Goal: Task Accomplishment & Management: Manage account settings

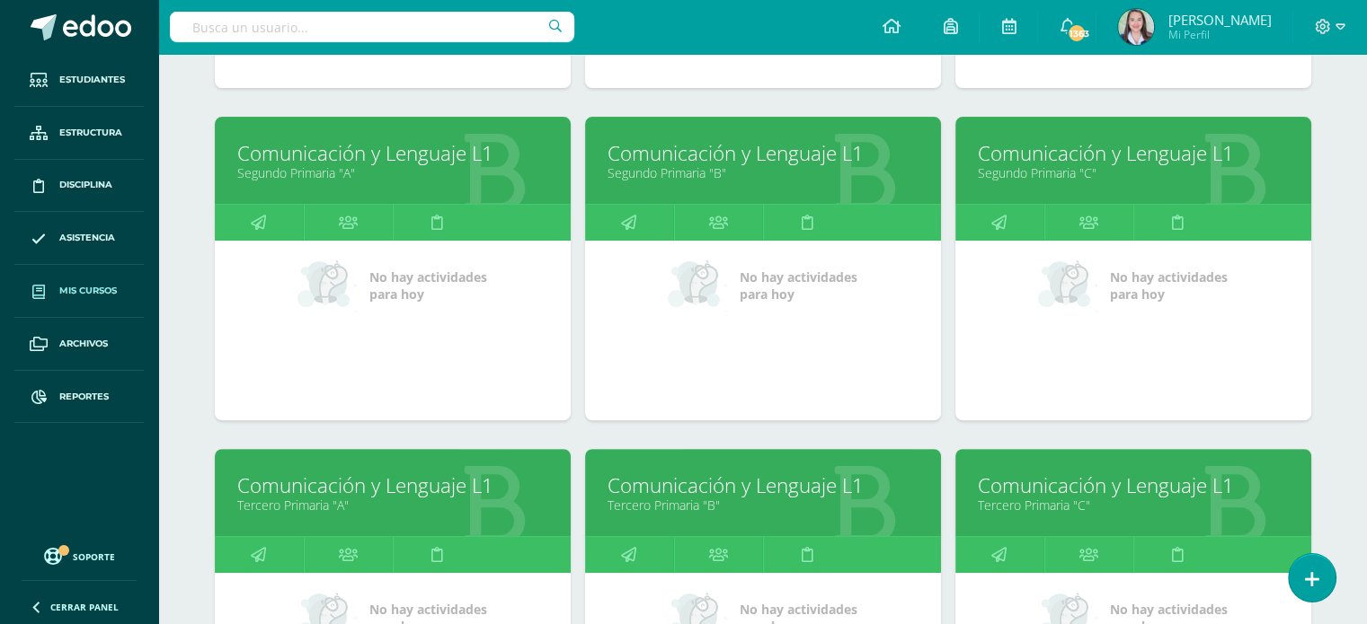
scroll to position [579, 0]
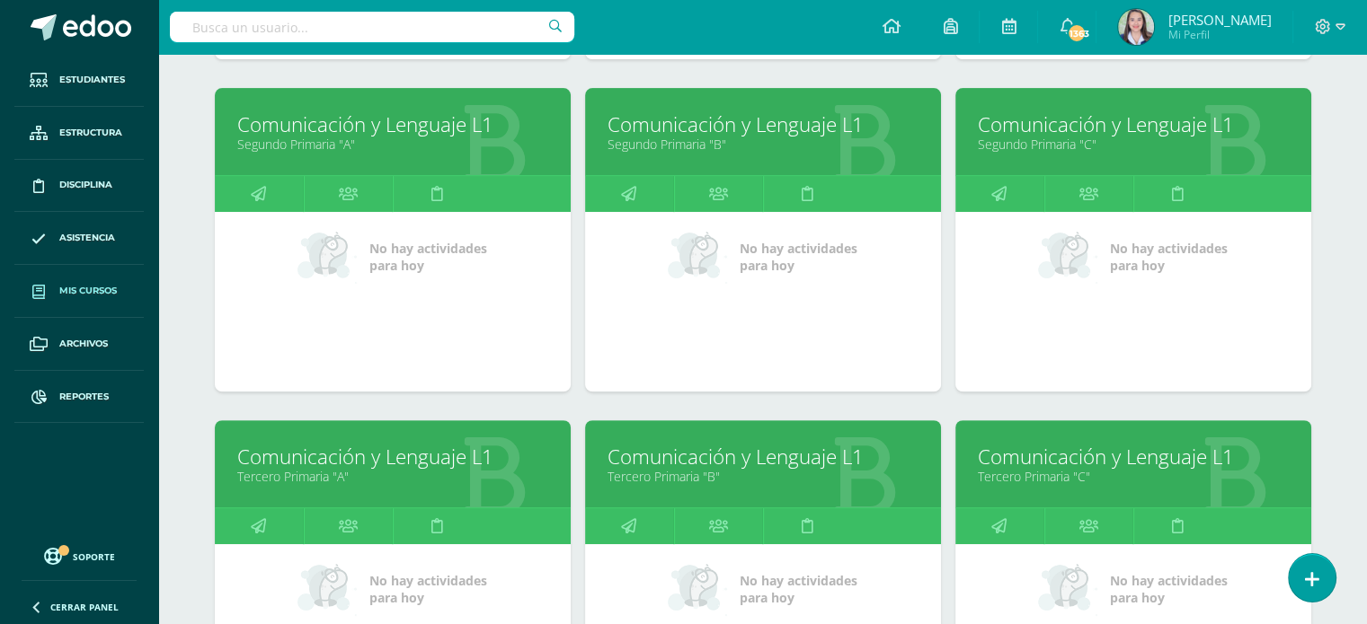
click at [371, 474] on link "Tercero Primaria "A"" at bounding box center [392, 476] width 311 height 17
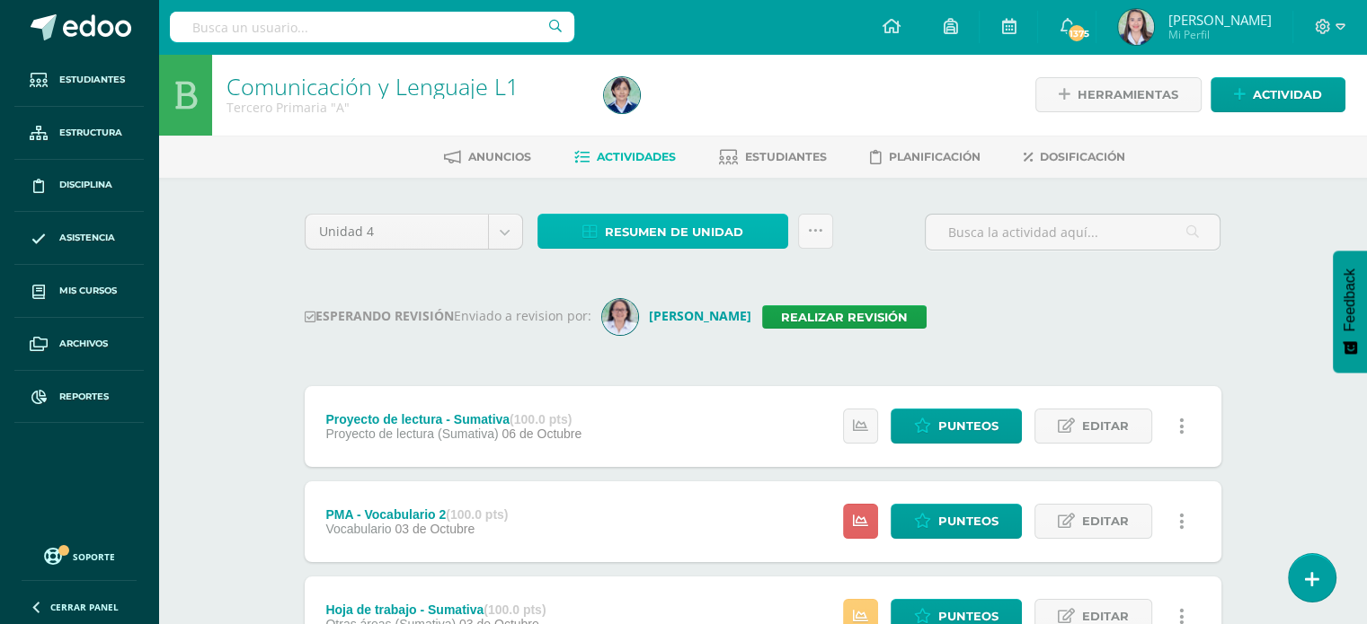
click at [623, 223] on span "Resumen de unidad" at bounding box center [674, 232] width 138 height 33
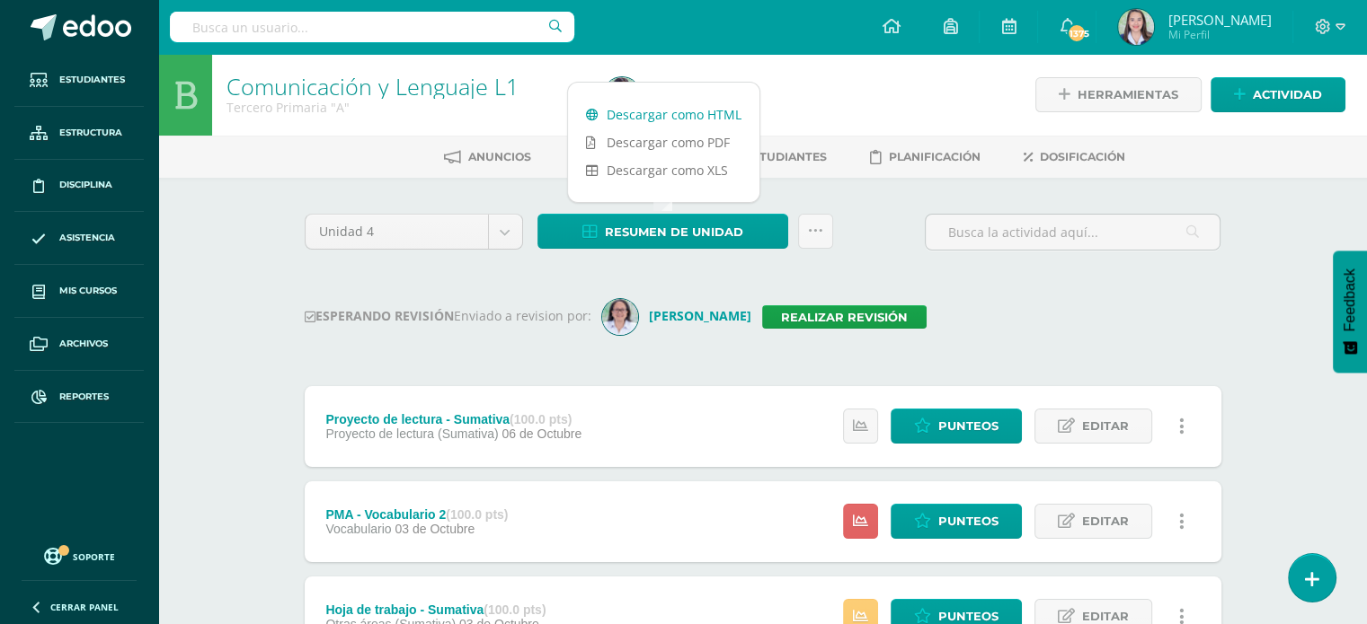
click at [606, 112] on link "Descargar como HTML" at bounding box center [663, 115] width 191 height 28
click at [828, 308] on link "Realizar revisión" at bounding box center [844, 317] width 164 height 23
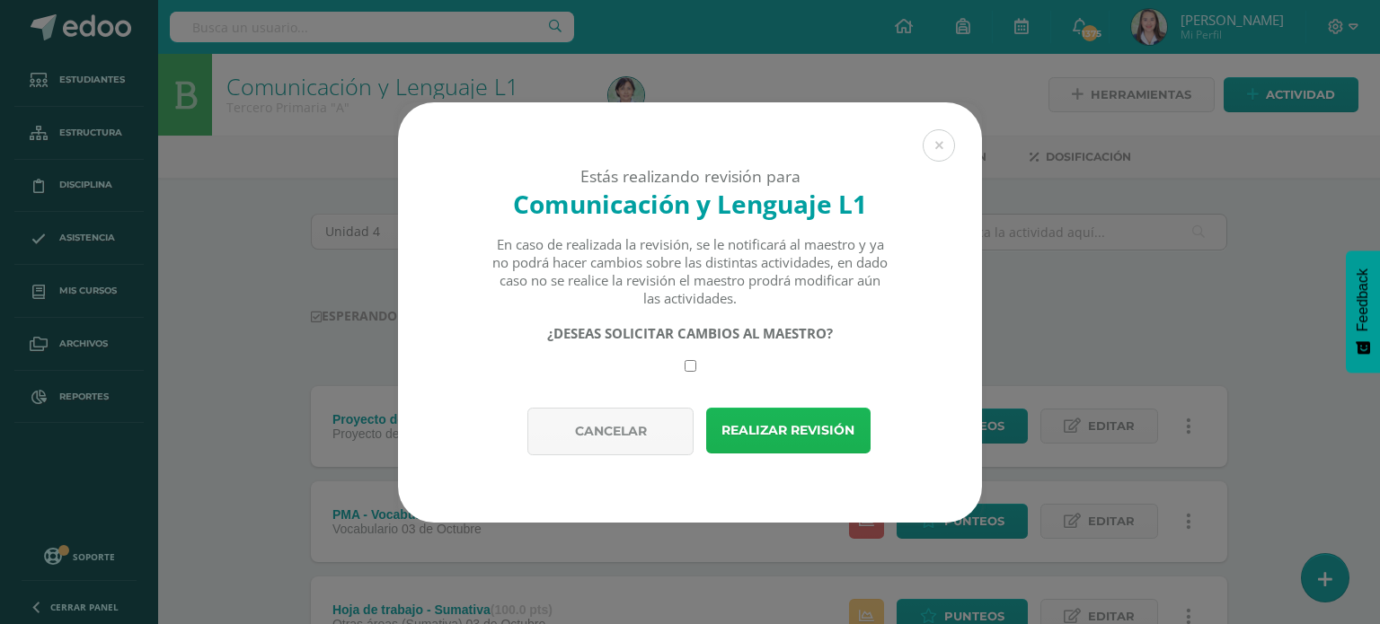
click at [848, 425] on button "Realizar revisión" at bounding box center [788, 431] width 164 height 46
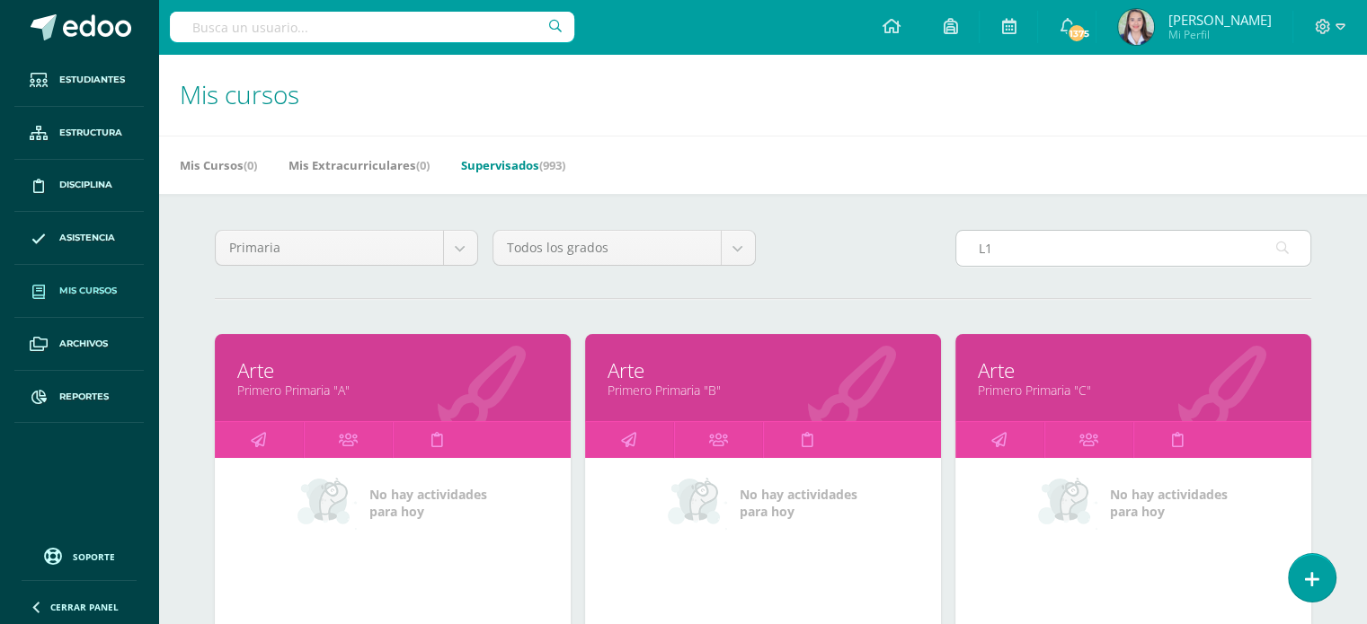
click at [1003, 242] on input "L1" at bounding box center [1133, 248] width 354 height 35
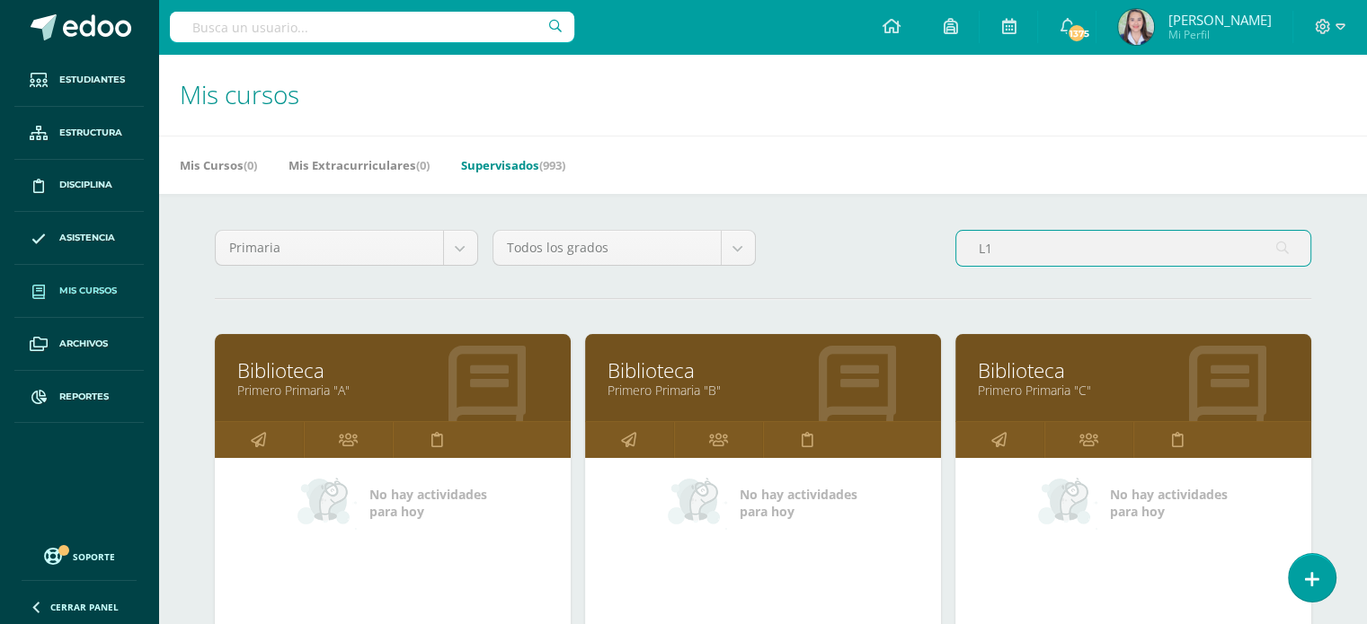
type input "L"
type input "L1"
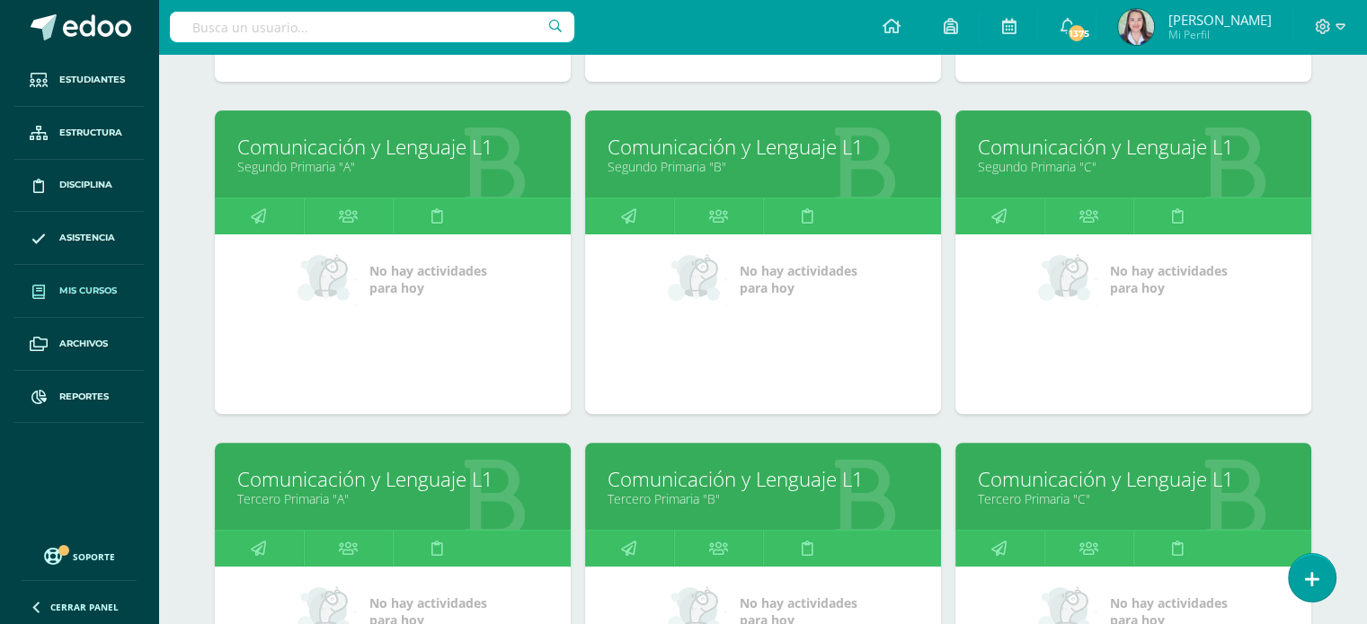
scroll to position [629, 0]
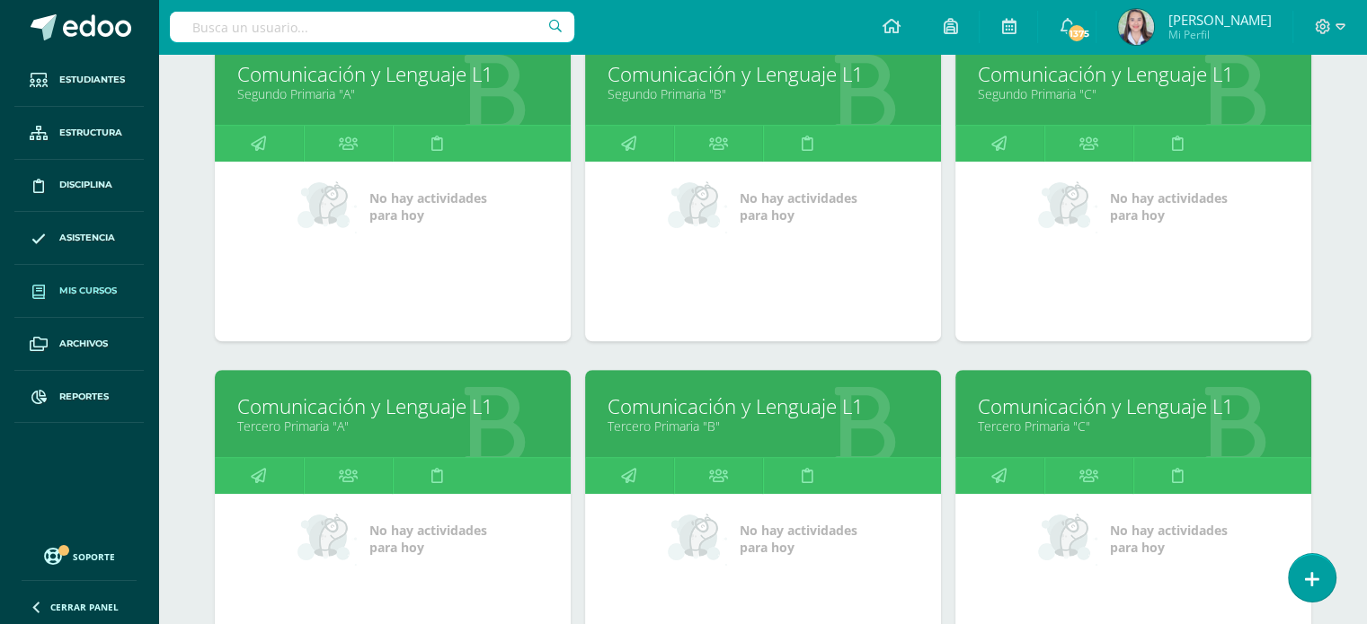
click at [735, 427] on link "Tercero Primaria "B"" at bounding box center [762, 426] width 311 height 17
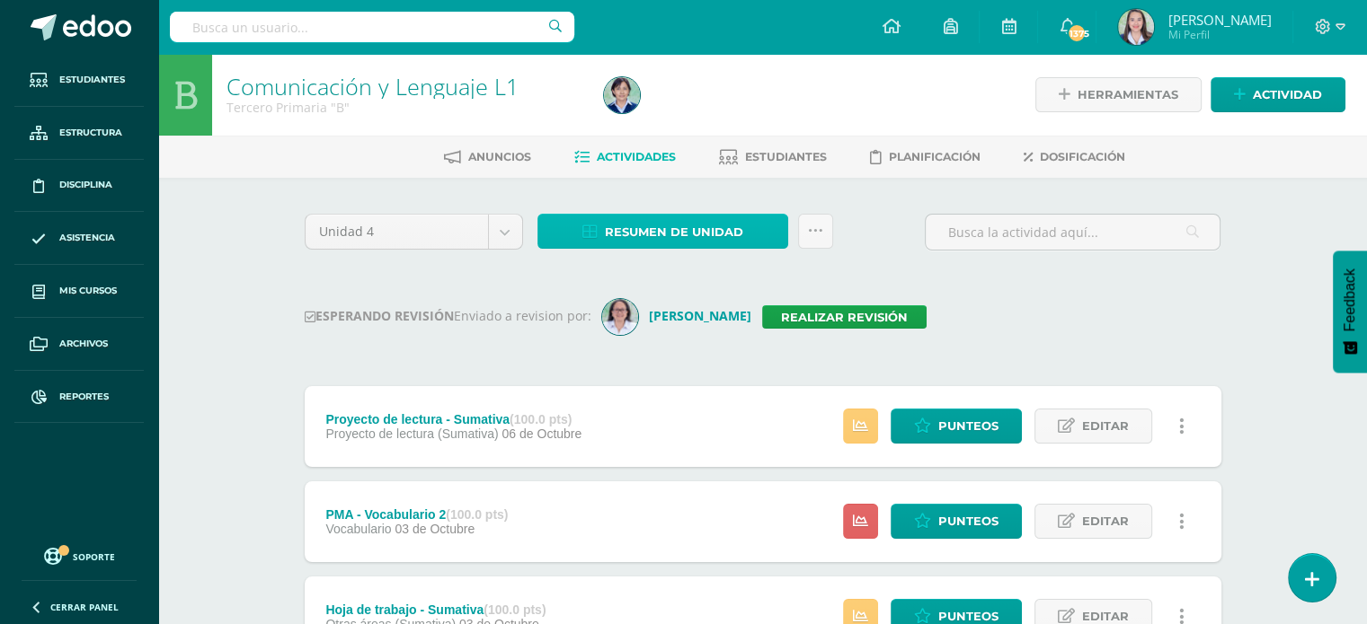
click at [590, 221] on link "Resumen de unidad" at bounding box center [662, 231] width 251 height 35
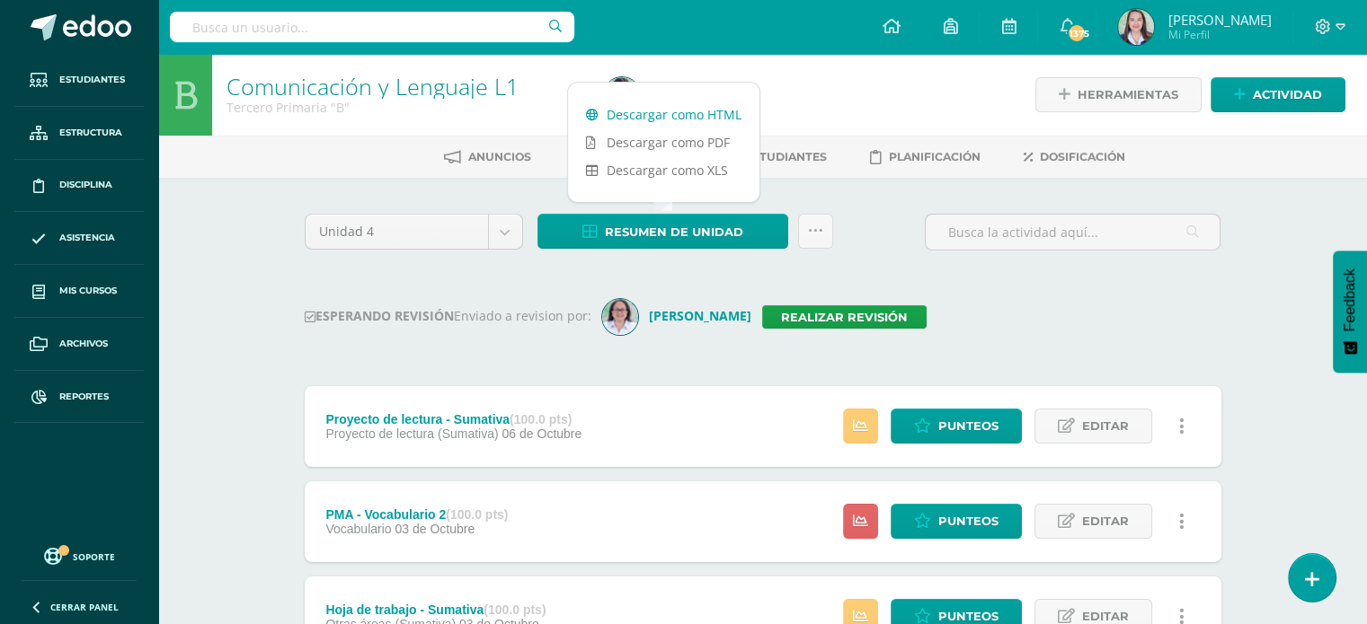
click at [606, 113] on link "Descargar como HTML" at bounding box center [663, 115] width 191 height 28
click at [880, 323] on link "Realizar revisión" at bounding box center [844, 317] width 164 height 23
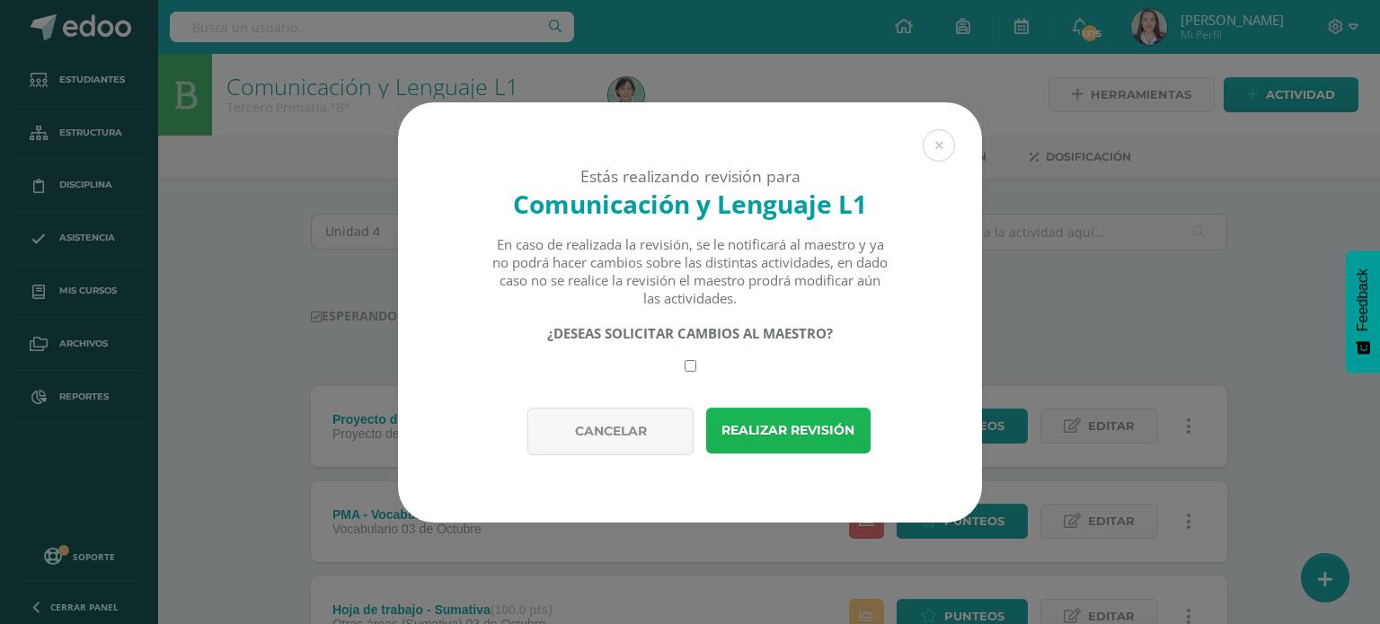
click at [823, 421] on button "Realizar revisión" at bounding box center [788, 431] width 164 height 46
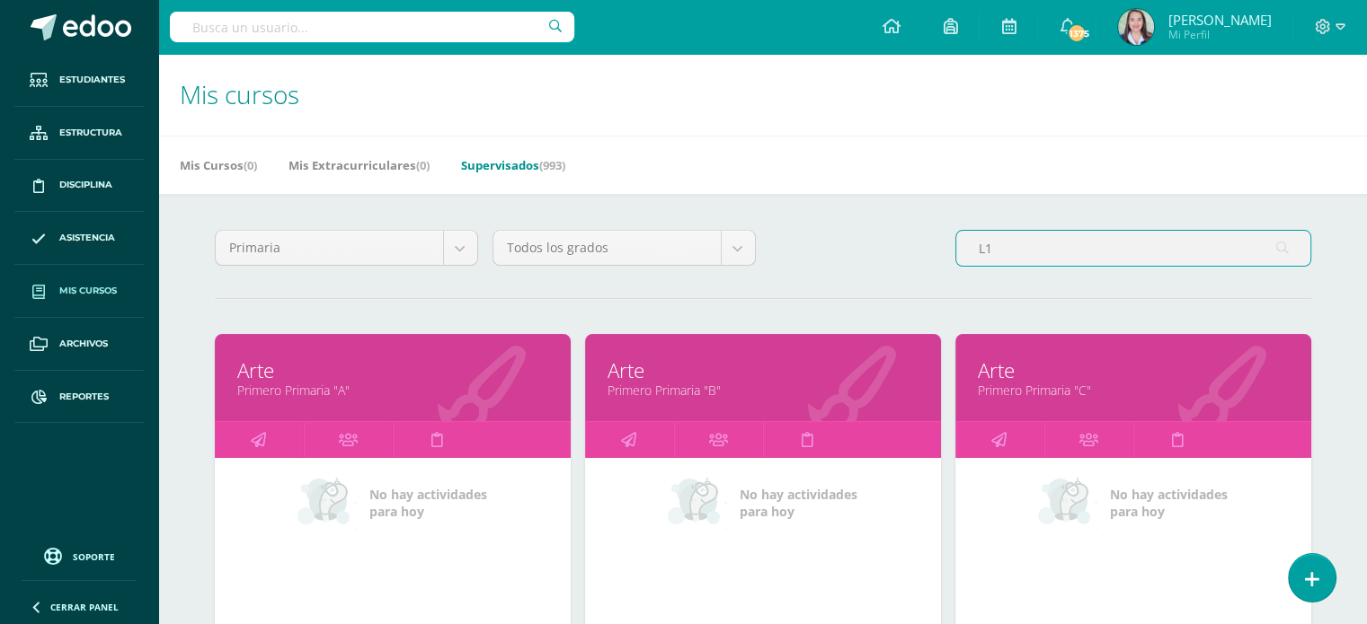
click at [1058, 250] on input "L1" at bounding box center [1133, 248] width 354 height 35
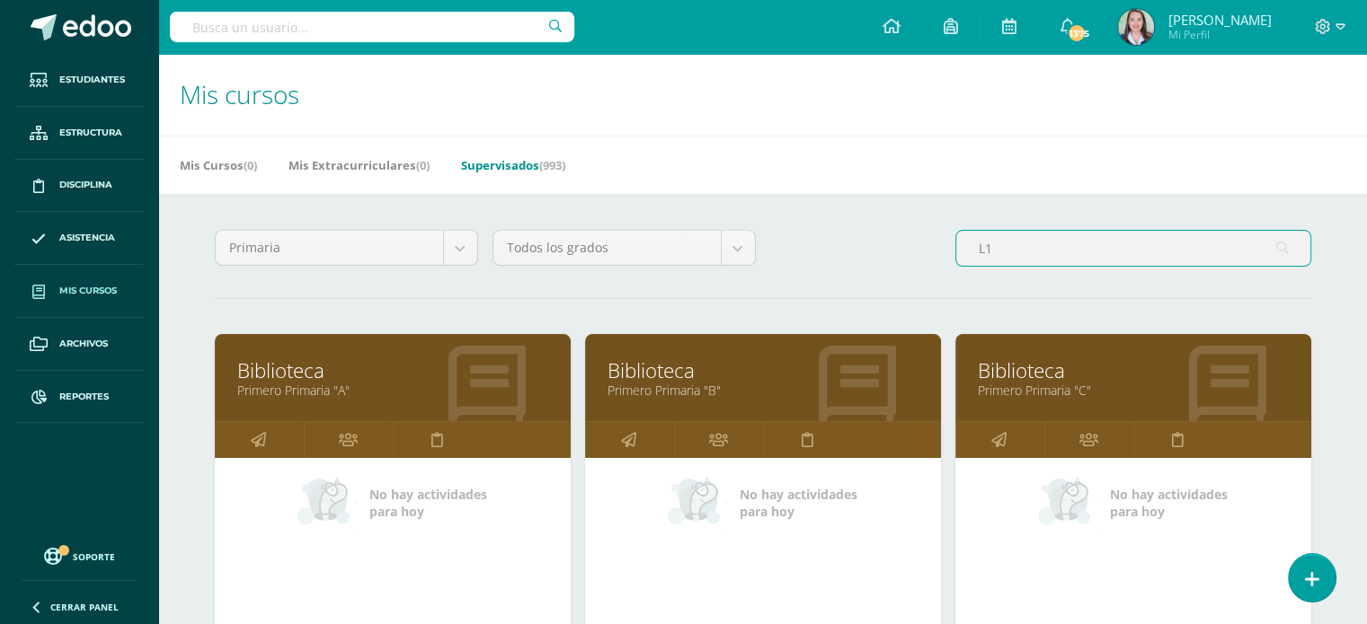
type input "L"
type input "L1"
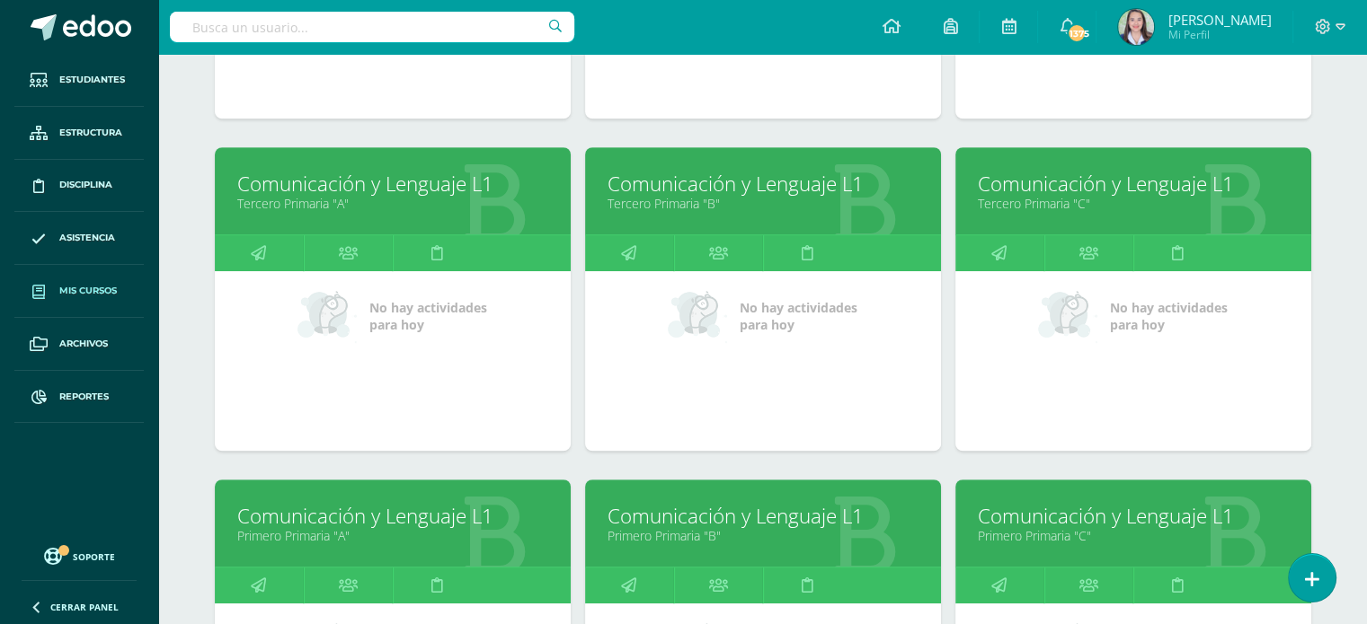
scroll to position [855, 0]
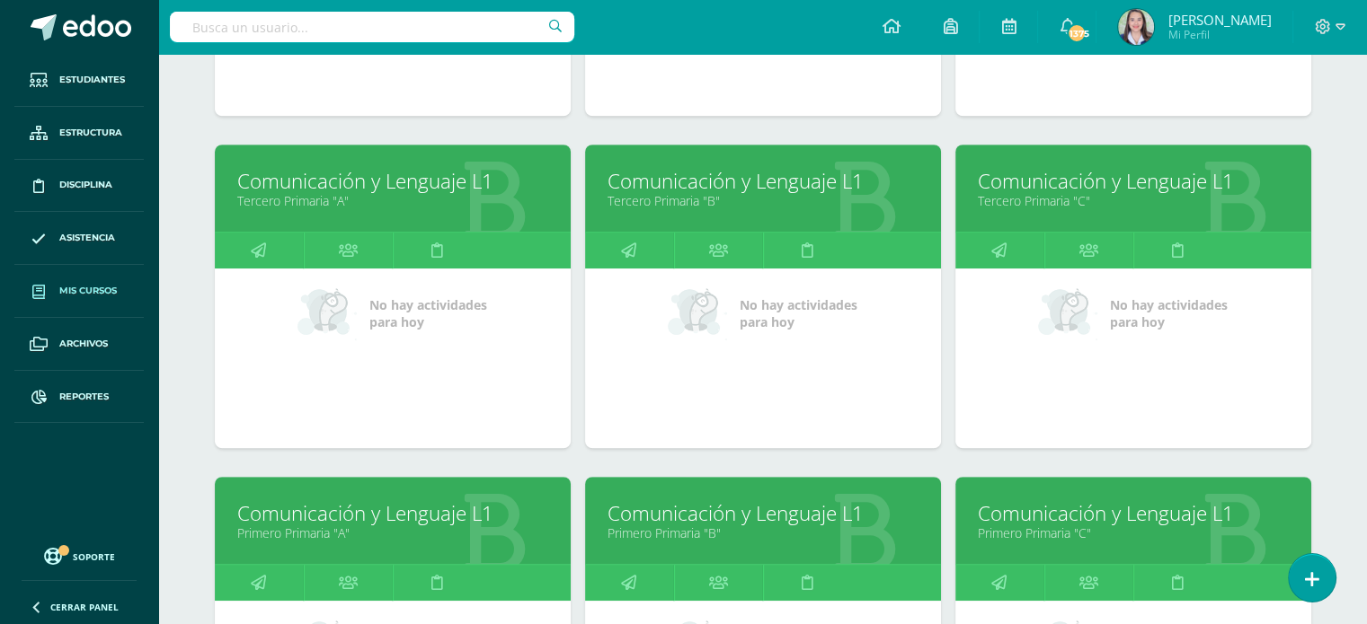
click at [1037, 201] on link "Tercero Primaria "C"" at bounding box center [1133, 200] width 311 height 17
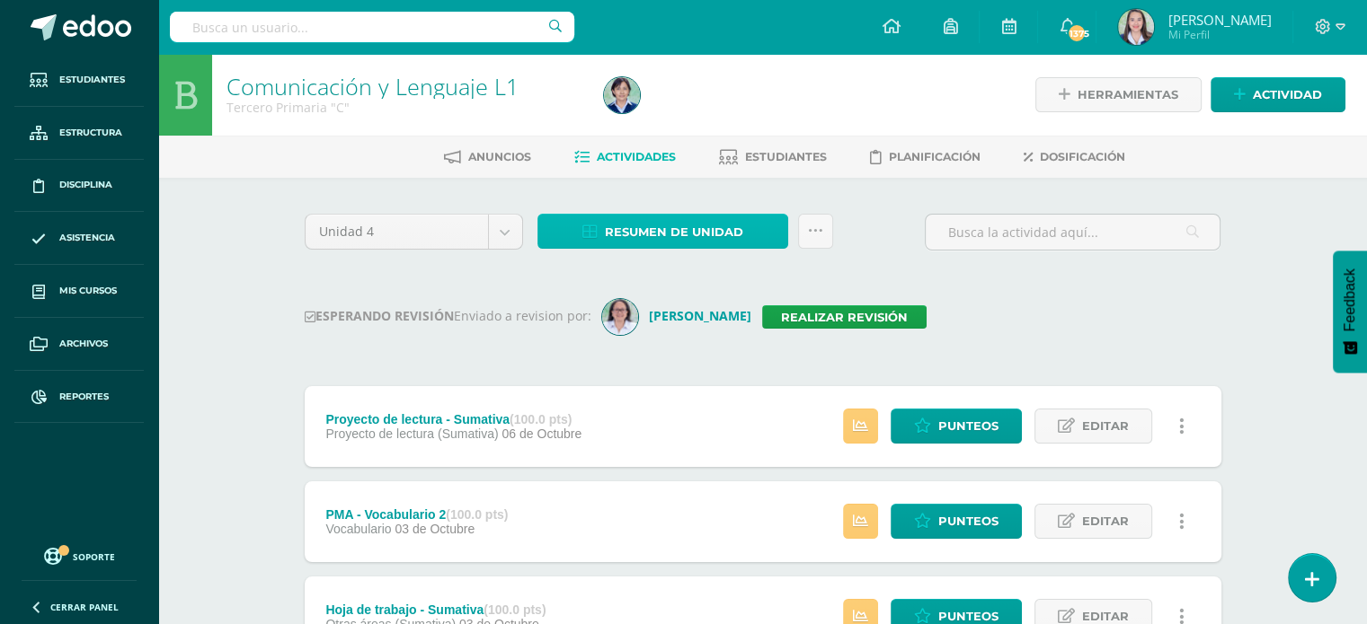
click at [615, 218] on span "Resumen de unidad" at bounding box center [674, 232] width 138 height 33
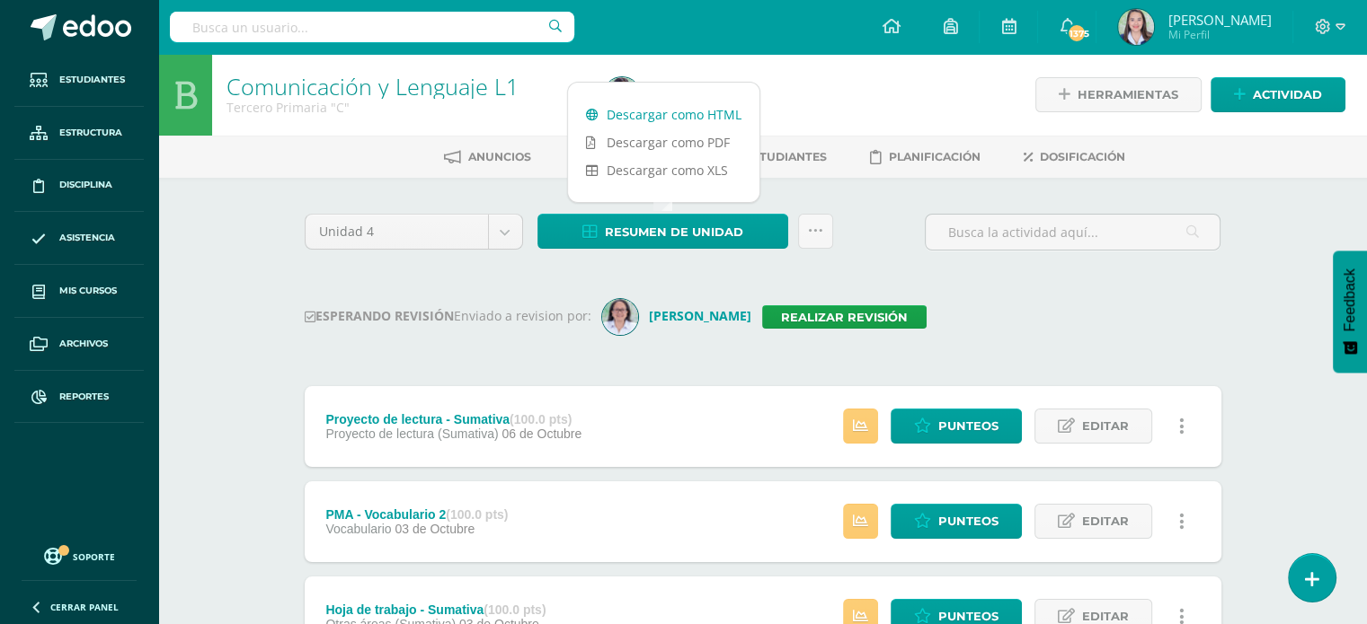
click at [627, 111] on link "Descargar como HTML" at bounding box center [663, 115] width 191 height 28
click at [856, 323] on link "Realizar revisión" at bounding box center [844, 317] width 164 height 23
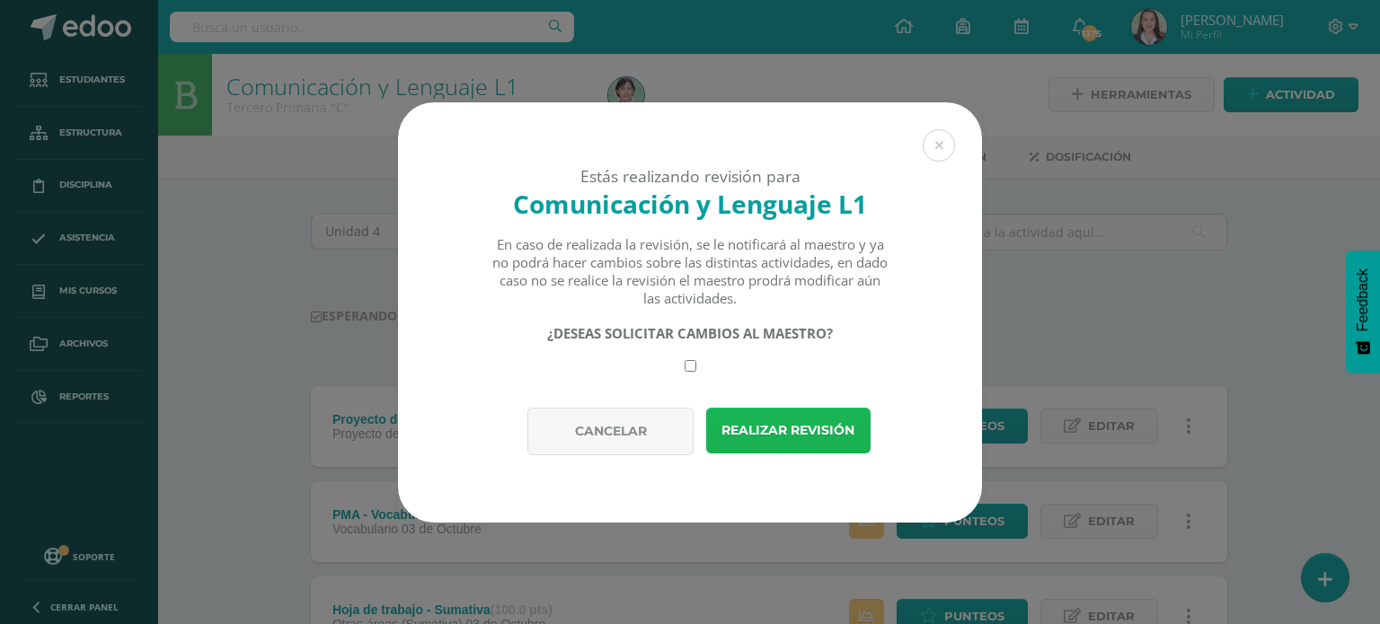
click at [836, 438] on button "Realizar revisión" at bounding box center [788, 431] width 164 height 46
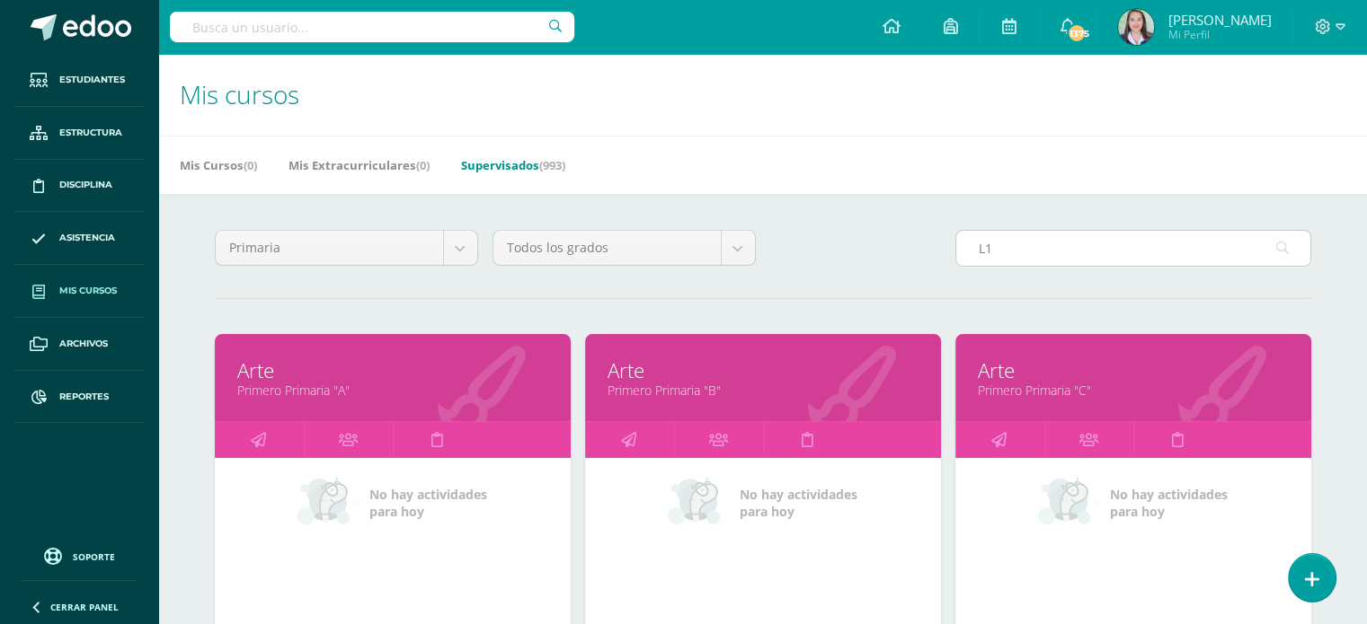
click at [1012, 245] on input "L1" at bounding box center [1133, 248] width 354 height 35
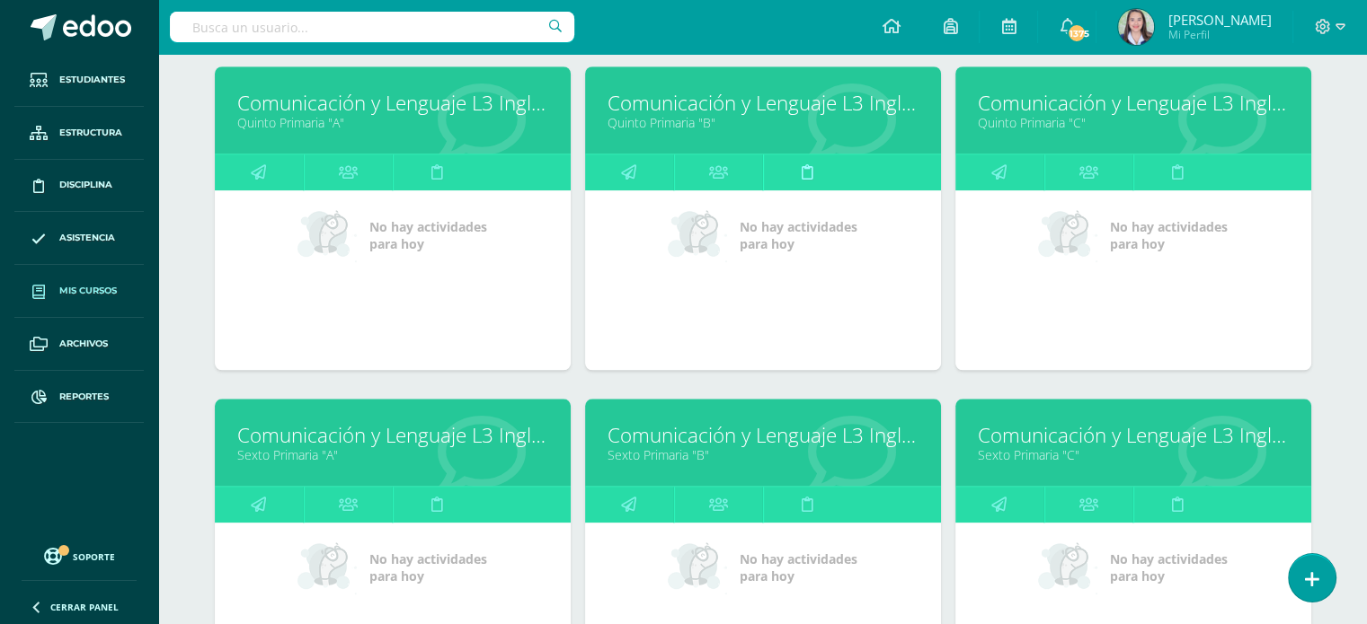
scroll to position [1537, 0]
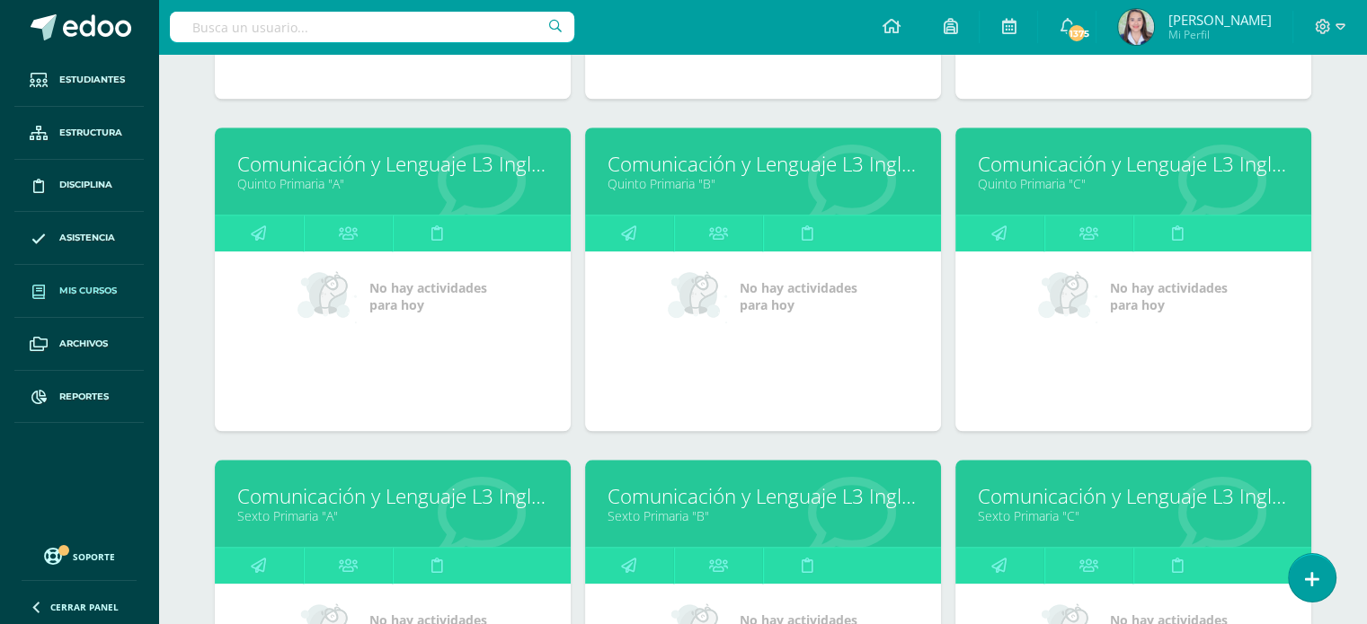
type input "L3"
click at [1102, 177] on link "Quinto Primaria "C"" at bounding box center [1133, 183] width 311 height 17
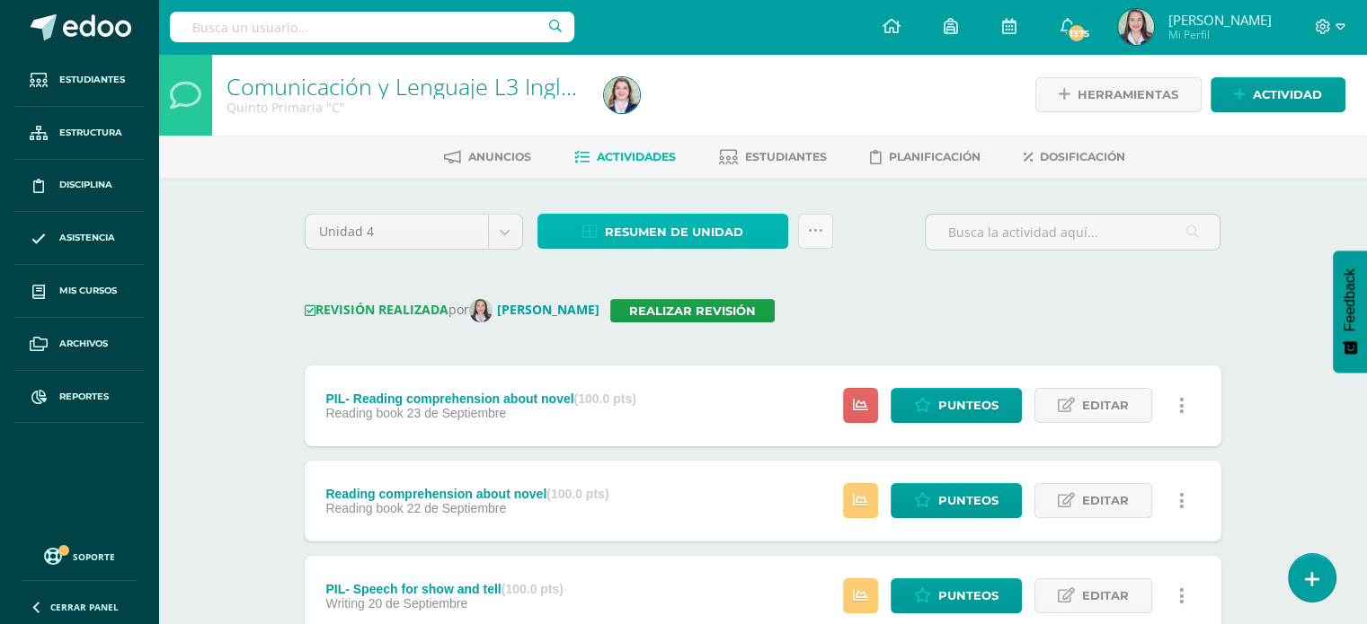
click at [576, 226] on link "Resumen de unidad" at bounding box center [662, 231] width 251 height 35
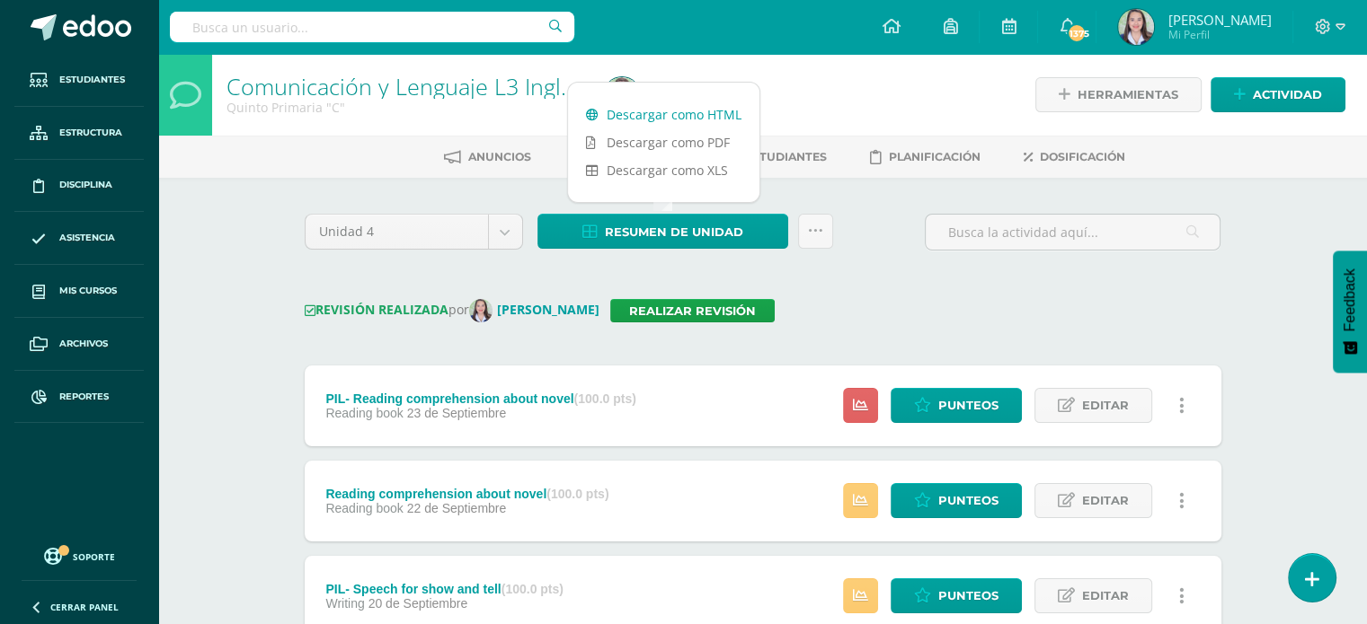
click at [611, 114] on link "Descargar como HTML" at bounding box center [663, 115] width 191 height 28
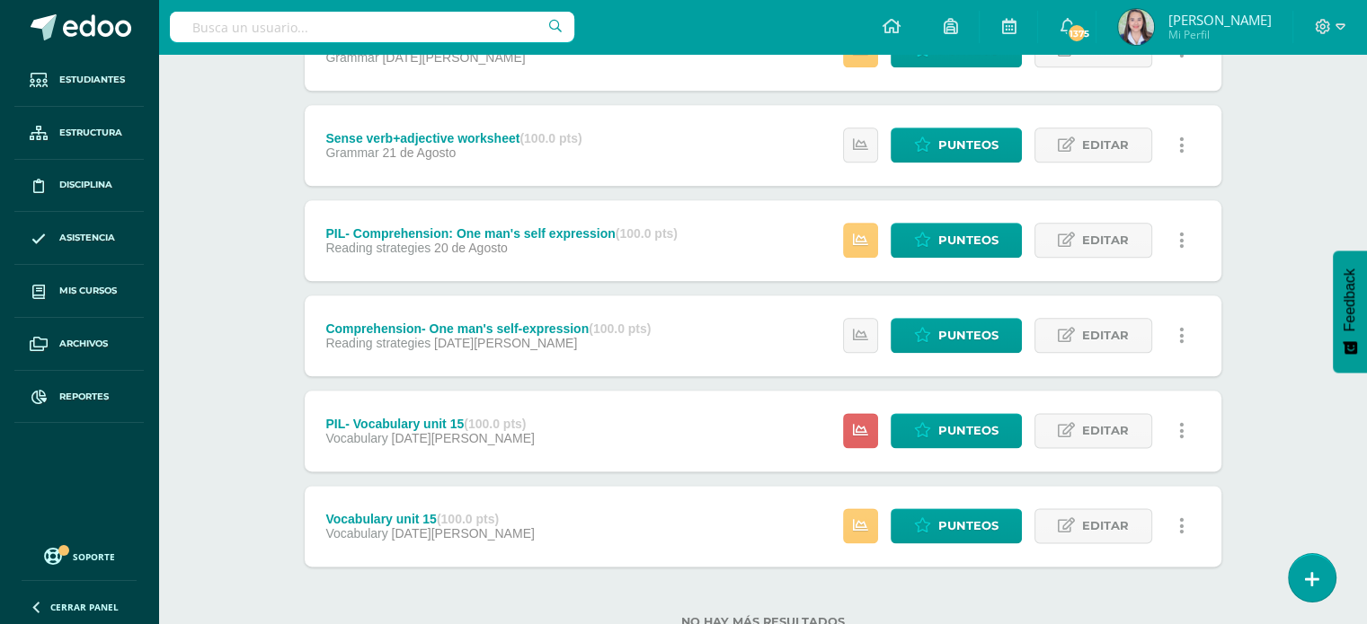
scroll to position [2227, 0]
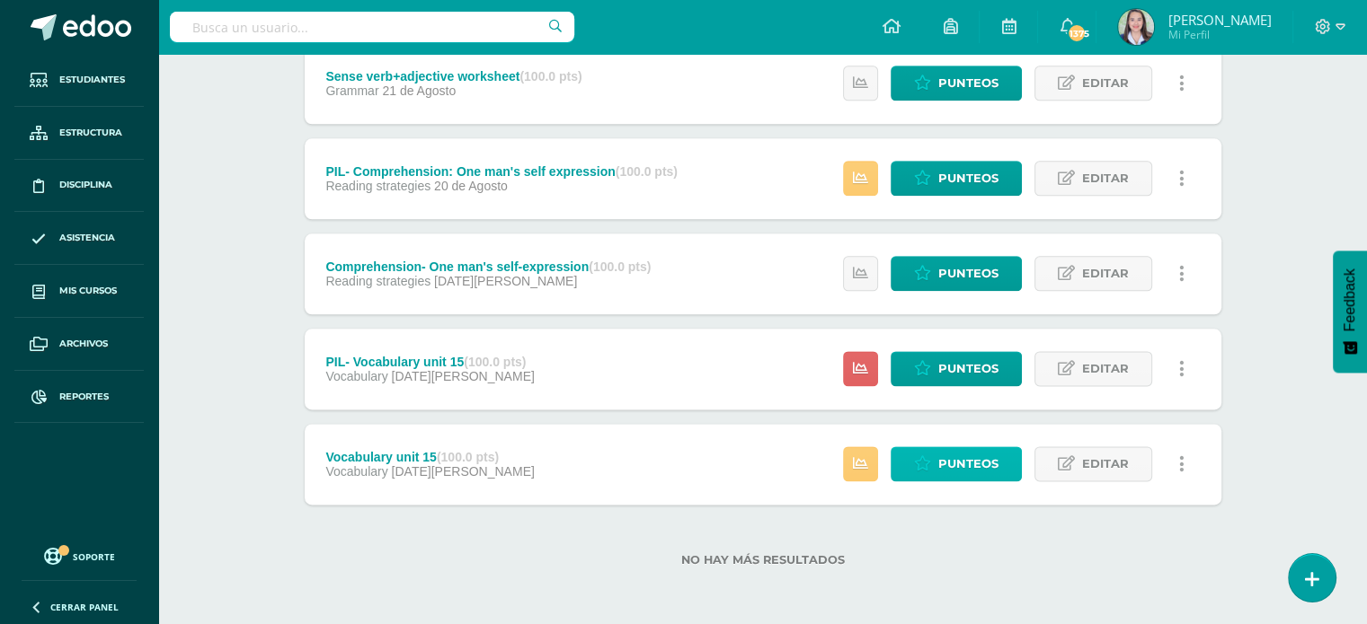
click at [979, 465] on span "Punteos" at bounding box center [968, 463] width 60 height 33
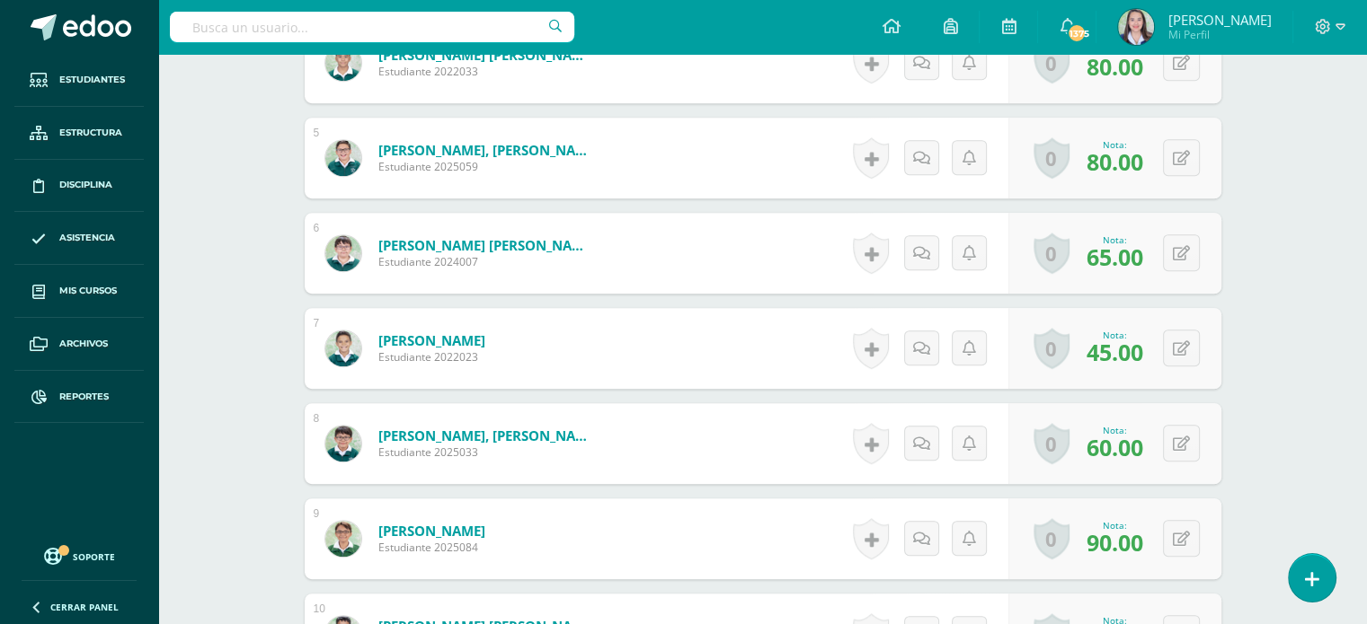
scroll to position [906, 0]
click at [1189, 342] on button at bounding box center [1193, 348] width 38 height 38
type input "65"
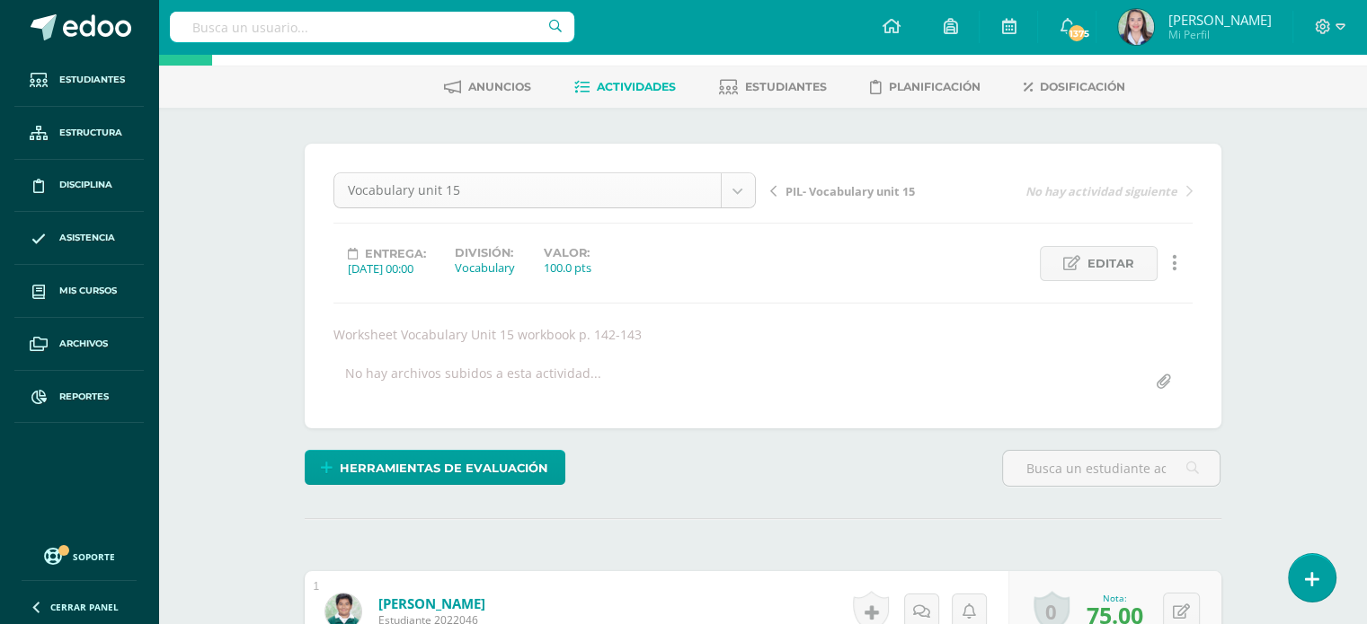
scroll to position [0, 0]
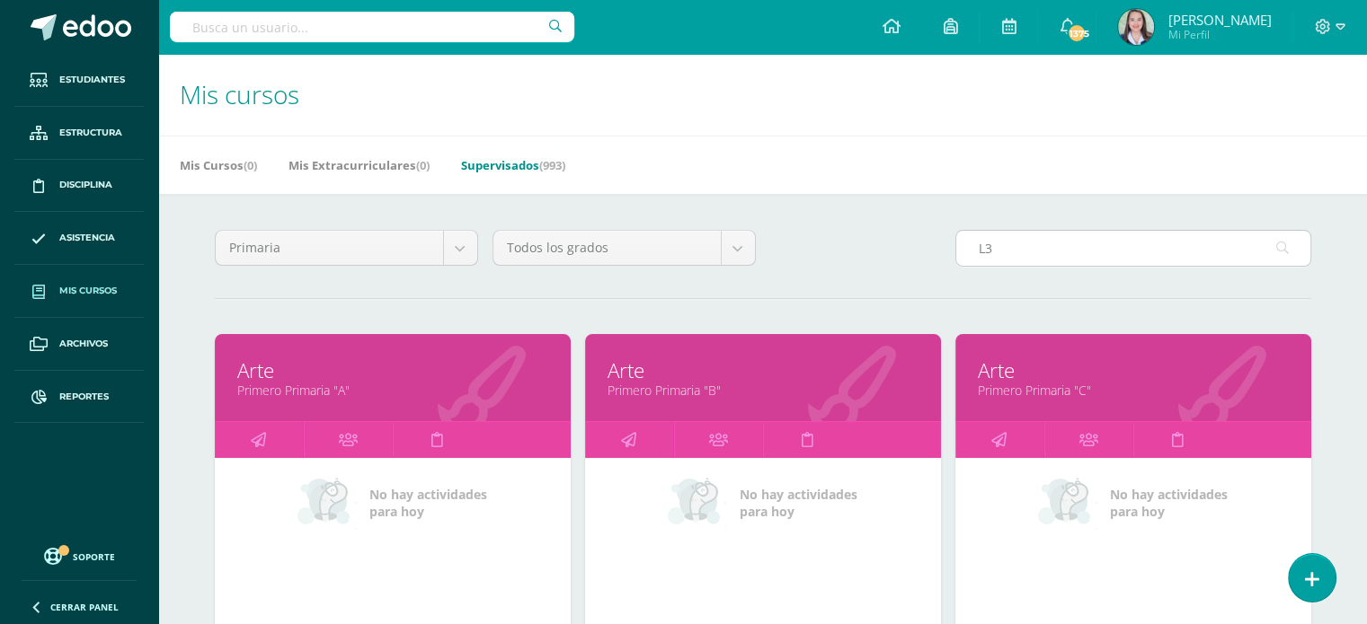
click at [1026, 247] on input "L3" at bounding box center [1133, 248] width 354 height 35
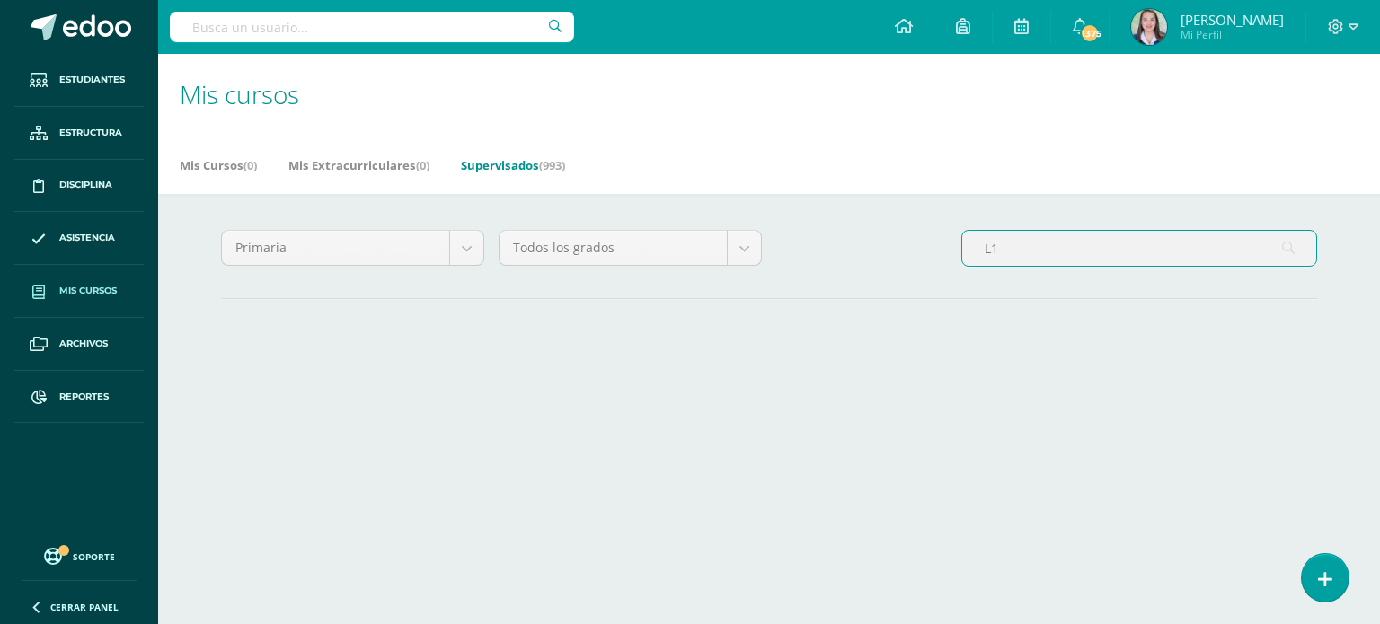
type input "L1"
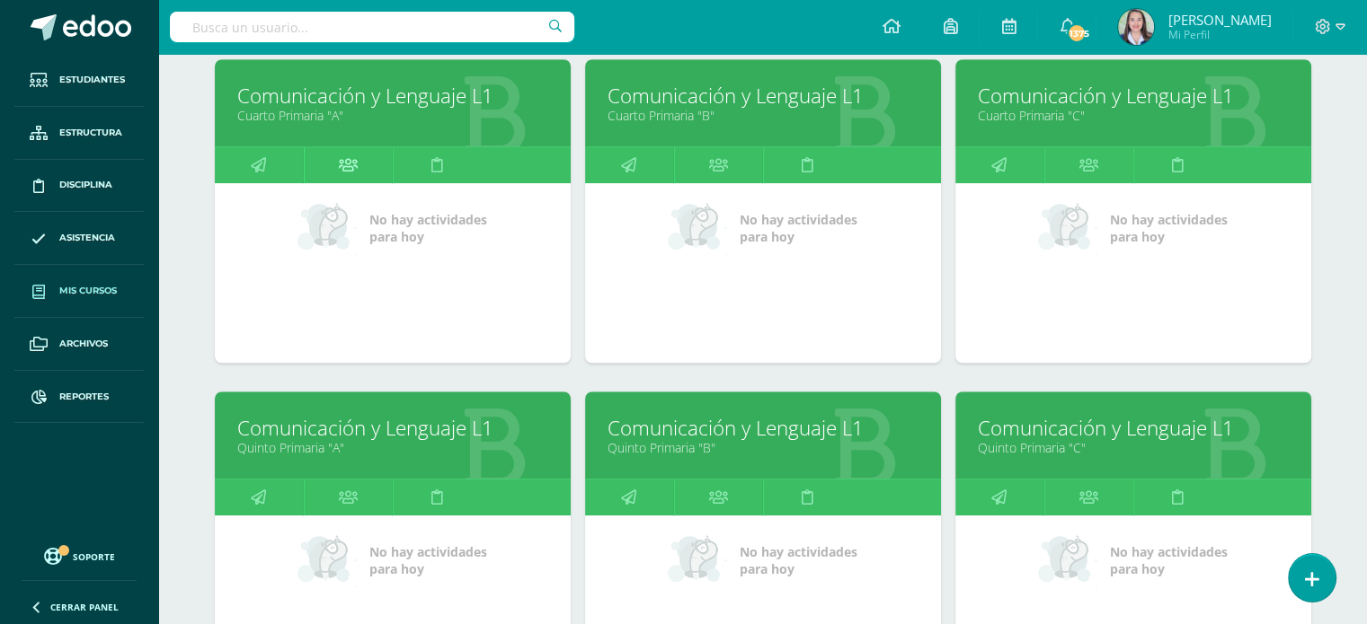
scroll to position [1266, 0]
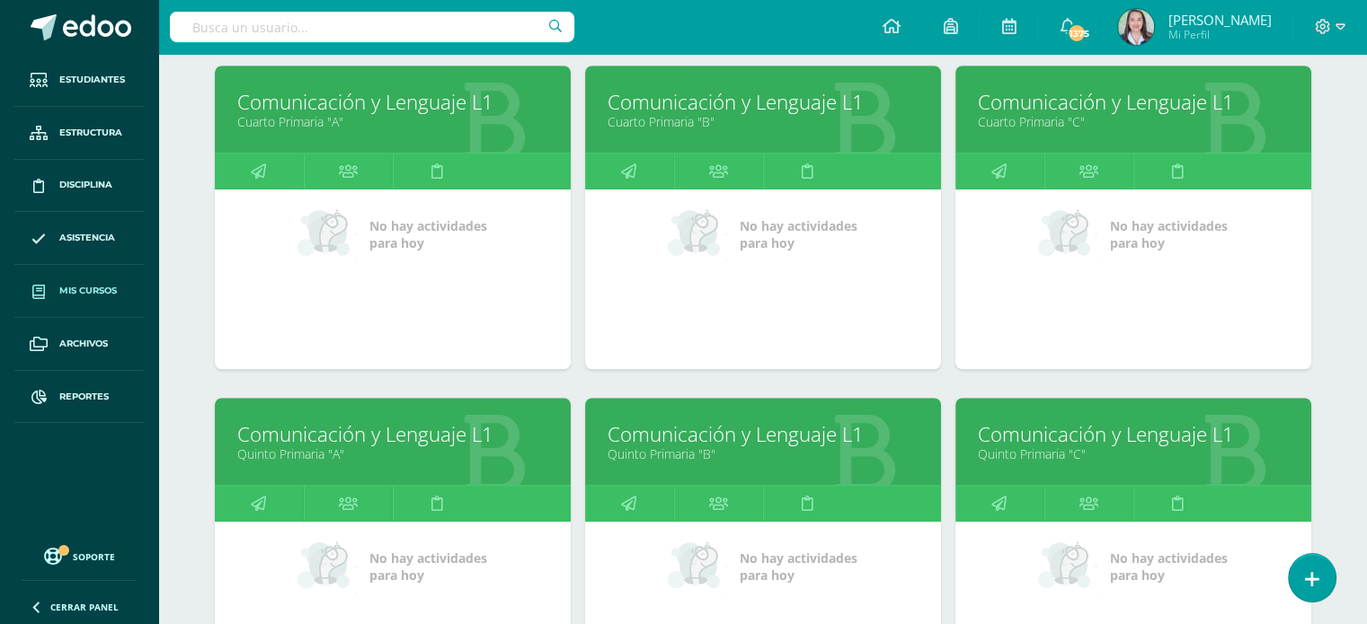
click at [352, 127] on link "Cuarto Primaria "A"" at bounding box center [392, 121] width 311 height 17
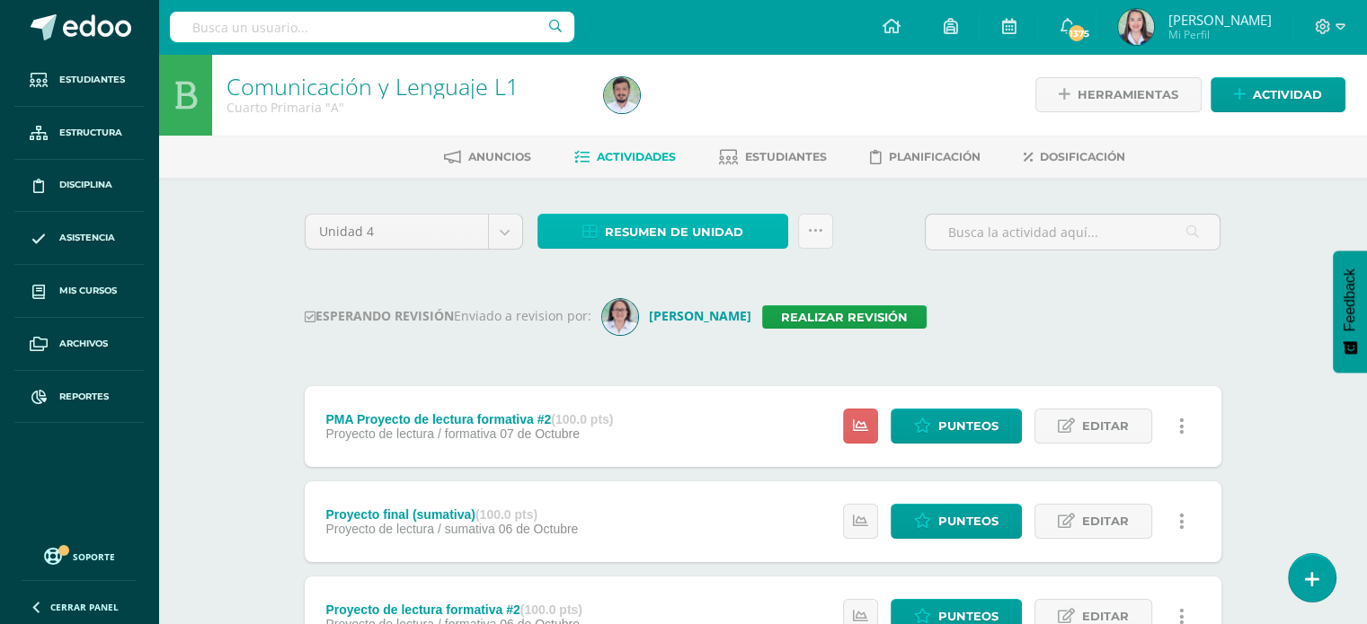
click at [654, 226] on span "Resumen de unidad" at bounding box center [674, 232] width 138 height 33
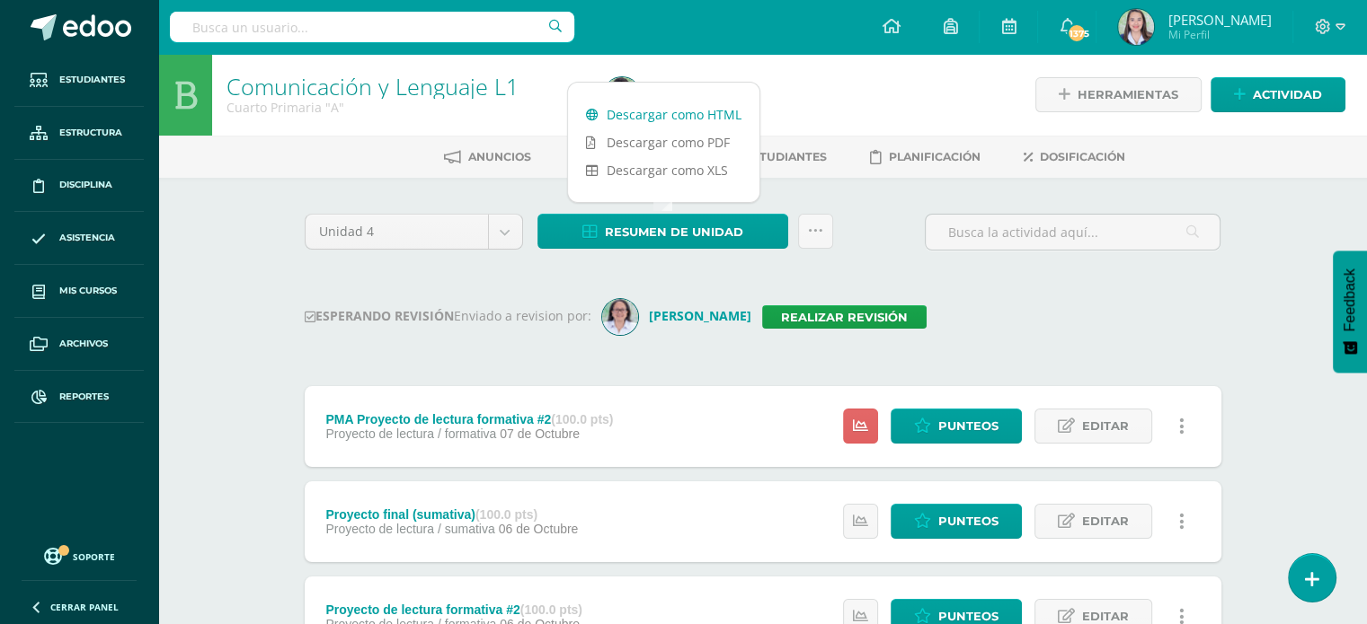
click at [638, 118] on link "Descargar como HTML" at bounding box center [663, 115] width 191 height 28
click at [847, 314] on link "Realizar revisión" at bounding box center [844, 317] width 164 height 23
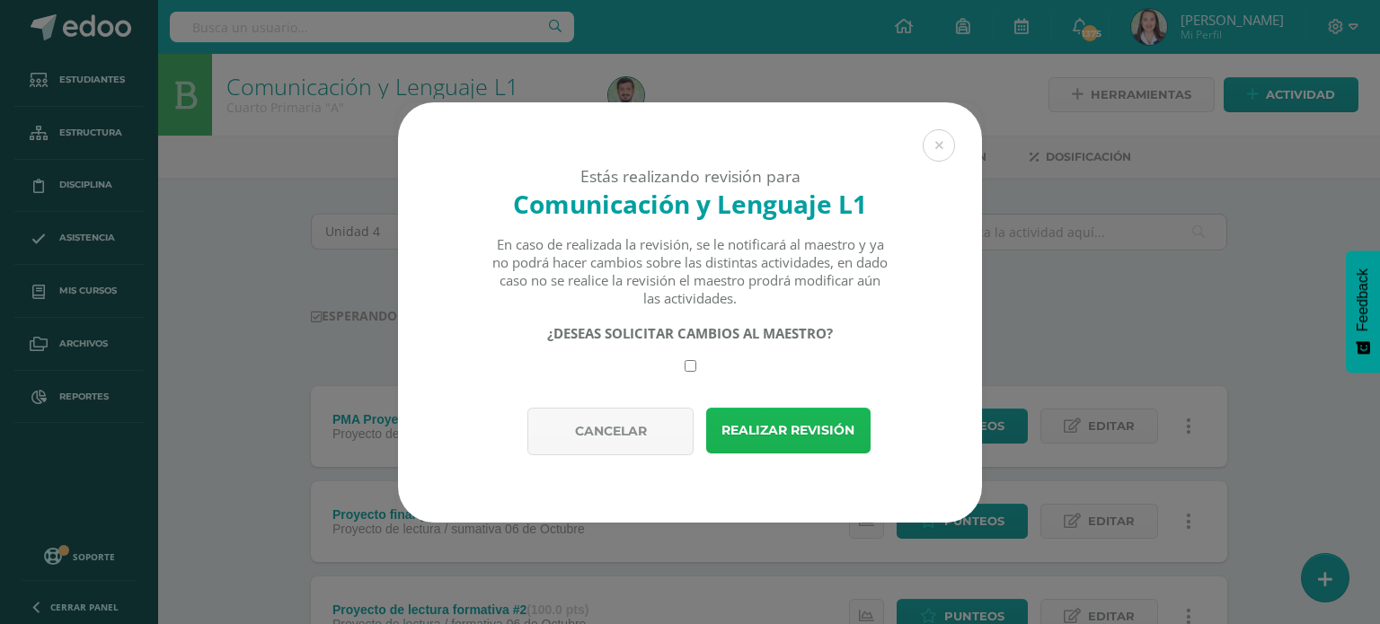
click at [834, 427] on button "Realizar revisión" at bounding box center [788, 431] width 164 height 46
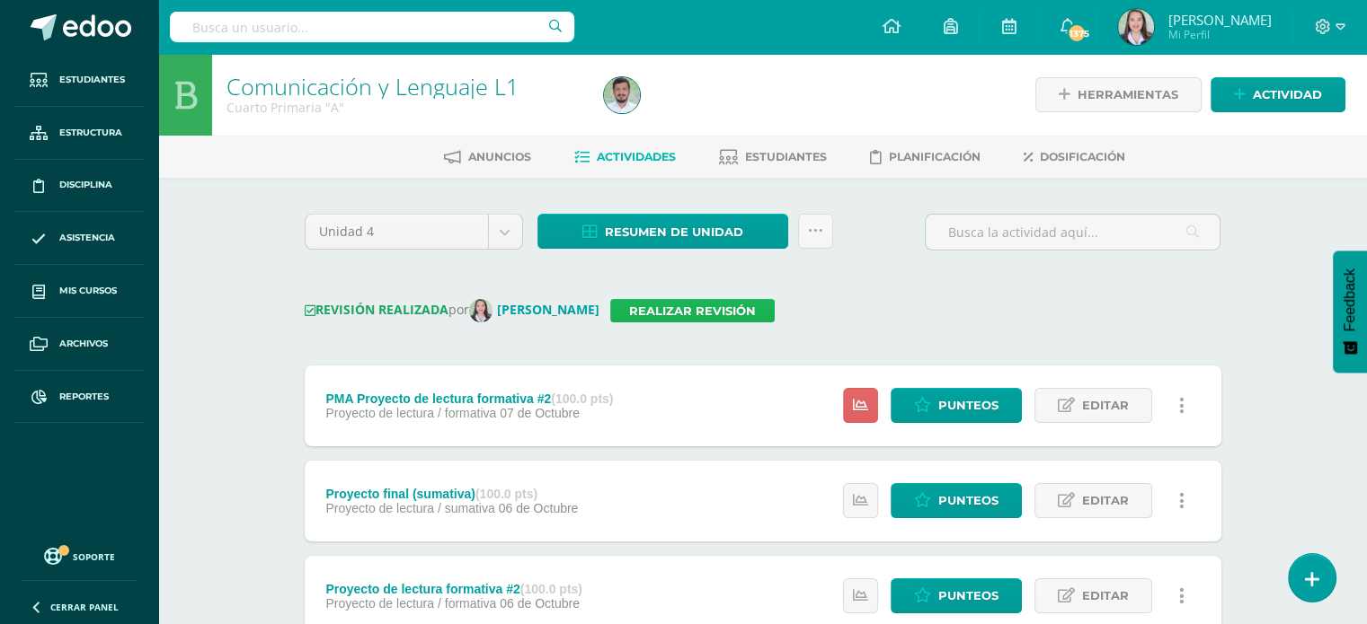
click at [722, 315] on link "Realizar revisión" at bounding box center [692, 310] width 164 height 23
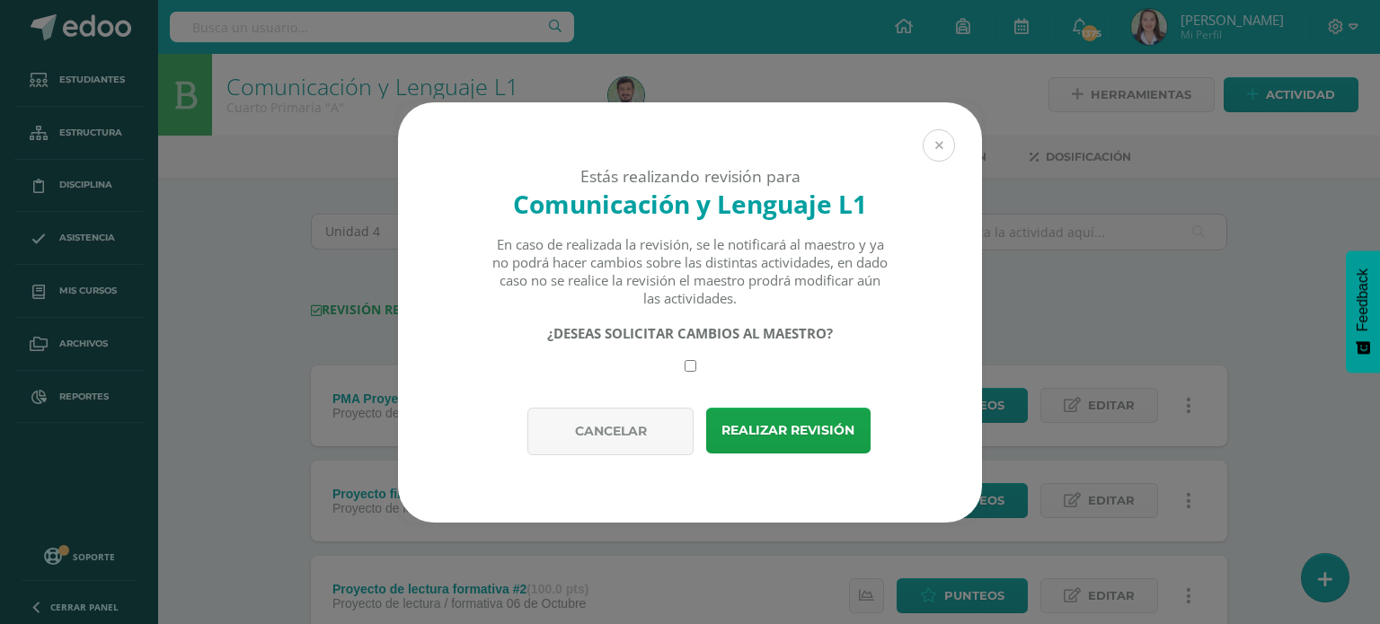
click at [939, 137] on button at bounding box center [939, 145] width 32 height 32
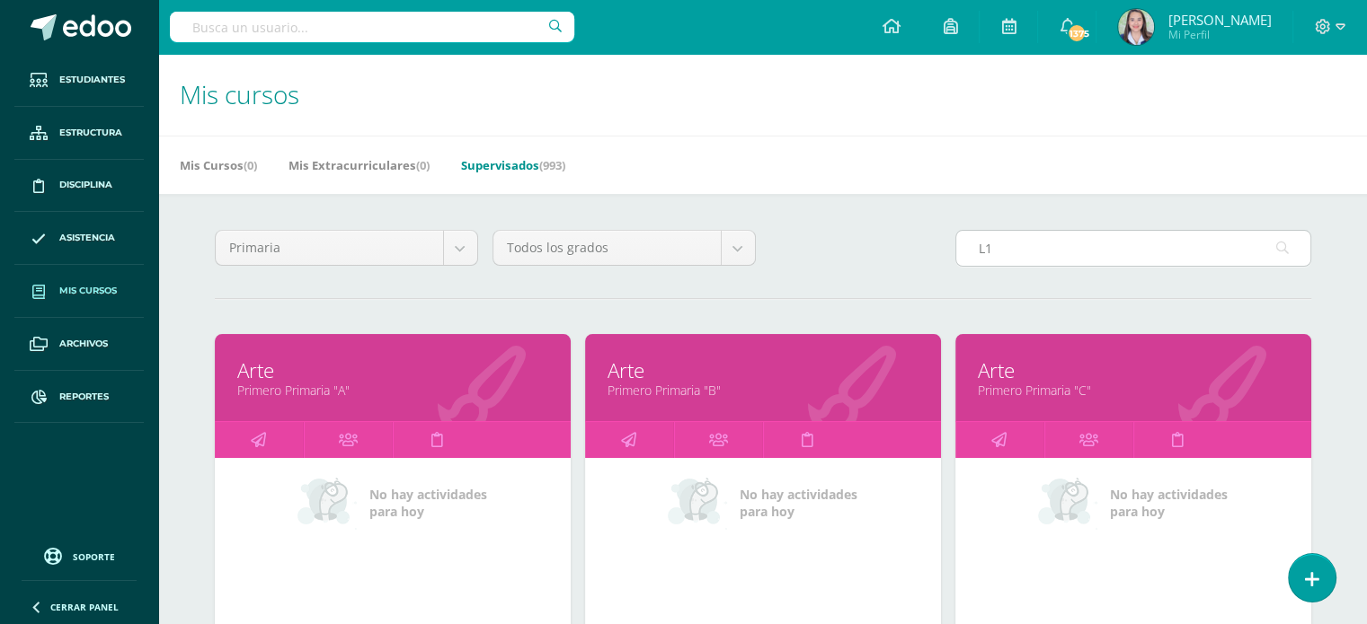
click at [1009, 244] on input "L1" at bounding box center [1133, 248] width 354 height 35
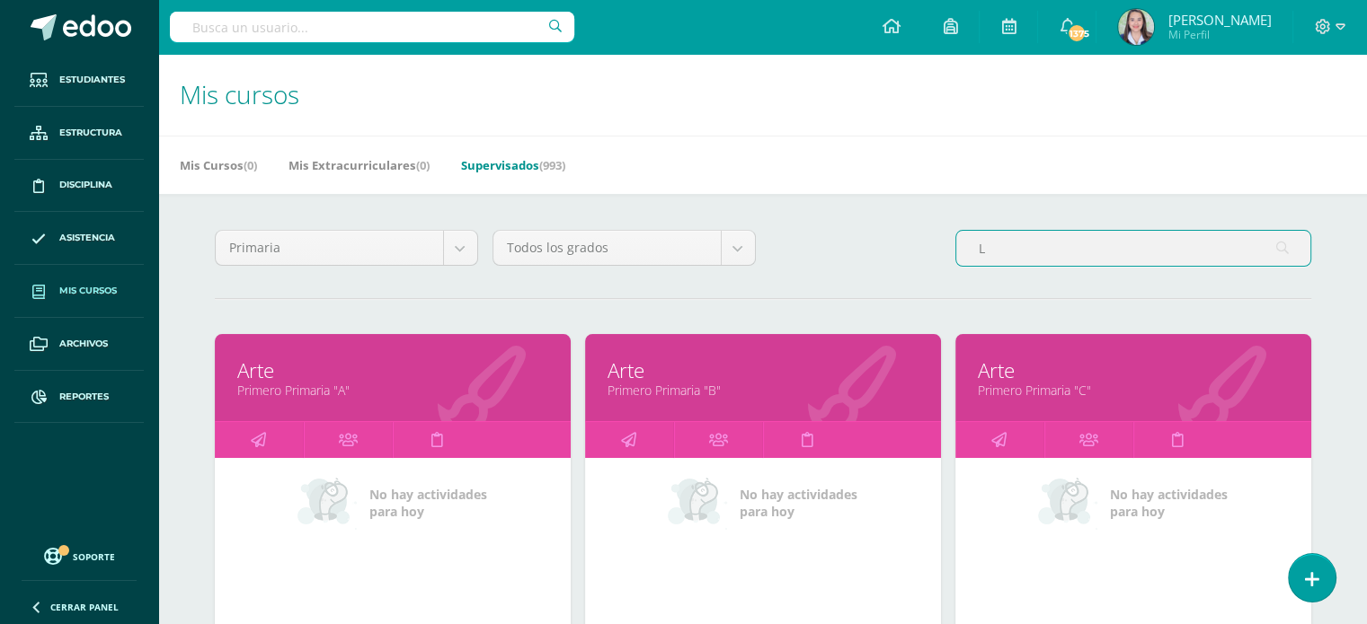
type input "L1"
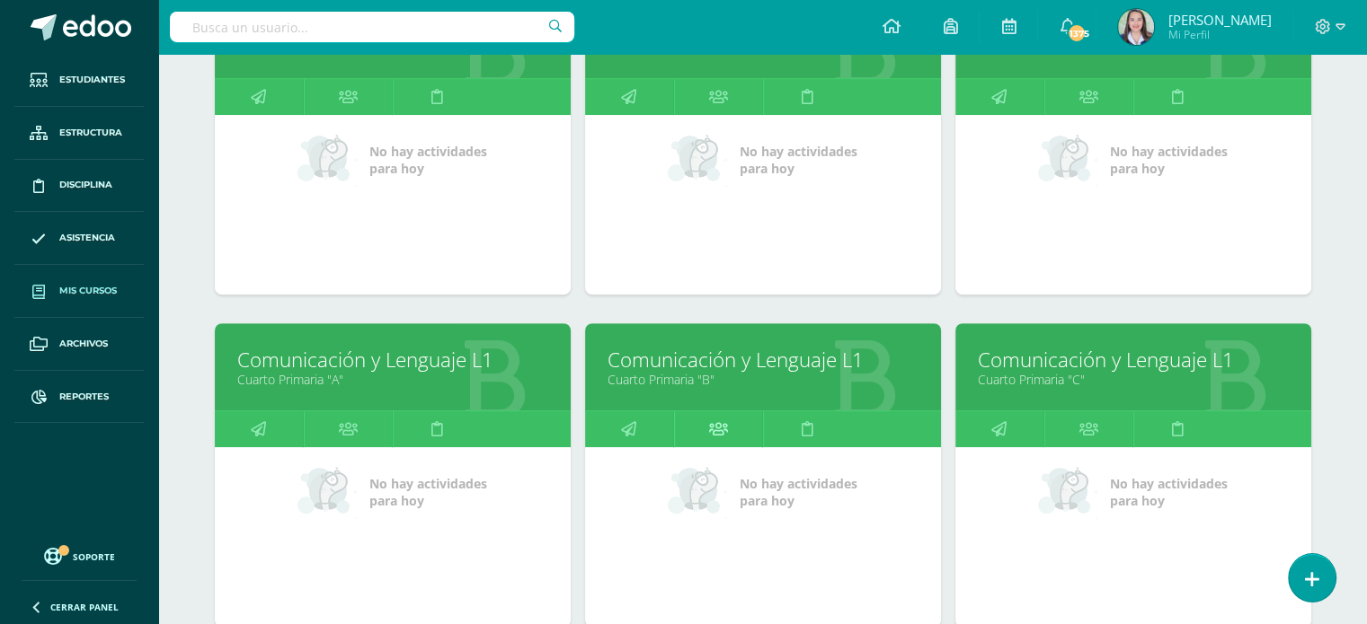
scroll to position [1011, 0]
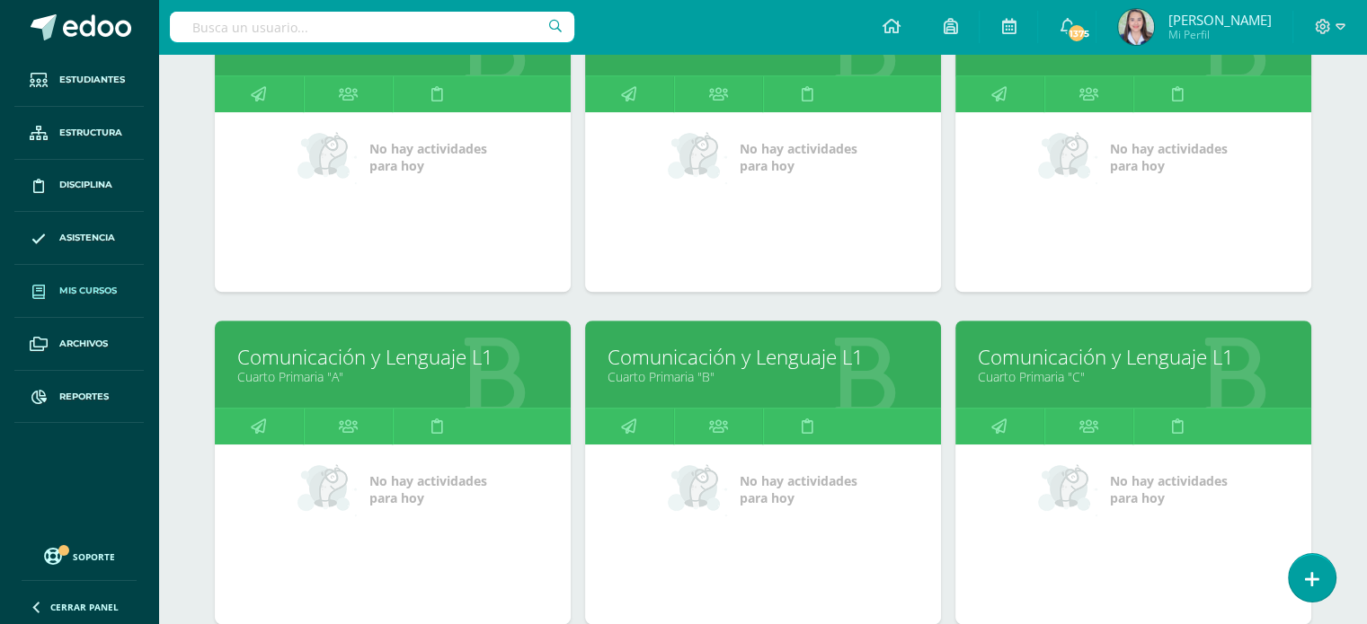
click at [690, 376] on link "Cuarto Primaria "B"" at bounding box center [762, 376] width 311 height 17
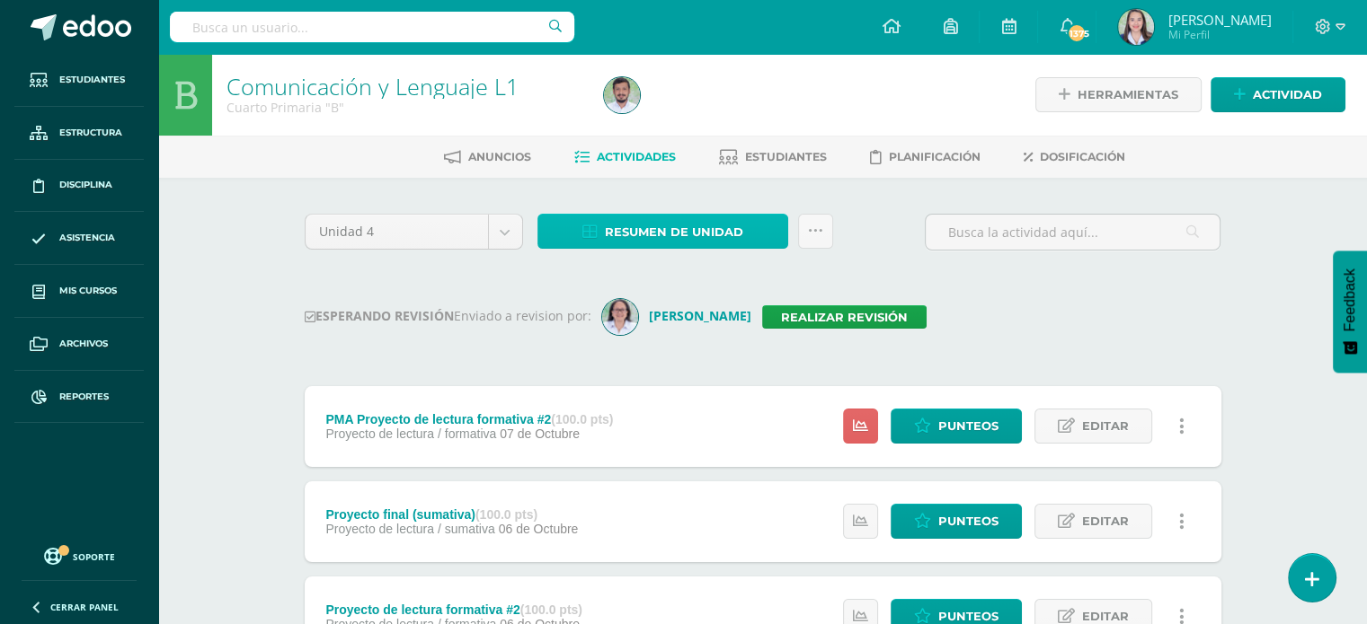
click at [610, 228] on span "Resumen de unidad" at bounding box center [674, 232] width 138 height 33
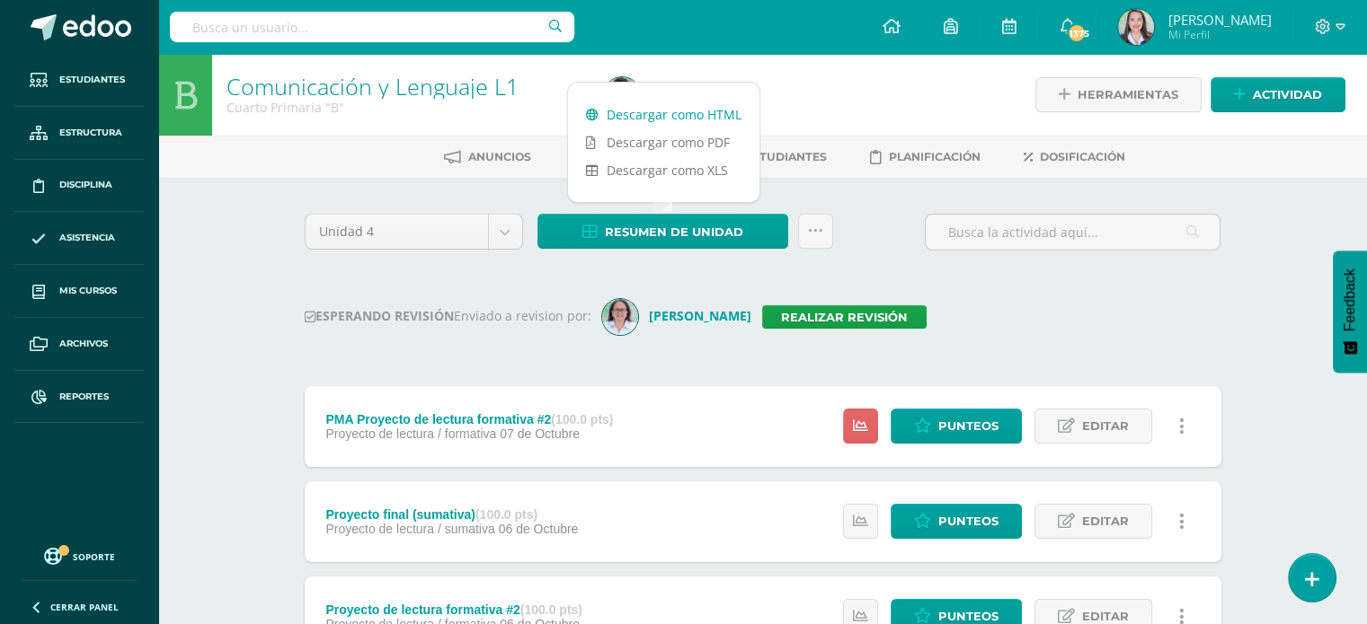
click at [672, 118] on link "Descargar como HTML" at bounding box center [663, 115] width 191 height 28
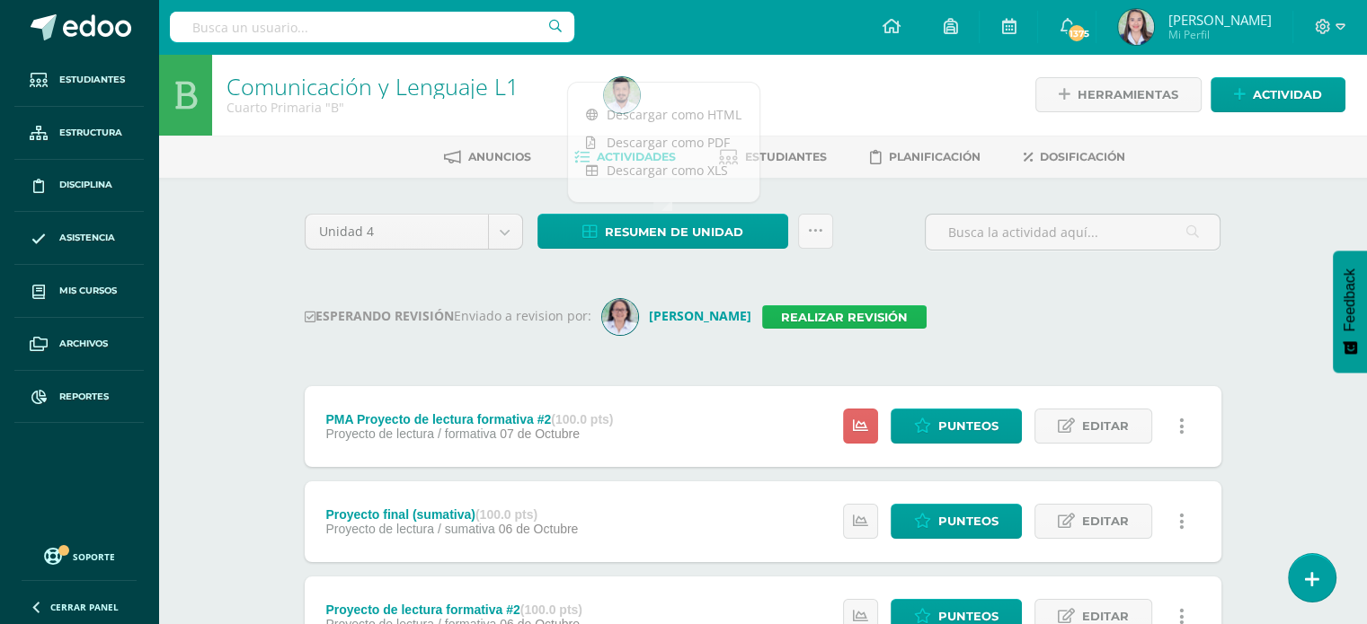
click at [839, 309] on link "Realizar revisión" at bounding box center [844, 317] width 164 height 23
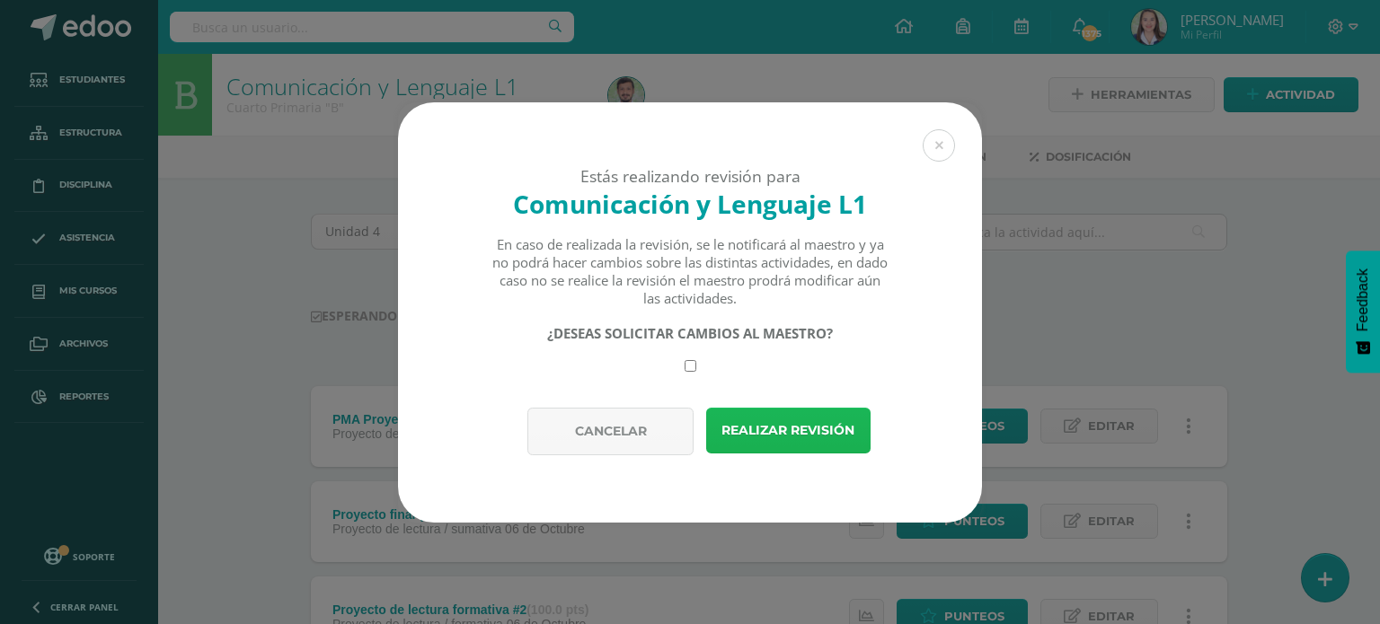
drag, startPoint x: 815, startPoint y: 438, endPoint x: 826, endPoint y: 430, distance: 13.0
click at [819, 434] on button "Realizar revisión" at bounding box center [788, 431] width 164 height 46
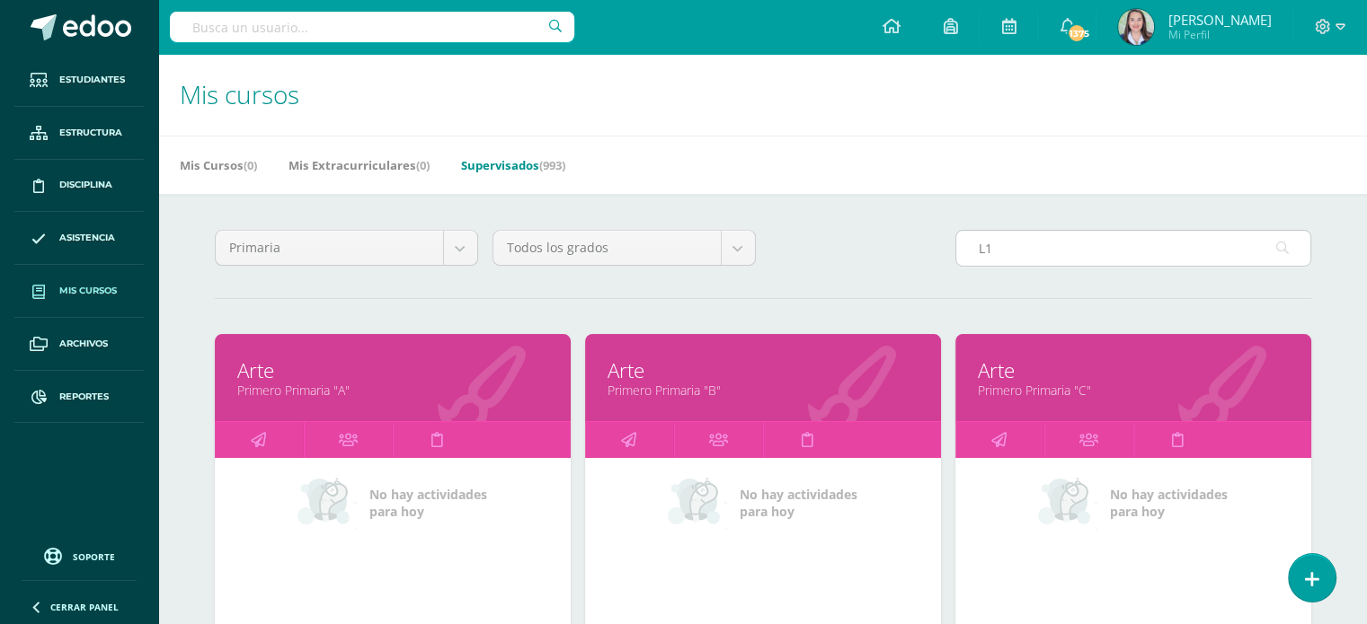
click at [1029, 254] on input "L1" at bounding box center [1133, 248] width 354 height 35
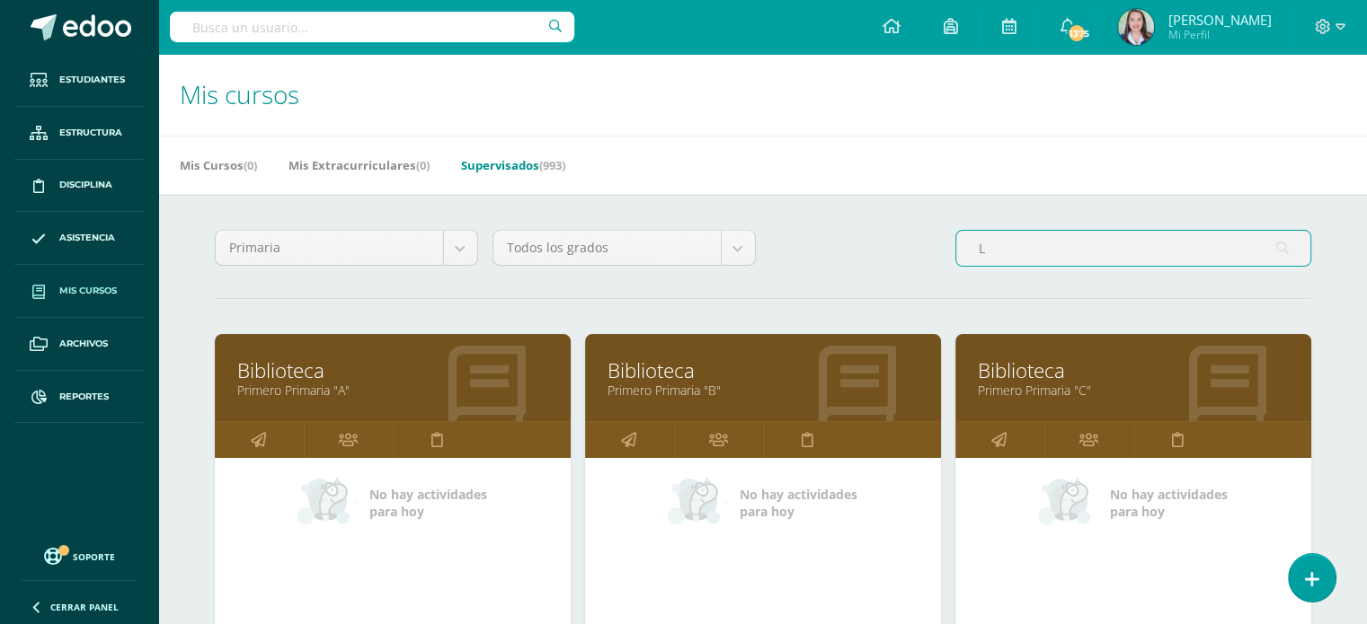
type input "L1"
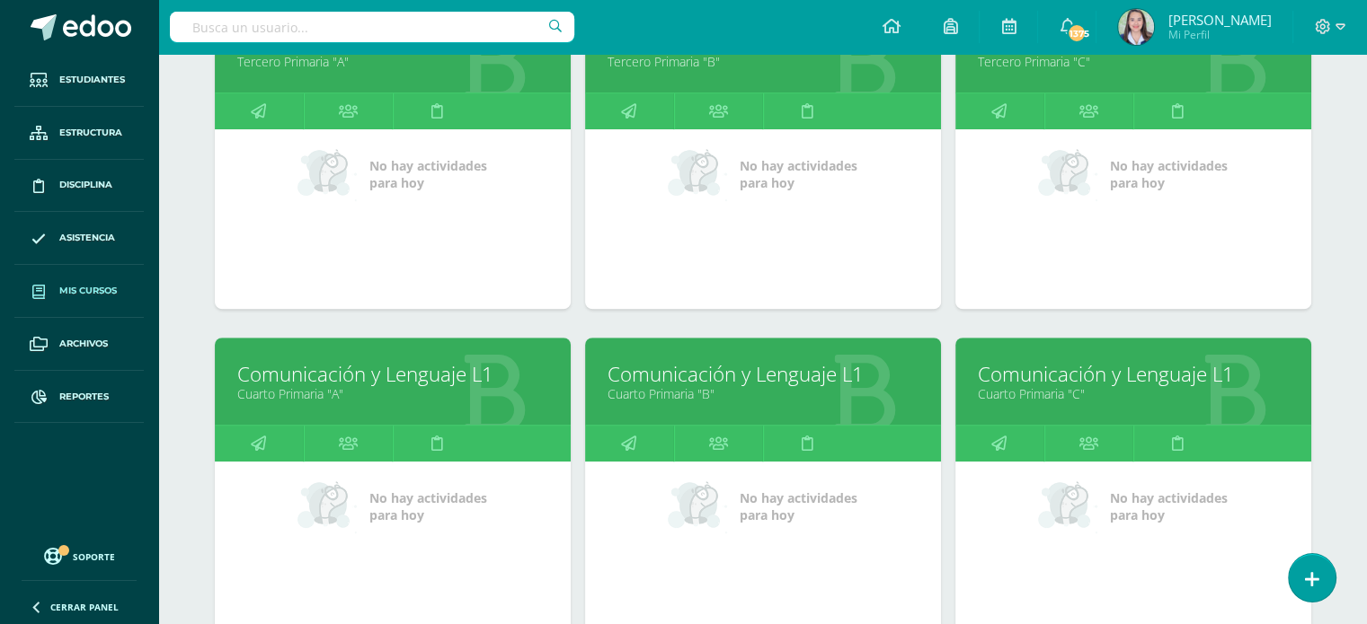
scroll to position [998, 0]
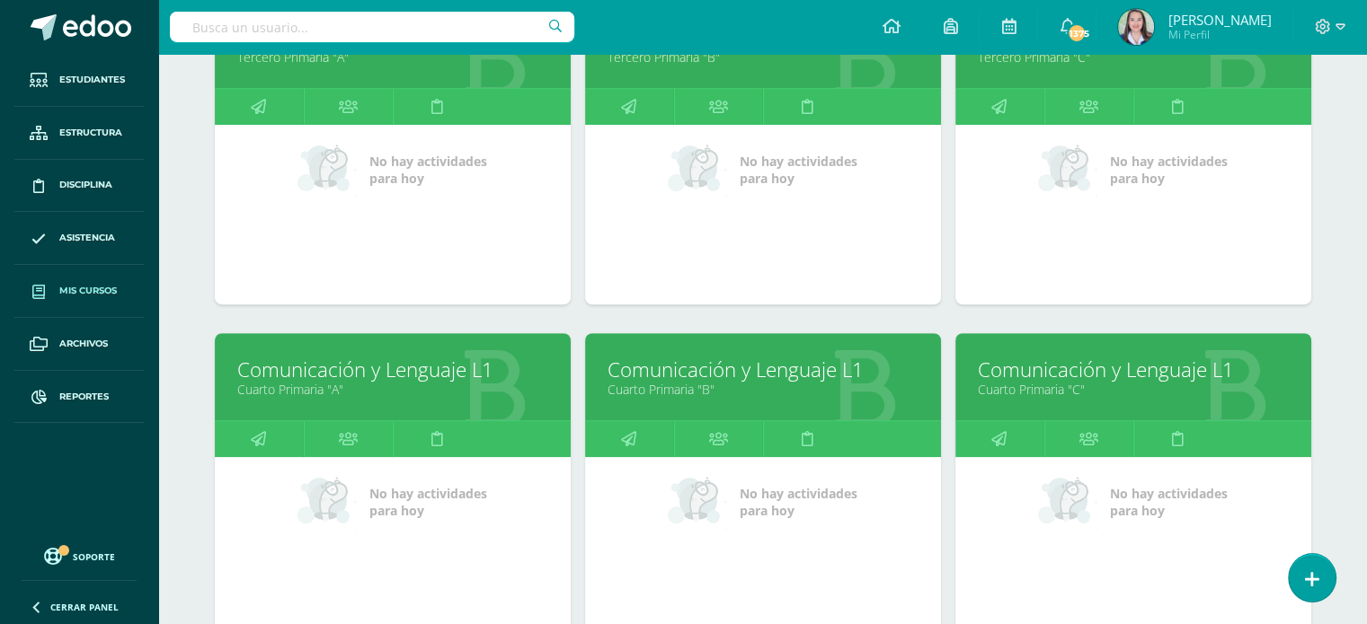
click at [1063, 392] on link "Cuarto Primaria "C"" at bounding box center [1133, 389] width 311 height 17
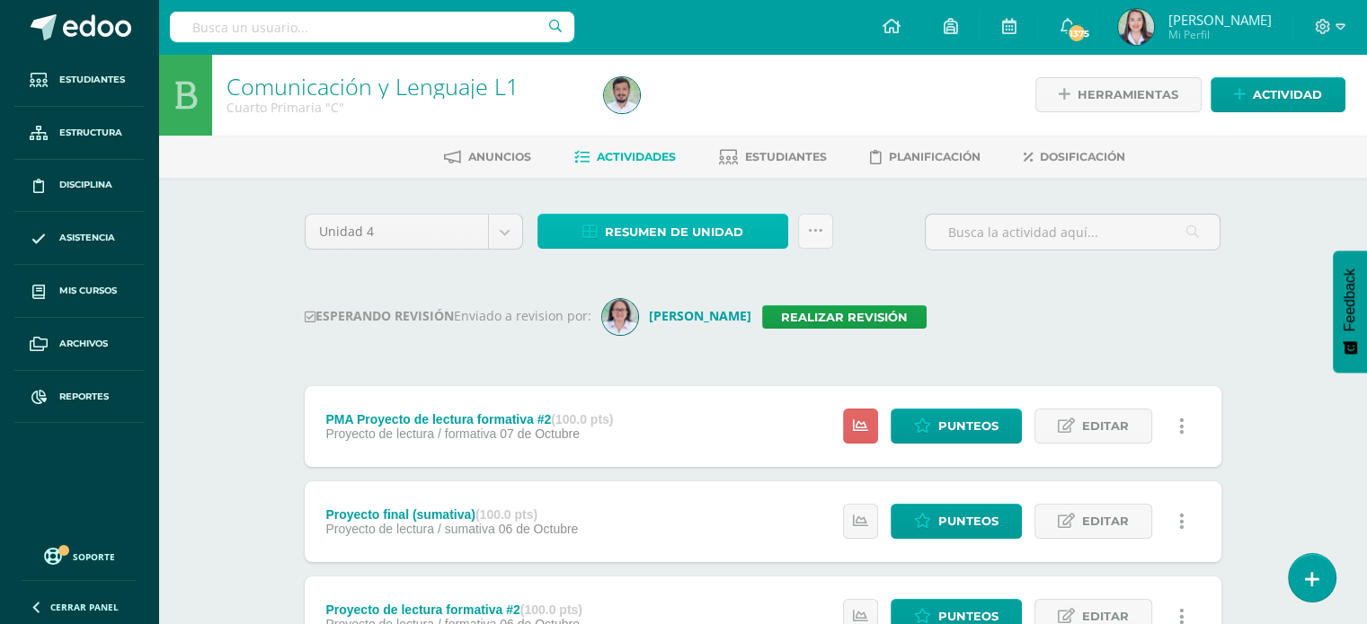
click at [610, 236] on span "Resumen de unidad" at bounding box center [674, 232] width 138 height 33
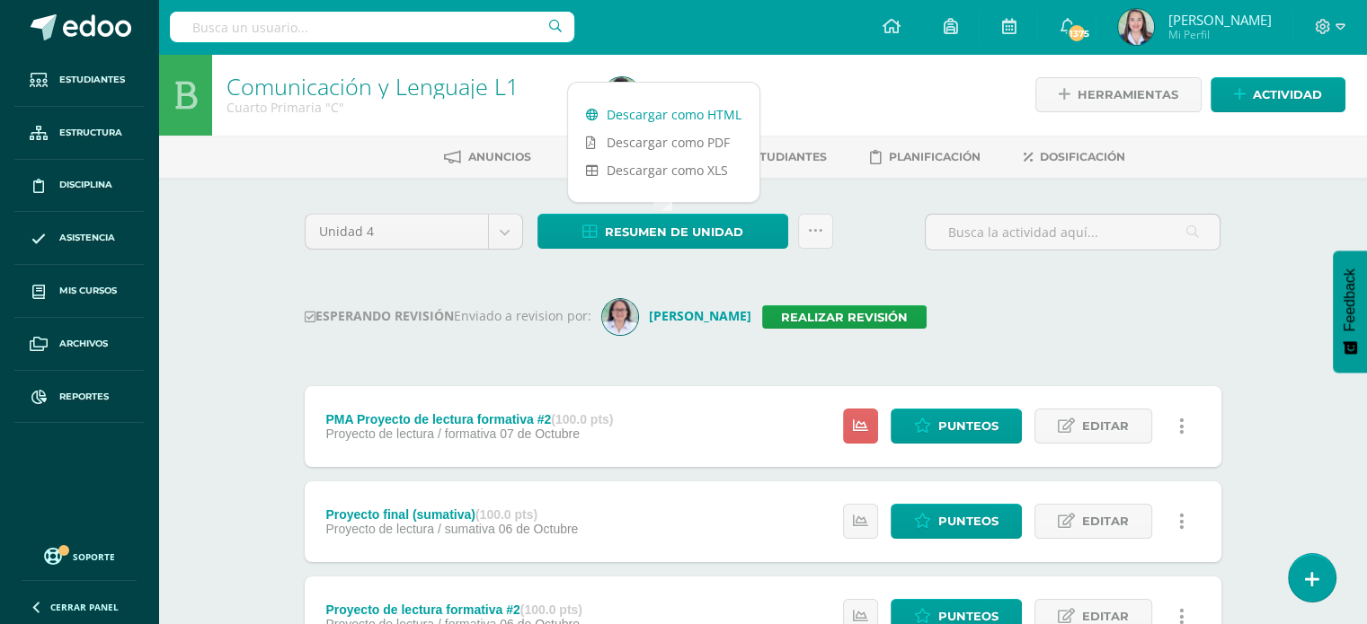
click at [616, 111] on link "Descargar como HTML" at bounding box center [663, 115] width 191 height 28
click at [781, 308] on link "Realizar revisión" at bounding box center [844, 317] width 164 height 23
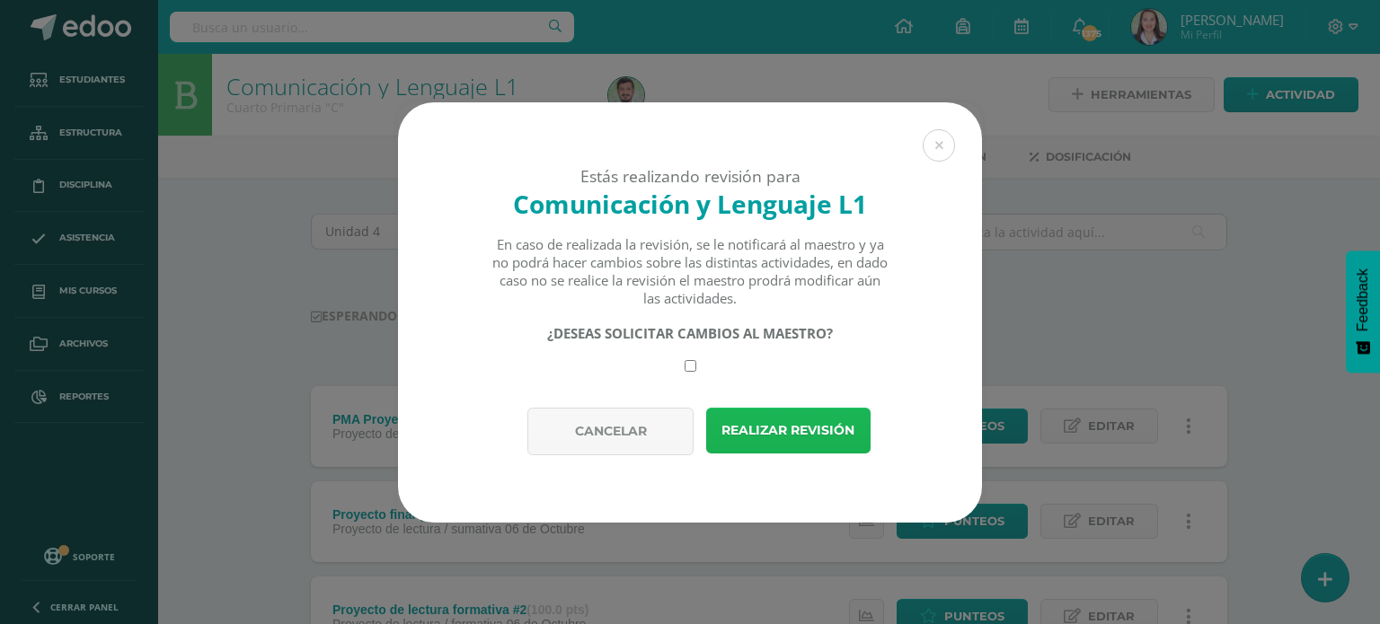
click at [794, 413] on button "Realizar revisión" at bounding box center [788, 431] width 164 height 46
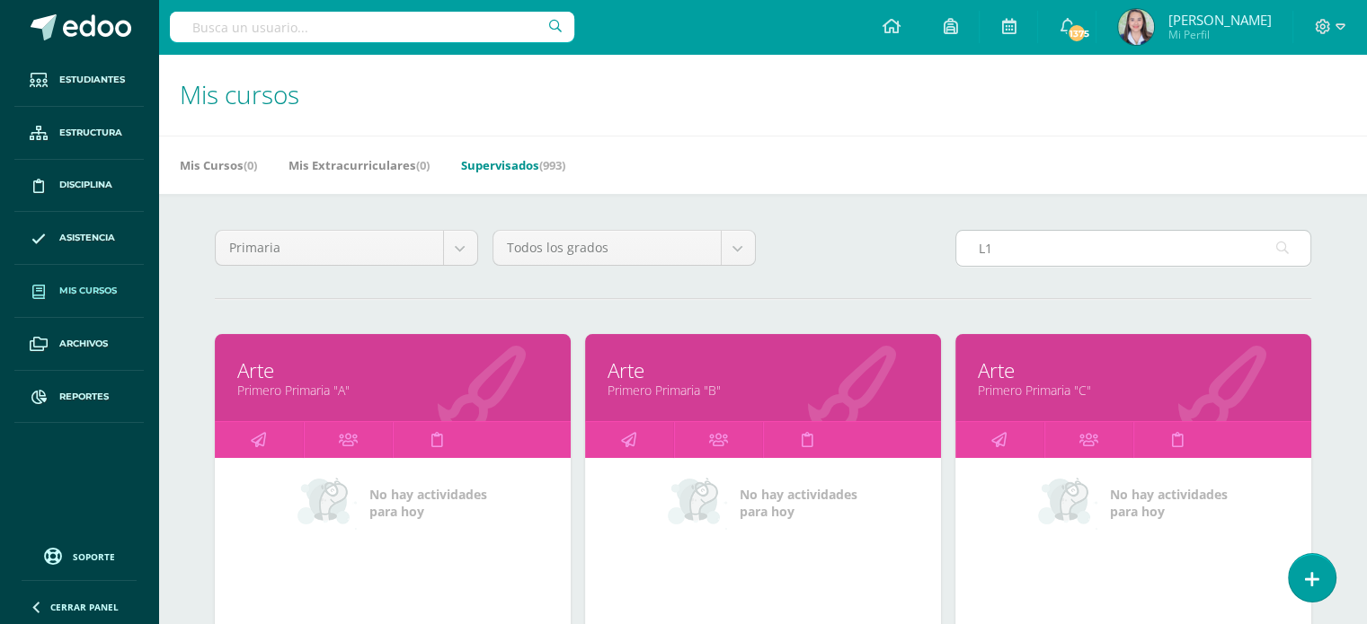
click at [1018, 248] on input "L1" at bounding box center [1133, 248] width 354 height 35
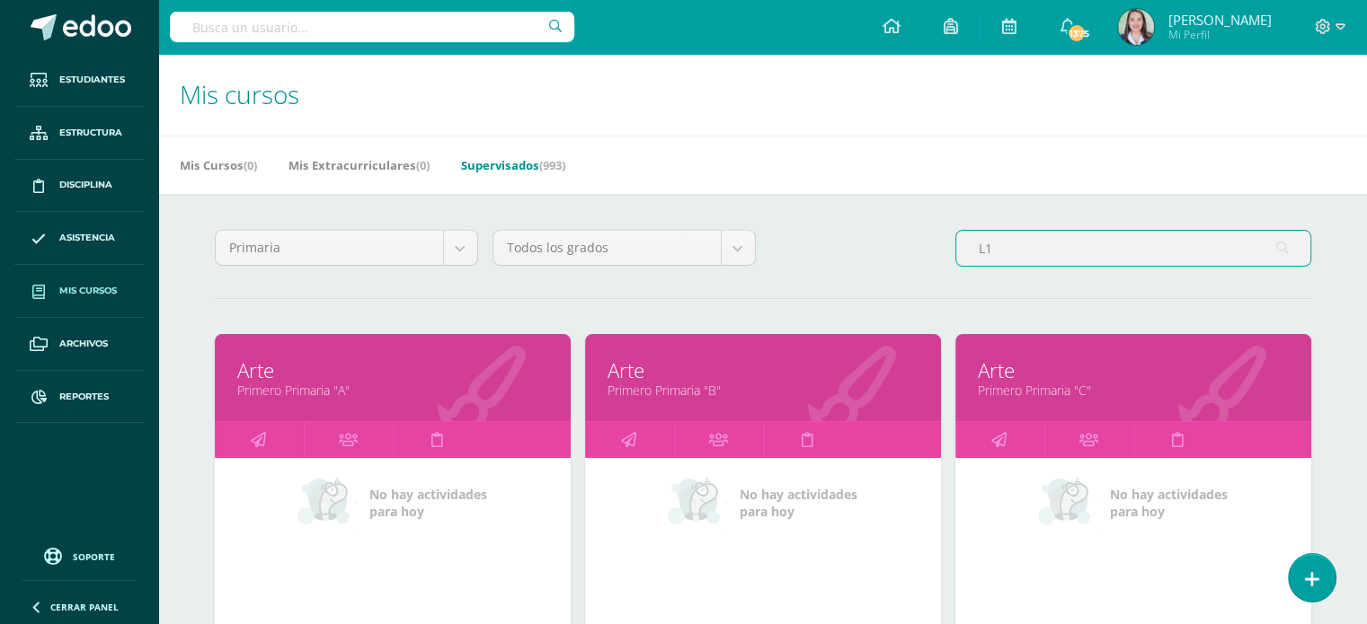
type input "L"
type input "L1"
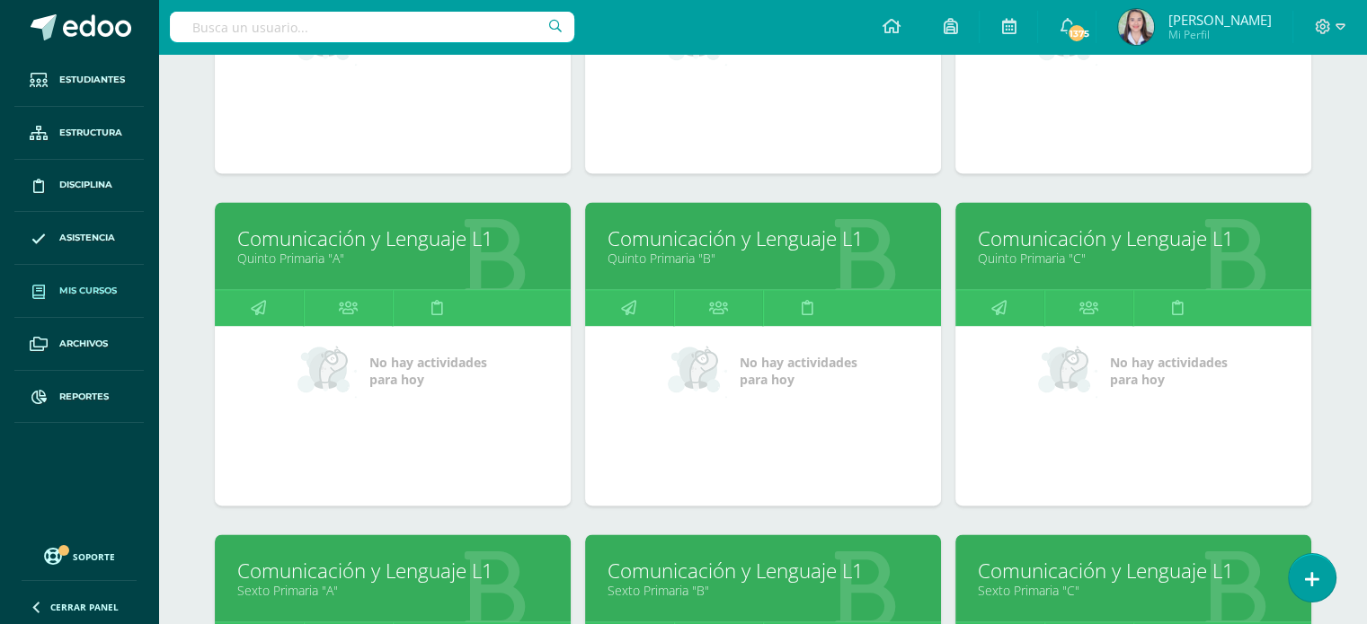
scroll to position [2463, 0]
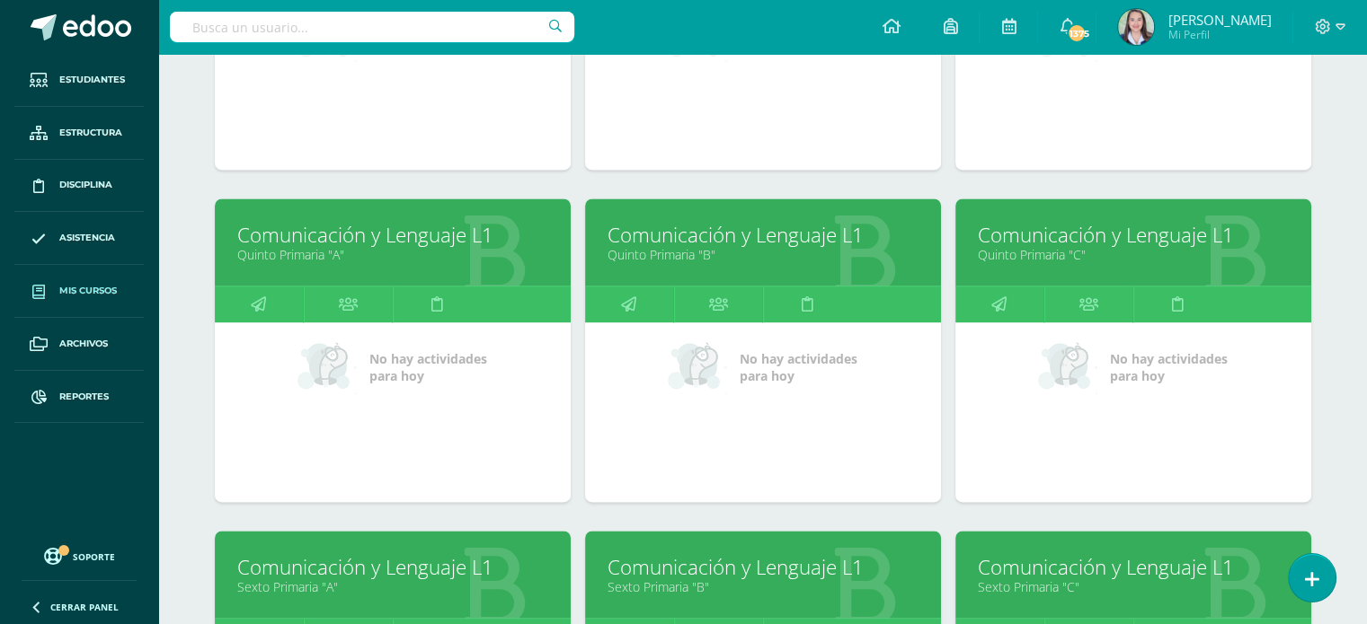
click at [318, 246] on link "Quinto Primaria "A"" at bounding box center [392, 254] width 311 height 17
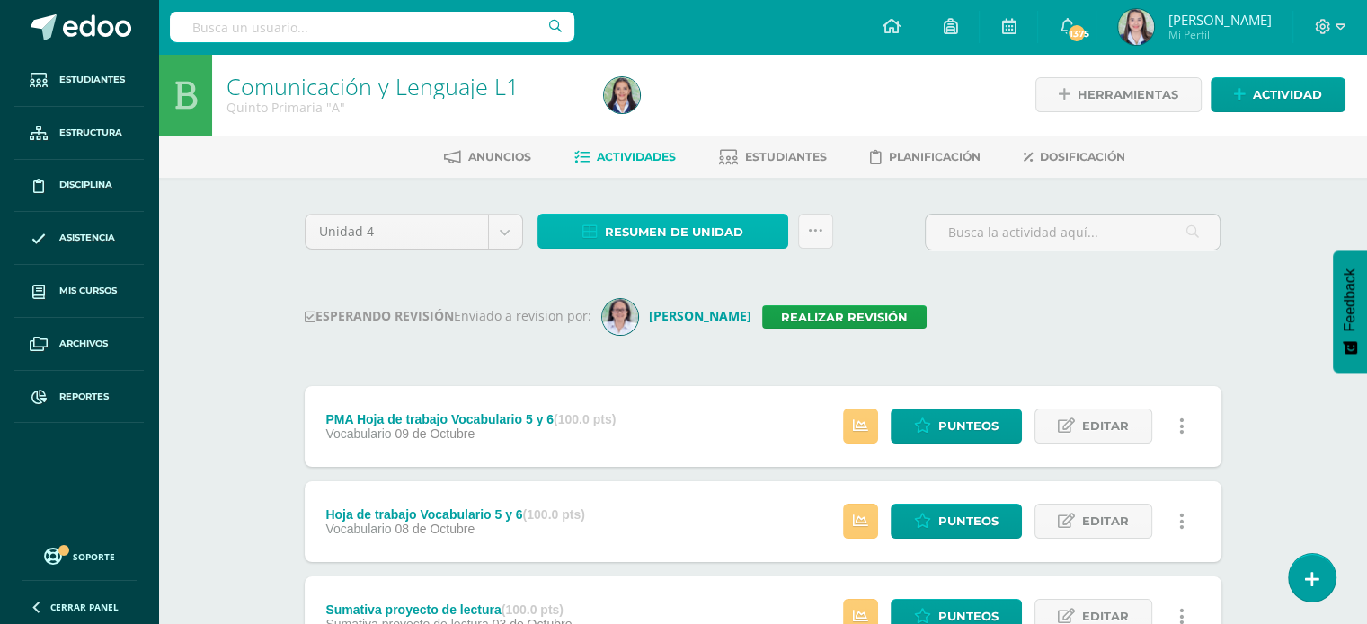
click at [686, 229] on span "Resumen de unidad" at bounding box center [674, 232] width 138 height 33
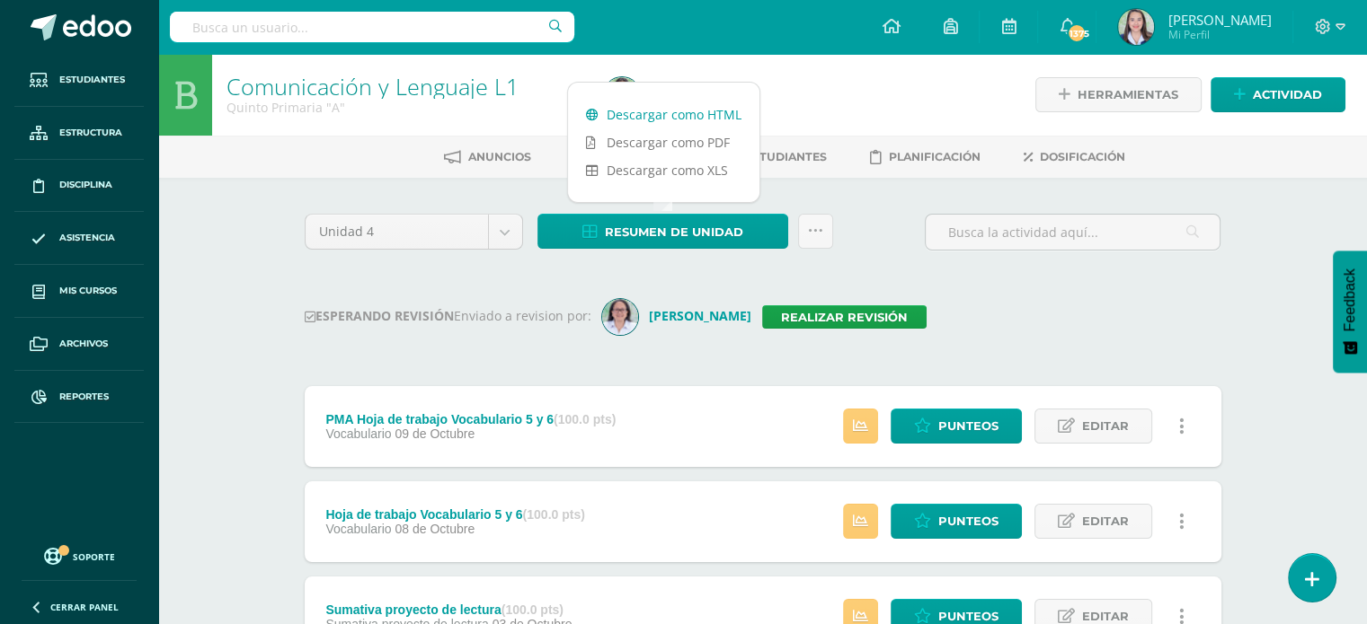
click at [655, 108] on link "Descargar como HTML" at bounding box center [663, 115] width 191 height 28
click at [834, 315] on link "Realizar revisión" at bounding box center [844, 317] width 164 height 23
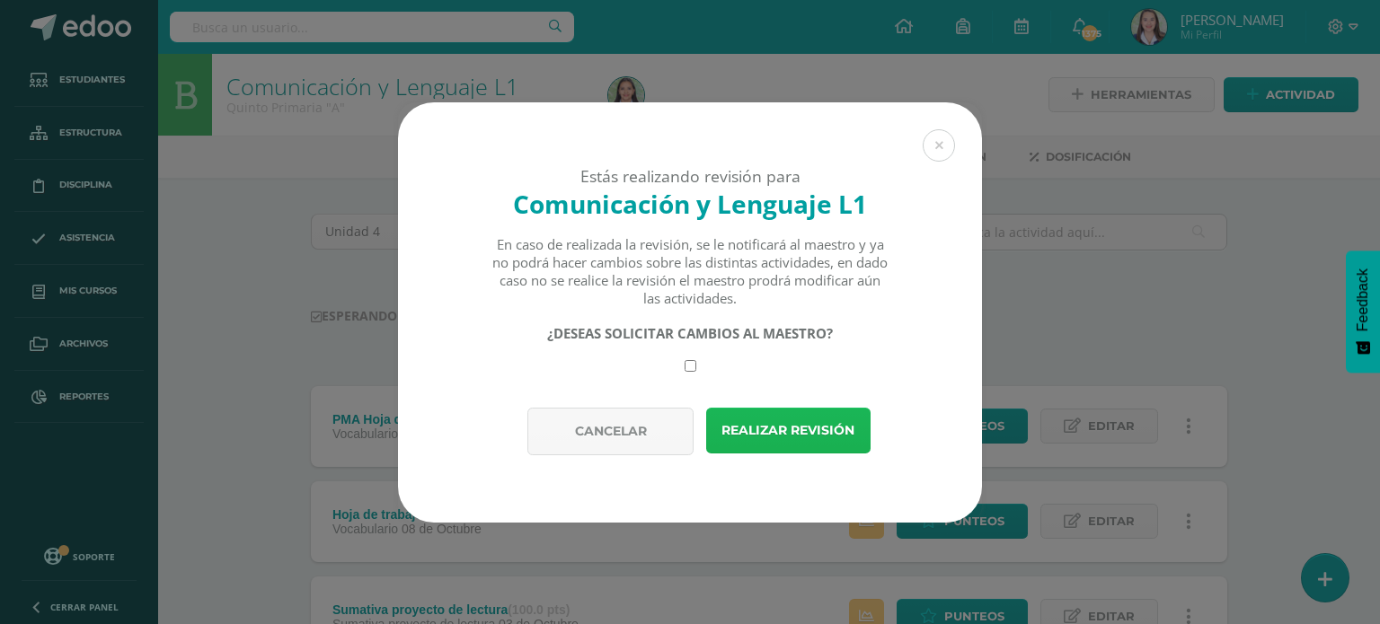
click at [831, 420] on button "Realizar revisión" at bounding box center [788, 431] width 164 height 46
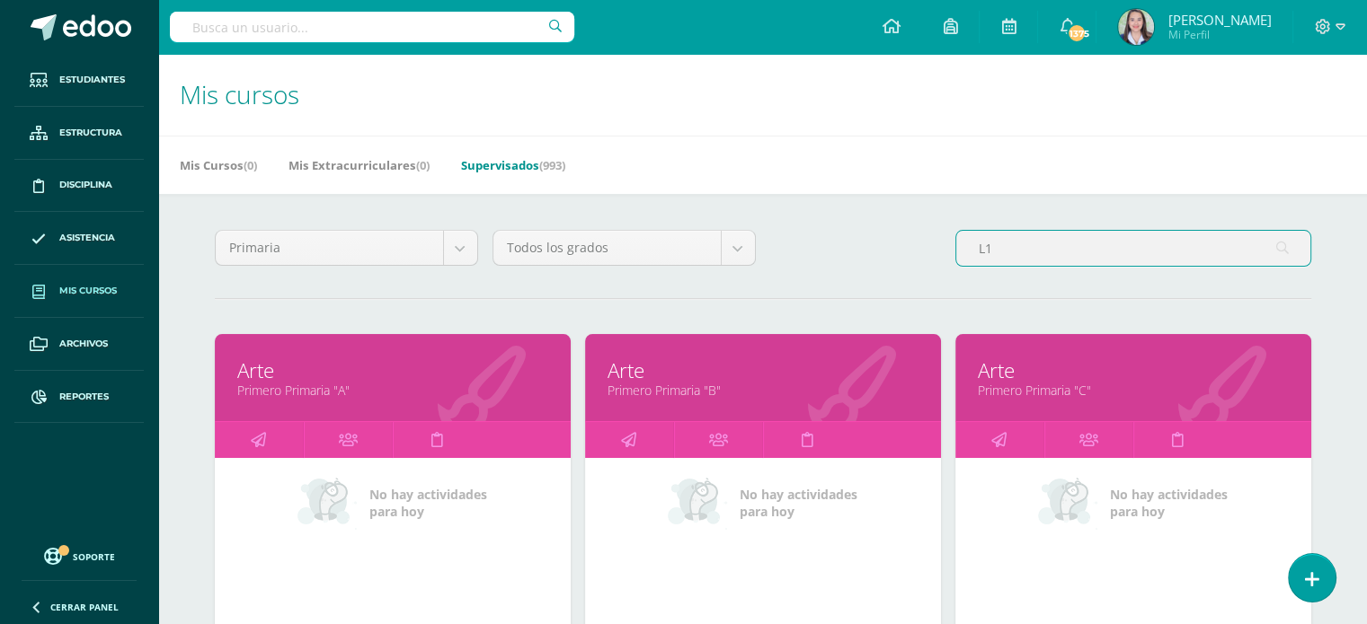
click at [1021, 252] on input "L1" at bounding box center [1133, 248] width 354 height 35
type input "L1"
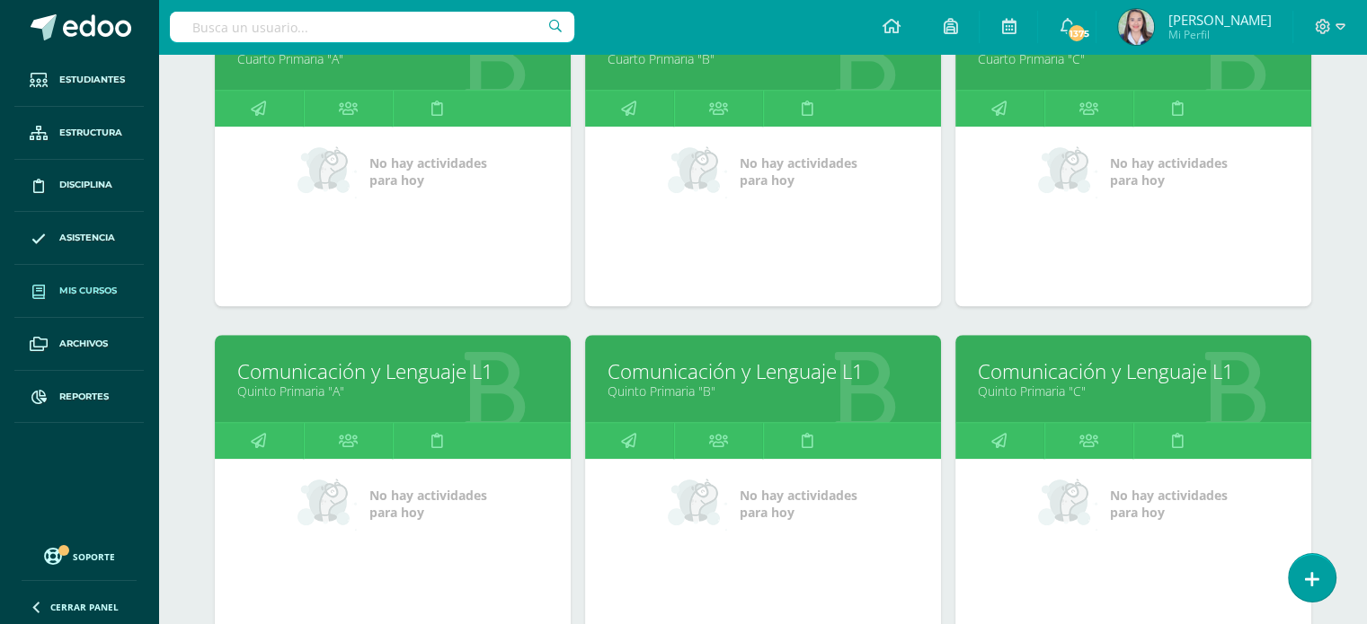
scroll to position [1340, 0]
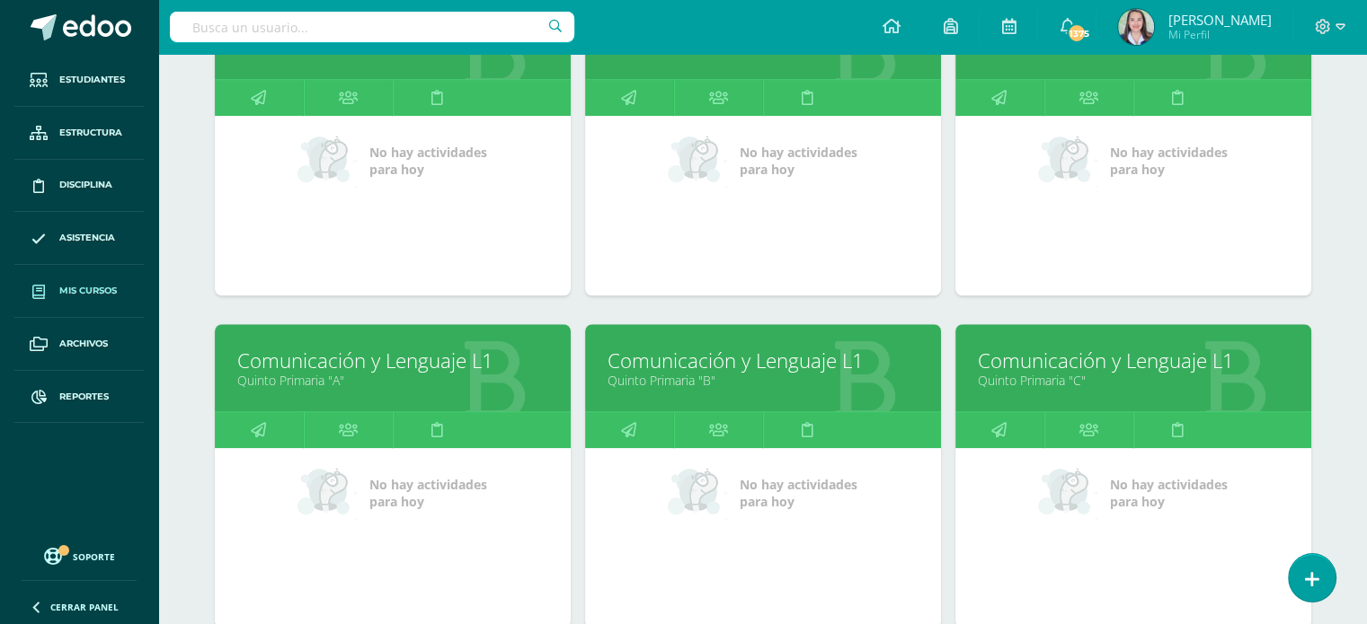
click at [703, 368] on link "Comunicación y Lenguaje L1" at bounding box center [762, 361] width 311 height 28
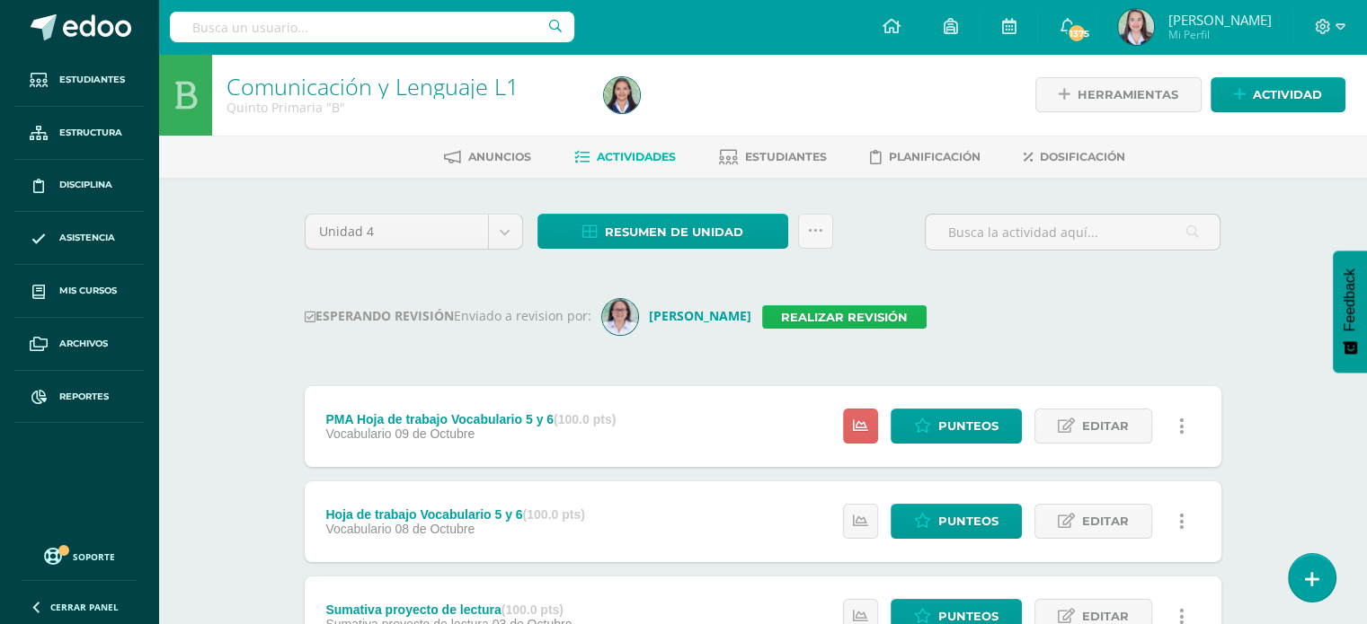
click at [825, 315] on link "Realizar revisión" at bounding box center [844, 317] width 164 height 23
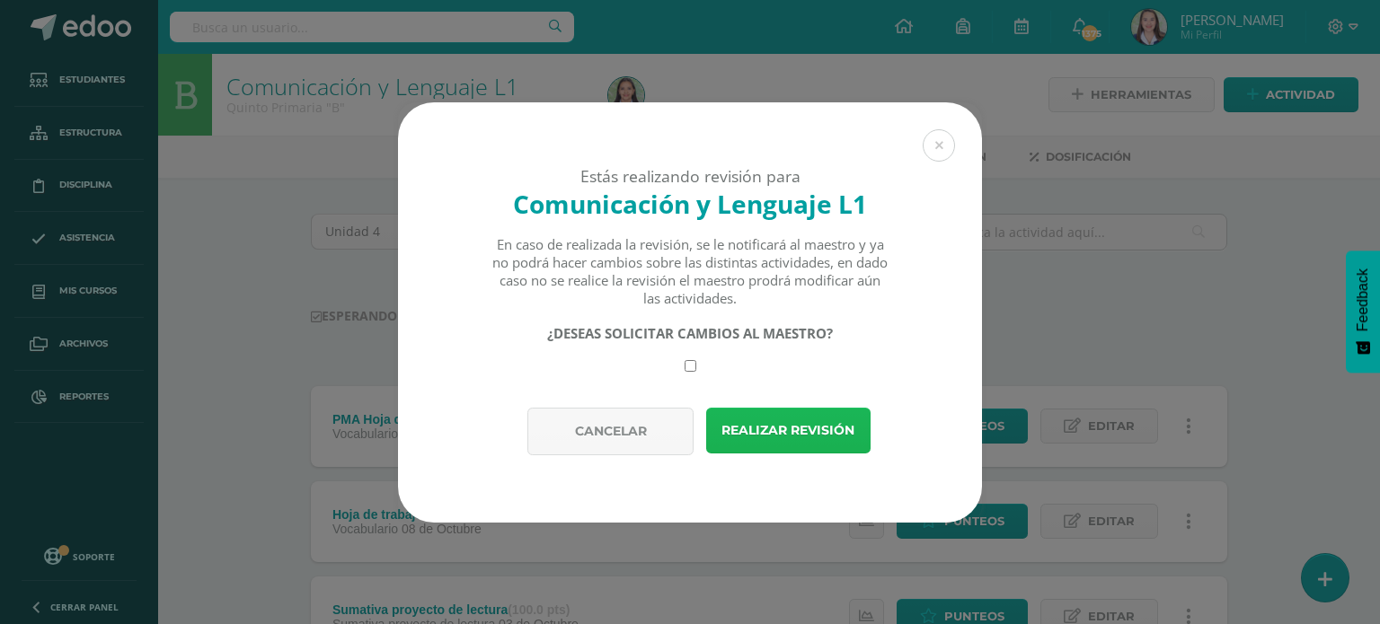
click at [730, 430] on button "Realizar revisión" at bounding box center [788, 431] width 164 height 46
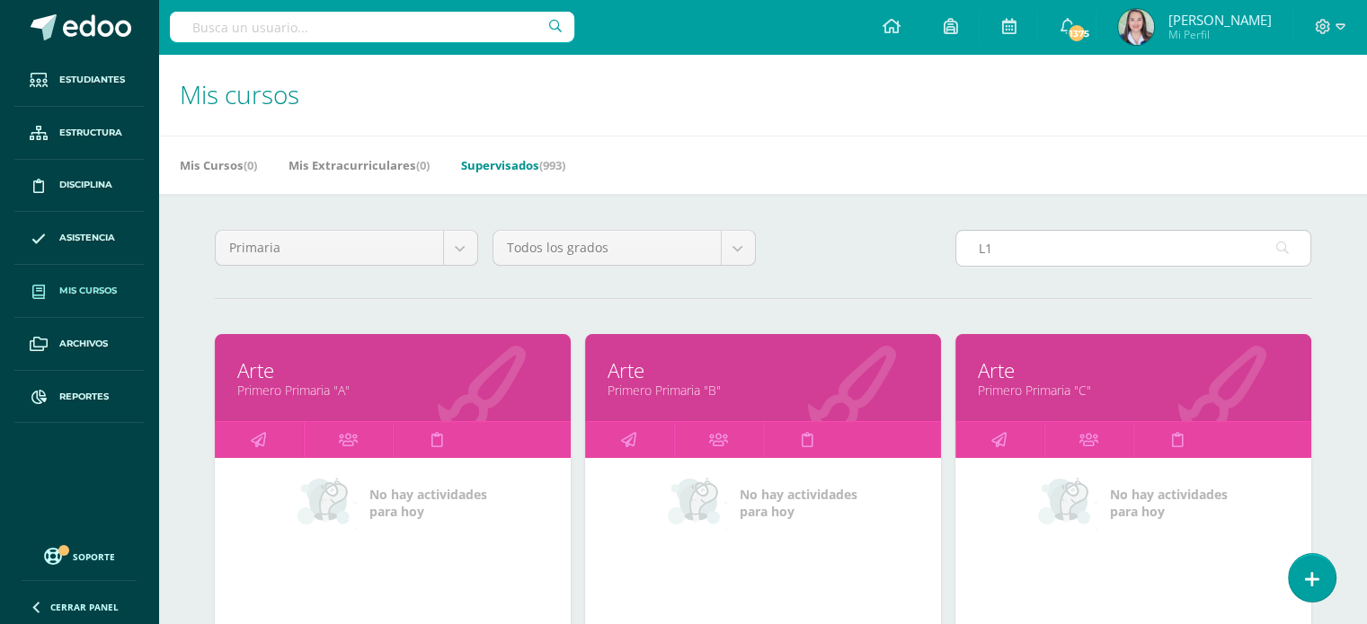
click at [1021, 255] on input "L1" at bounding box center [1133, 248] width 354 height 35
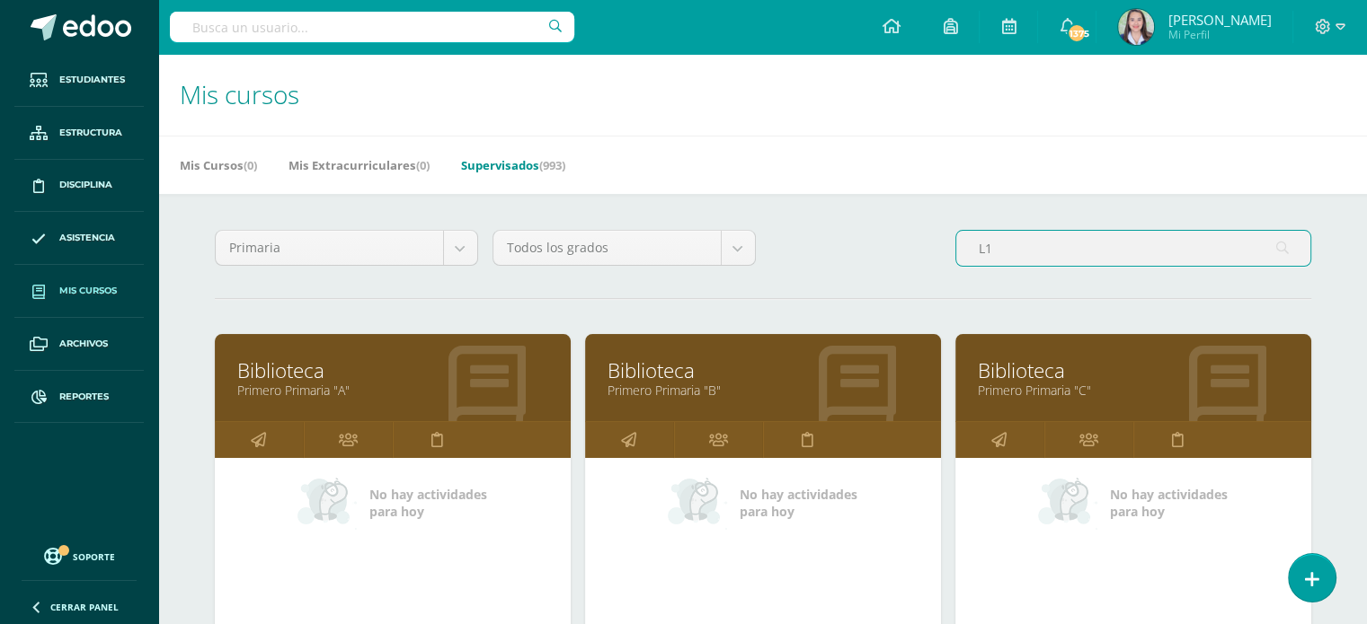
type input "L"
type input "L1"
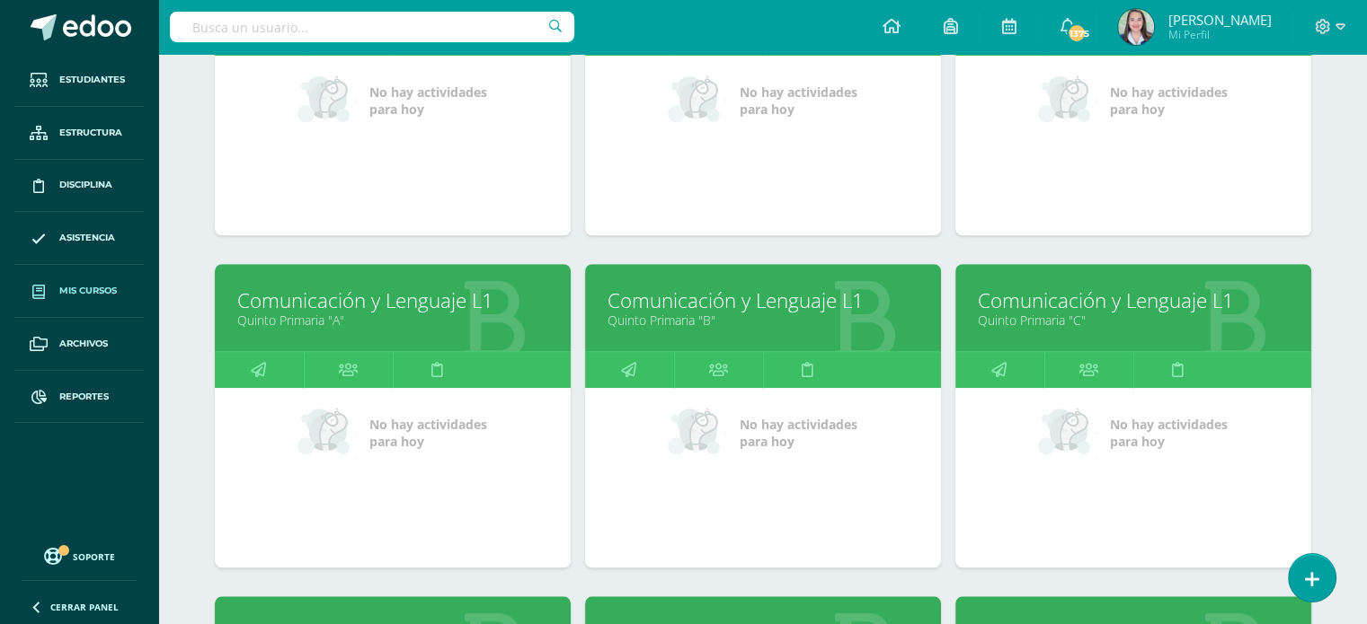
scroll to position [1401, 0]
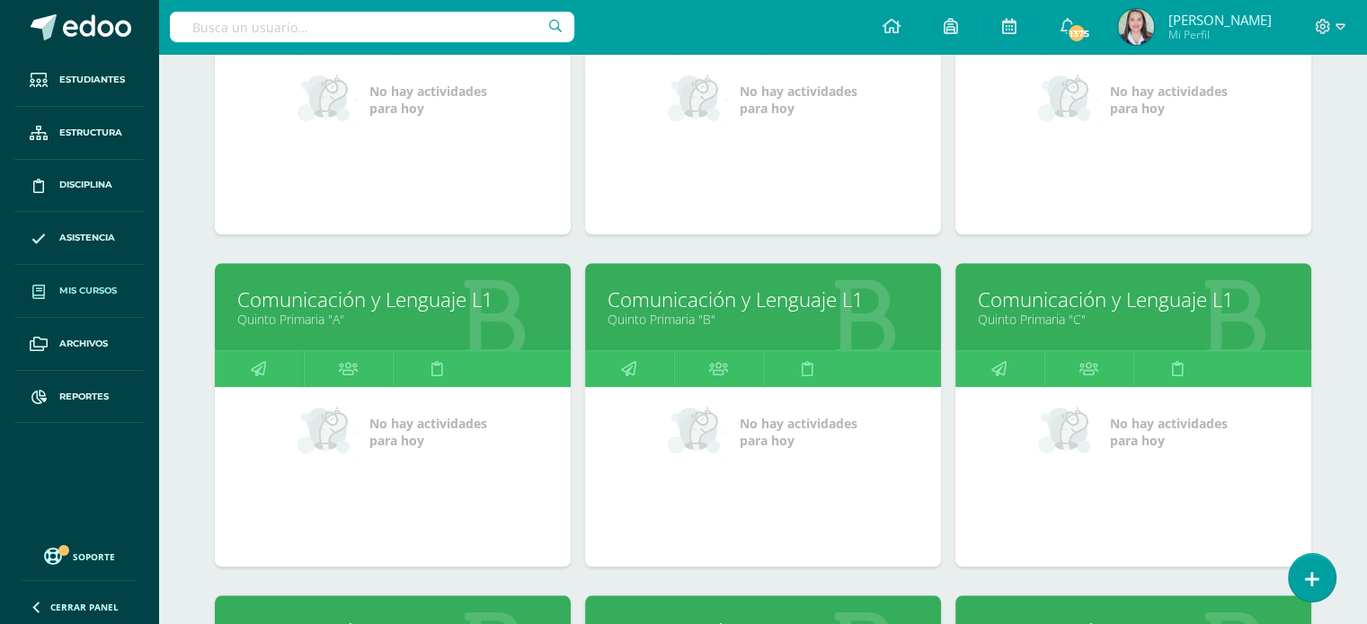
click at [1044, 319] on link "Quinto Primaria "C"" at bounding box center [1133, 319] width 311 height 17
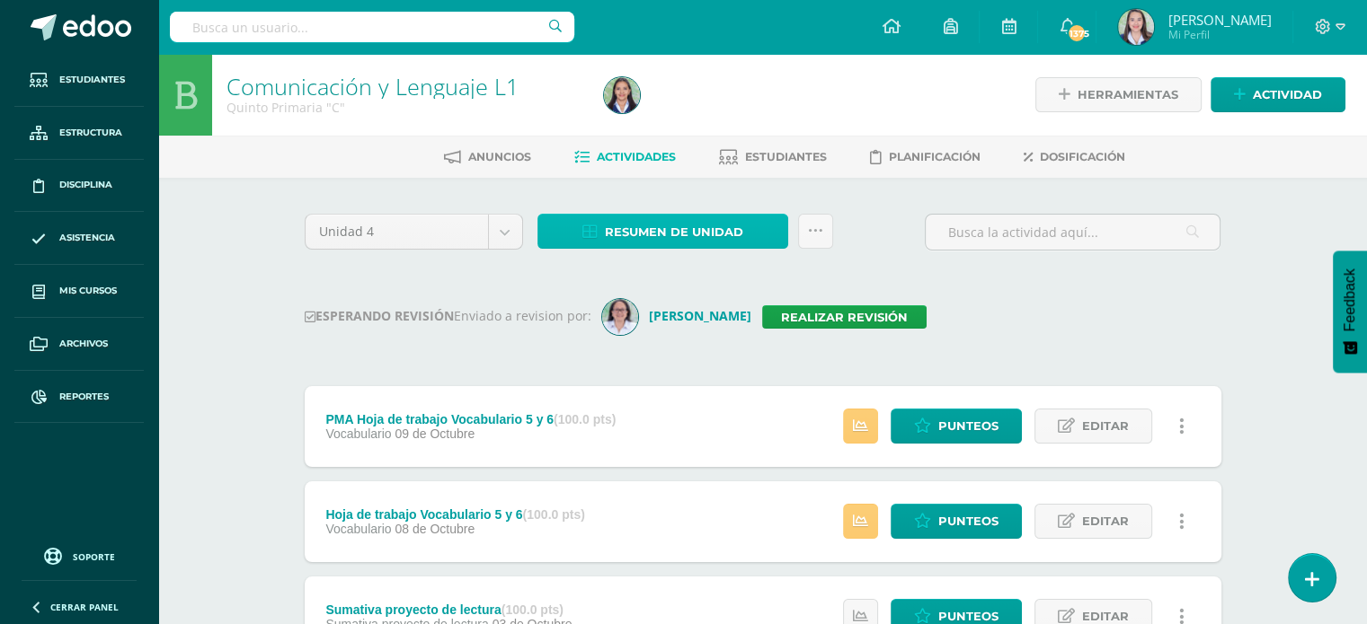
click at [663, 226] on span "Resumen de unidad" at bounding box center [674, 232] width 138 height 33
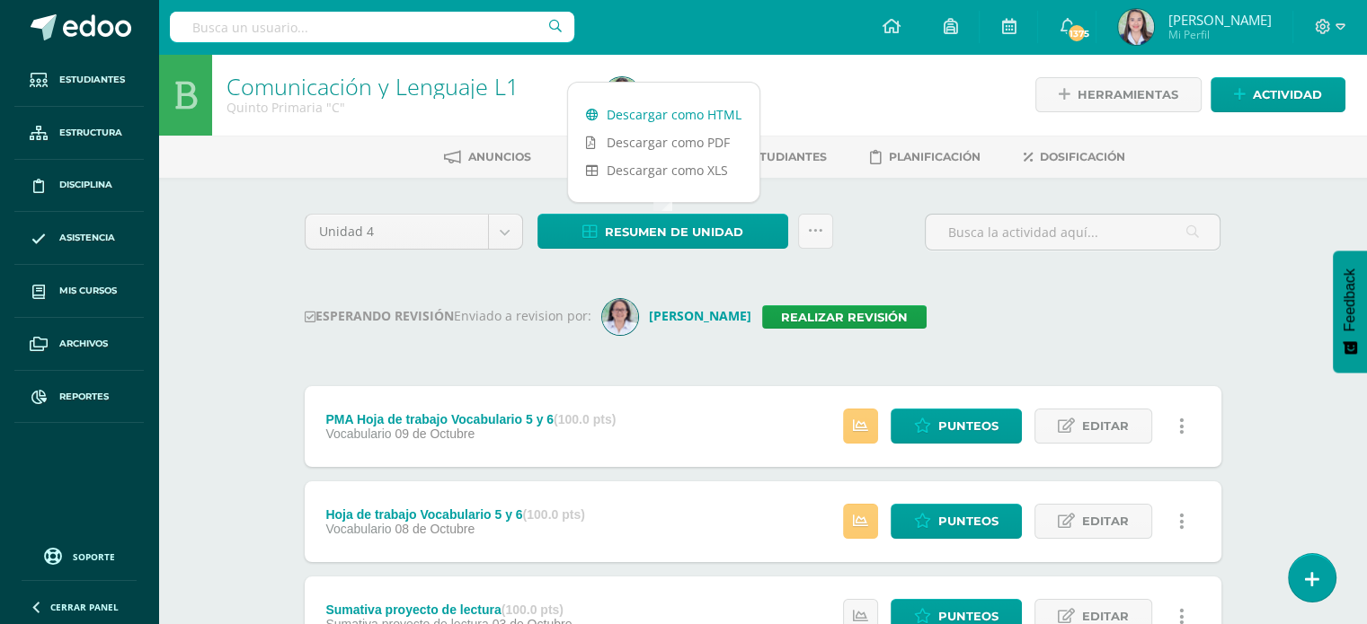
click at [667, 110] on link "Descargar como HTML" at bounding box center [663, 115] width 191 height 28
click at [819, 314] on link "Realizar revisión" at bounding box center [844, 317] width 164 height 23
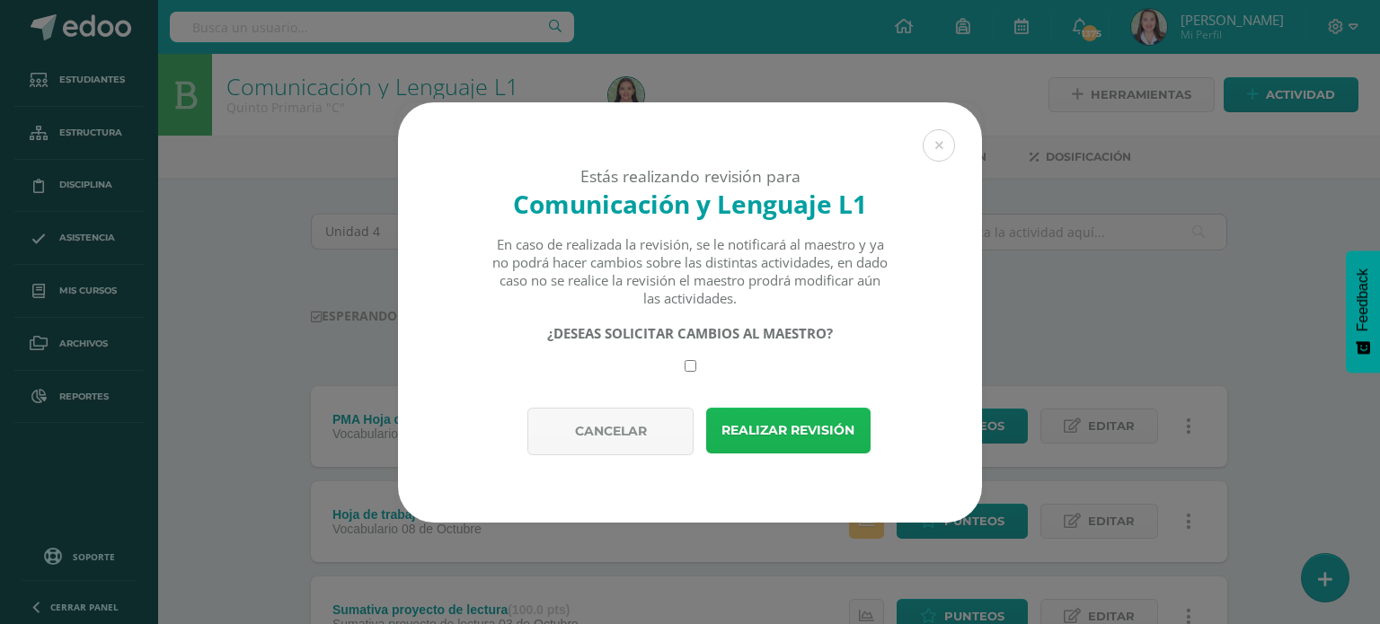
click at [837, 423] on button "Realizar revisión" at bounding box center [788, 431] width 164 height 46
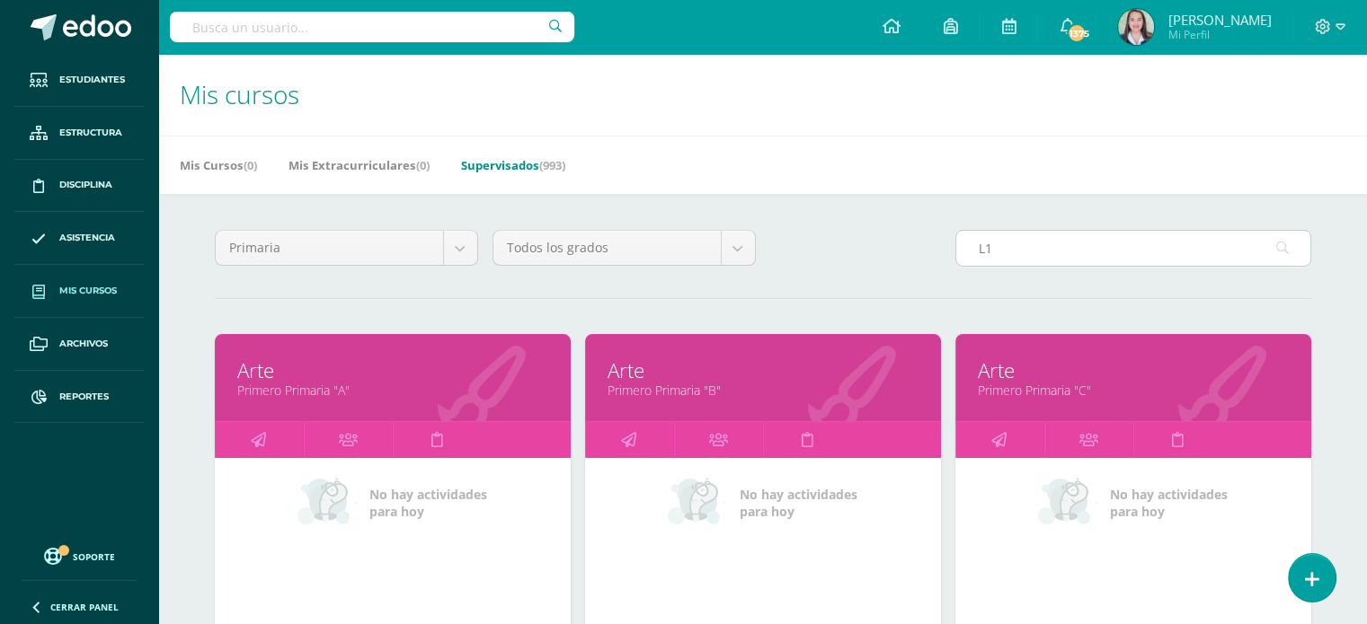
click at [1035, 235] on input "L1" at bounding box center [1133, 248] width 354 height 35
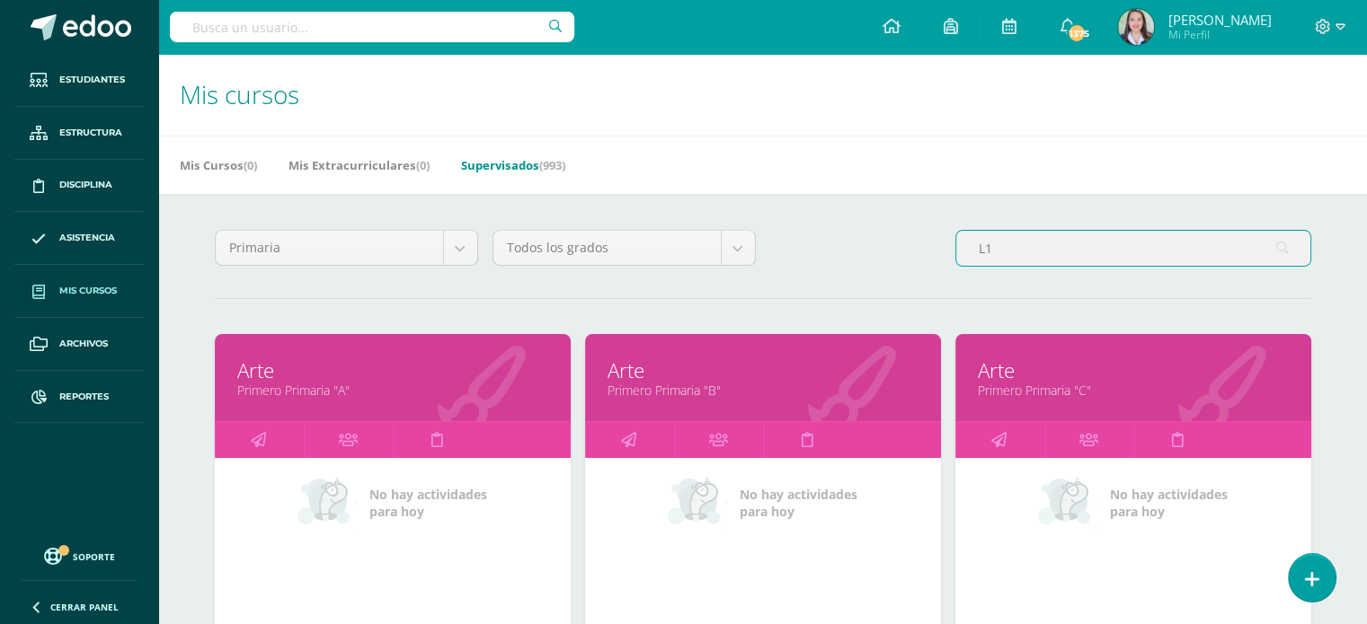
type input "L"
type input "L1"
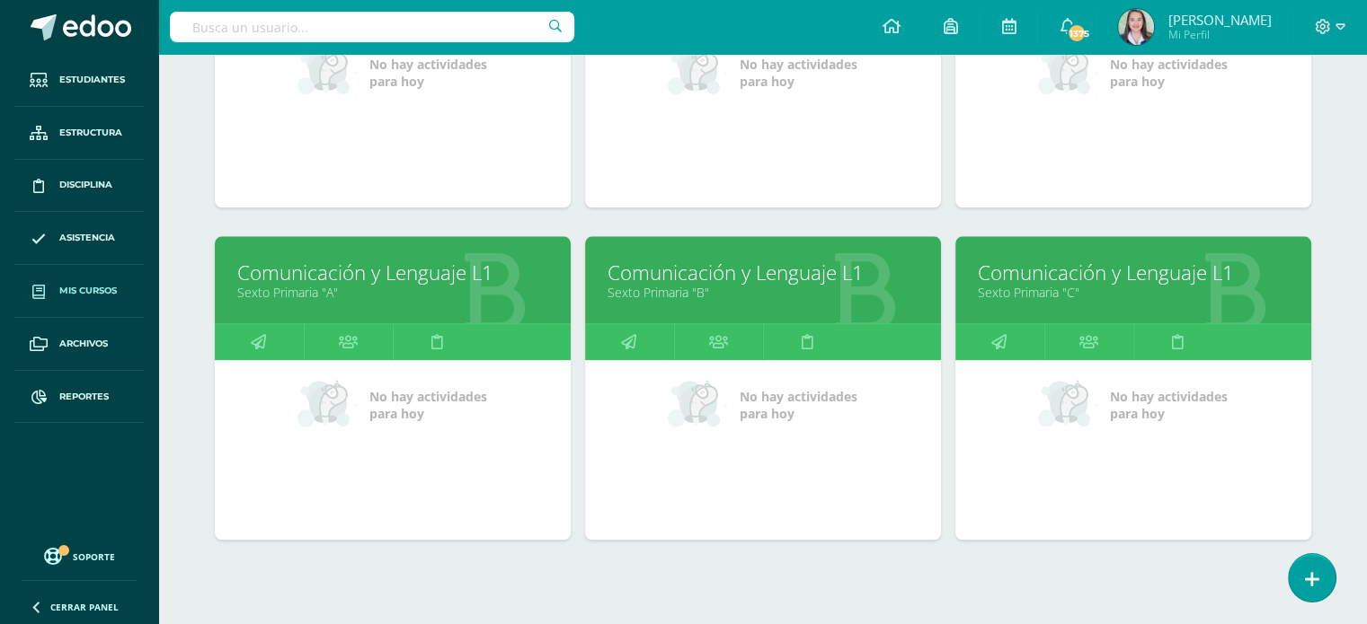
scroll to position [1762, 0]
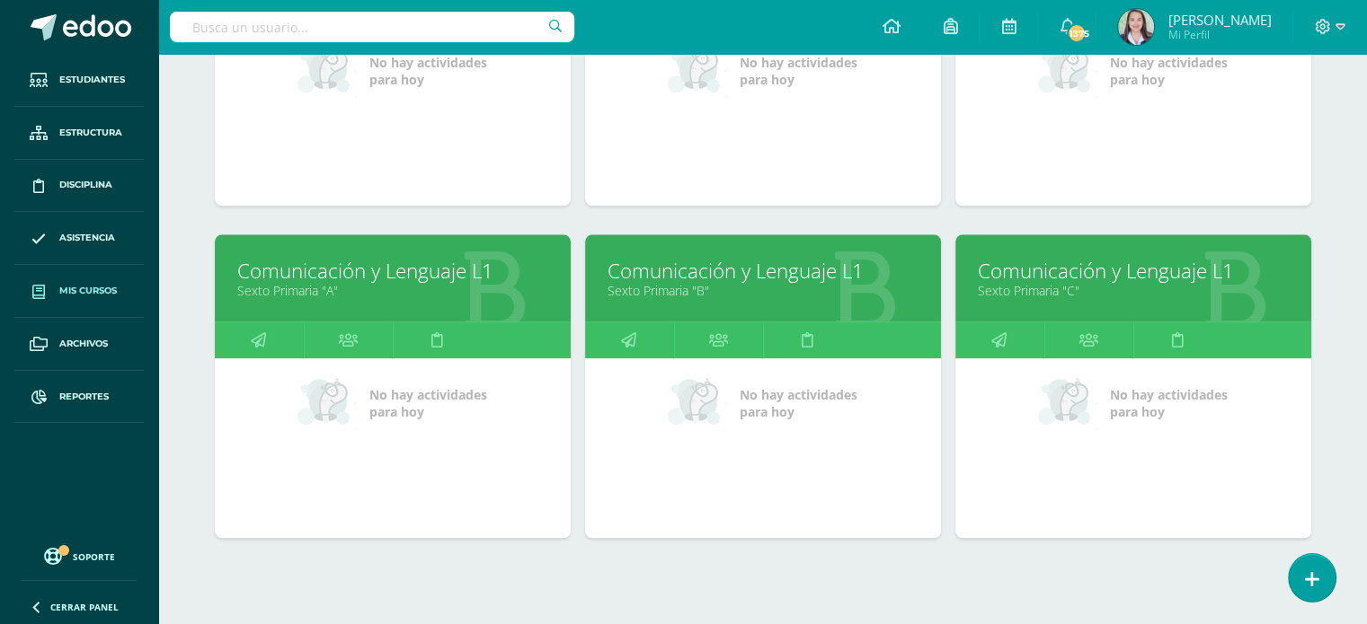
click at [345, 287] on link "Sexto Primaria "A"" at bounding box center [392, 290] width 311 height 17
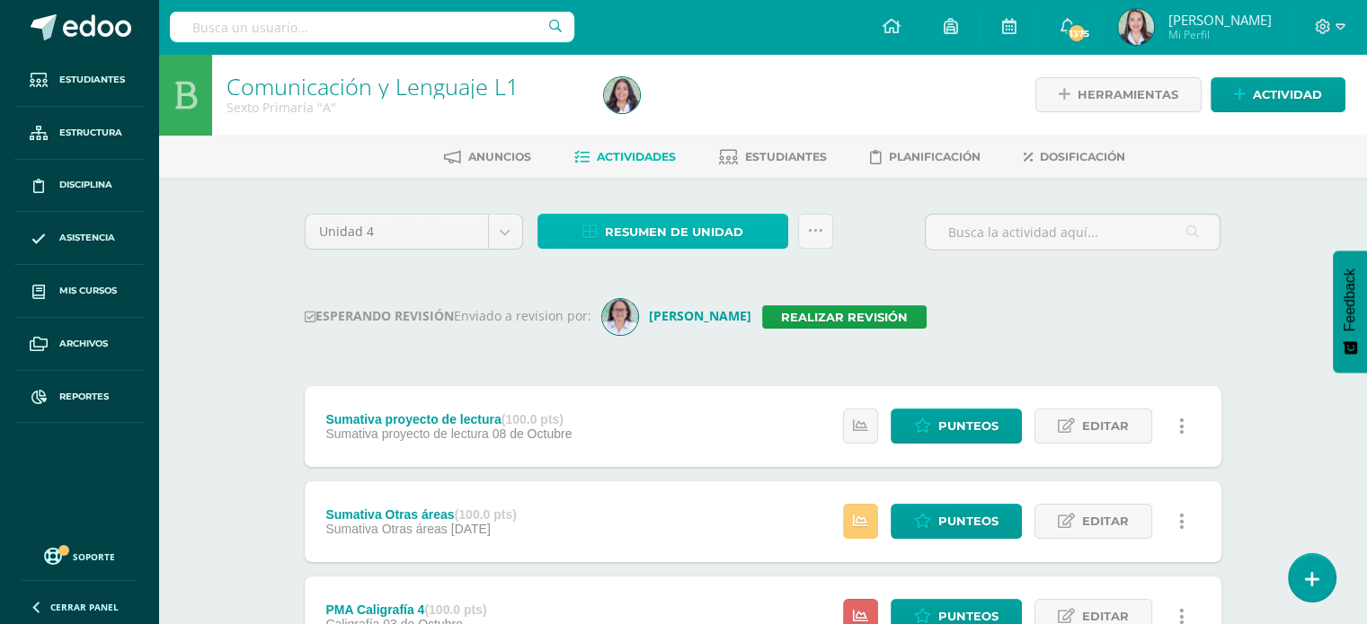
click at [613, 235] on span "Resumen de unidad" at bounding box center [674, 232] width 138 height 33
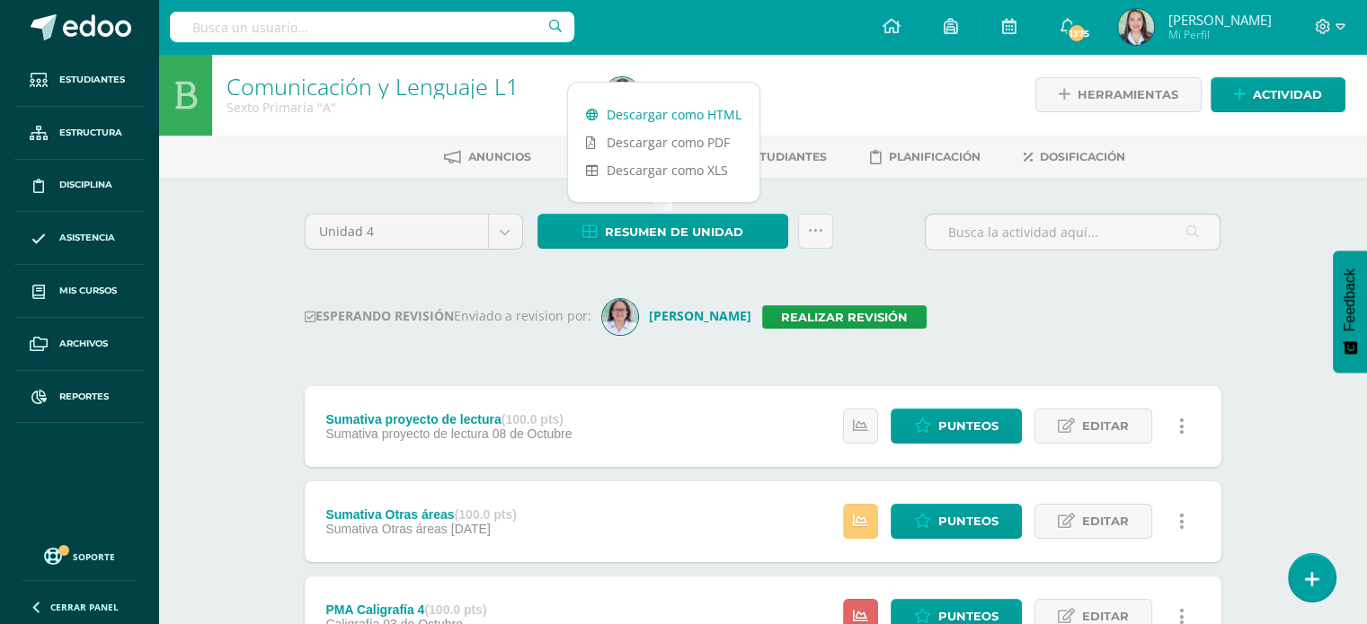
click at [632, 114] on link "Descargar como HTML" at bounding box center [663, 115] width 191 height 28
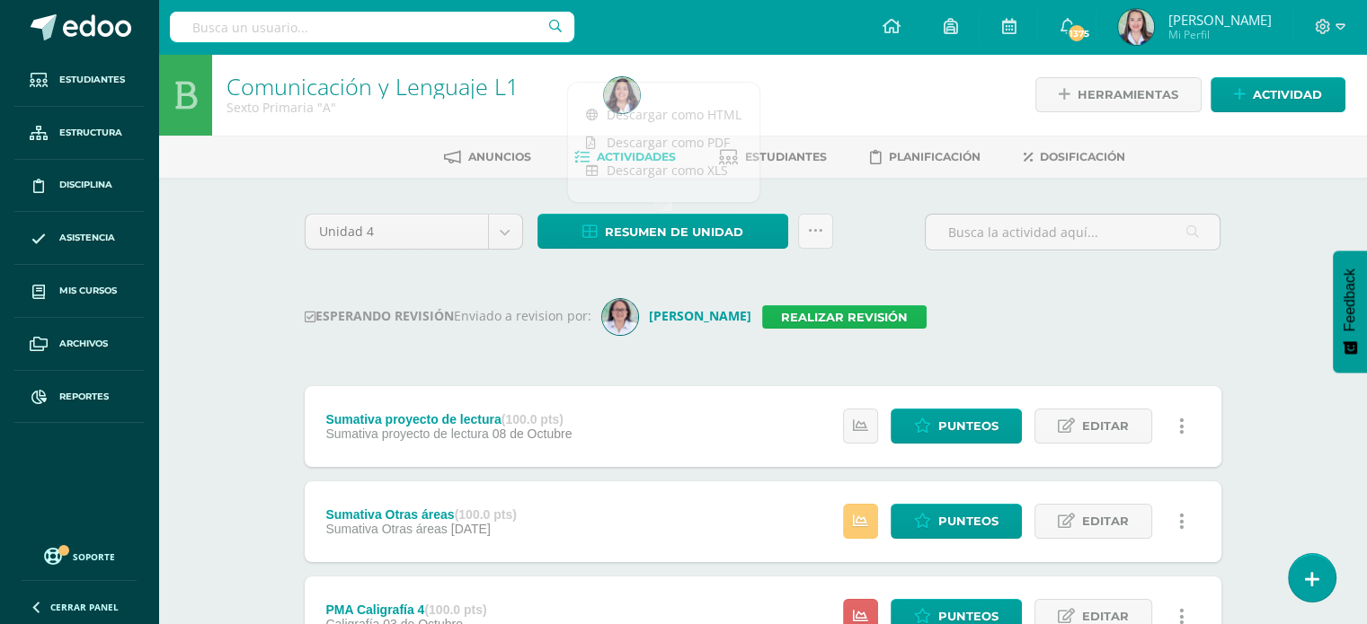
click at [887, 319] on link "Realizar revisión" at bounding box center [844, 317] width 164 height 23
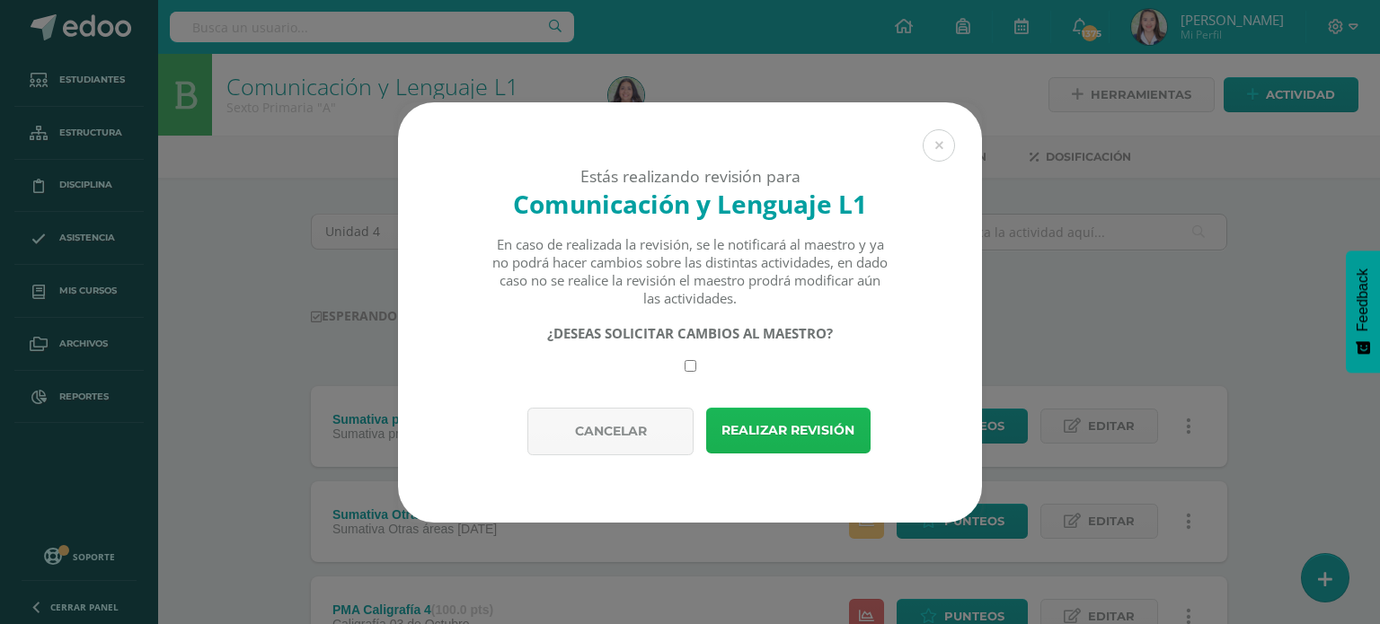
click at [811, 423] on button "Realizar revisión" at bounding box center [788, 431] width 164 height 46
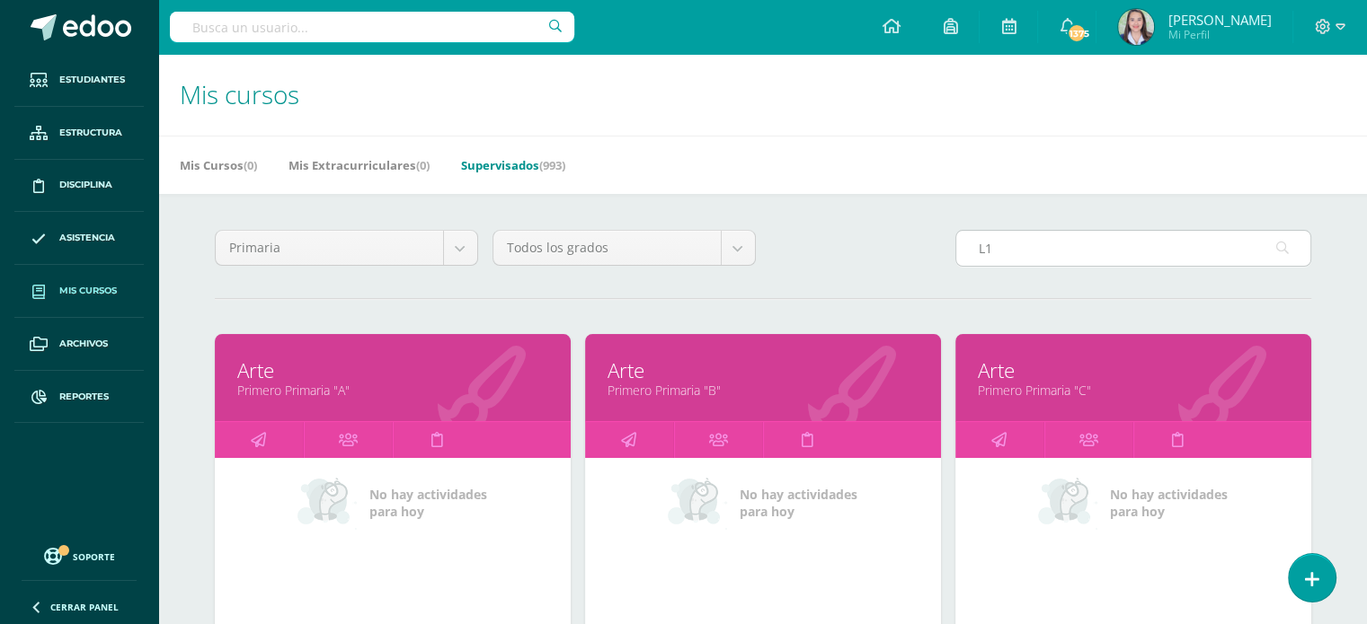
click at [1018, 237] on input "L1" at bounding box center [1133, 248] width 354 height 35
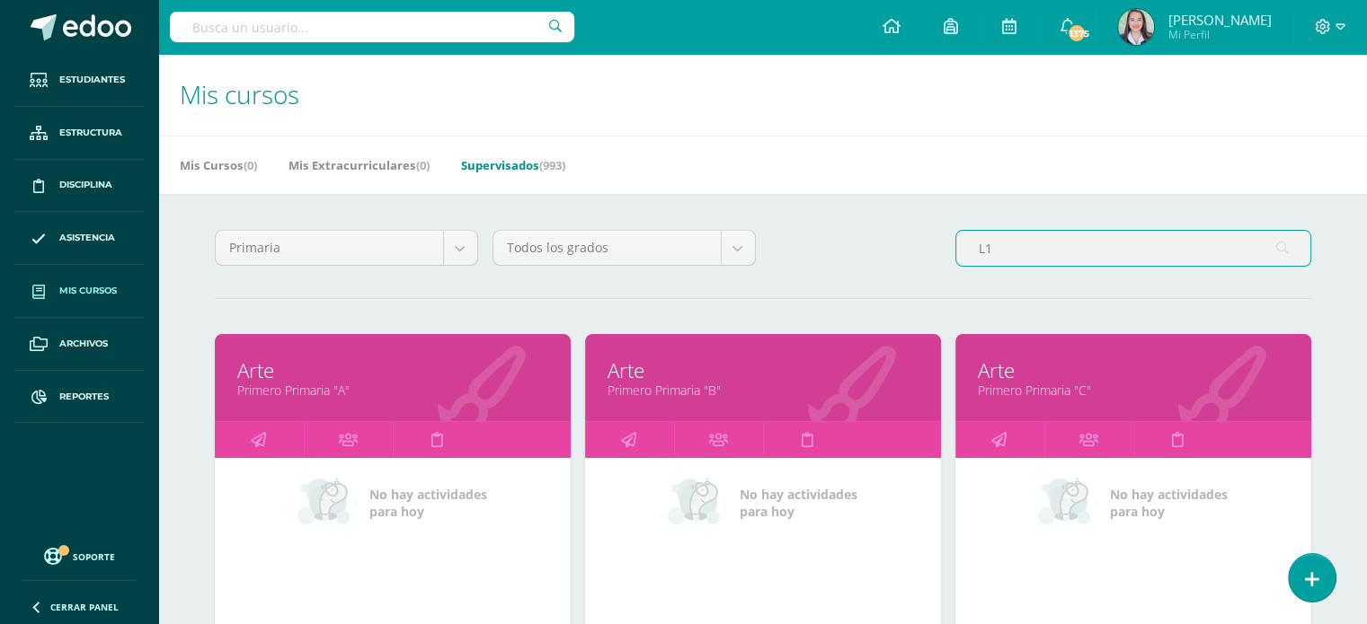
type input "L"
type input "L1"
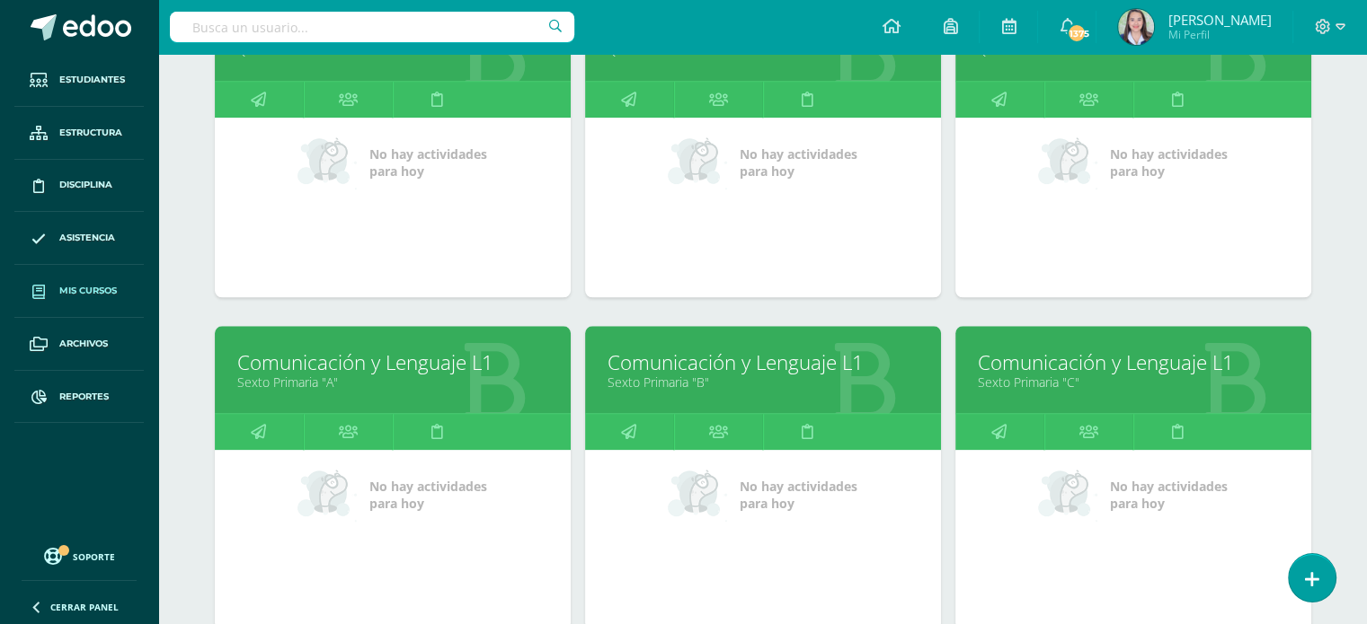
scroll to position [1814, 0]
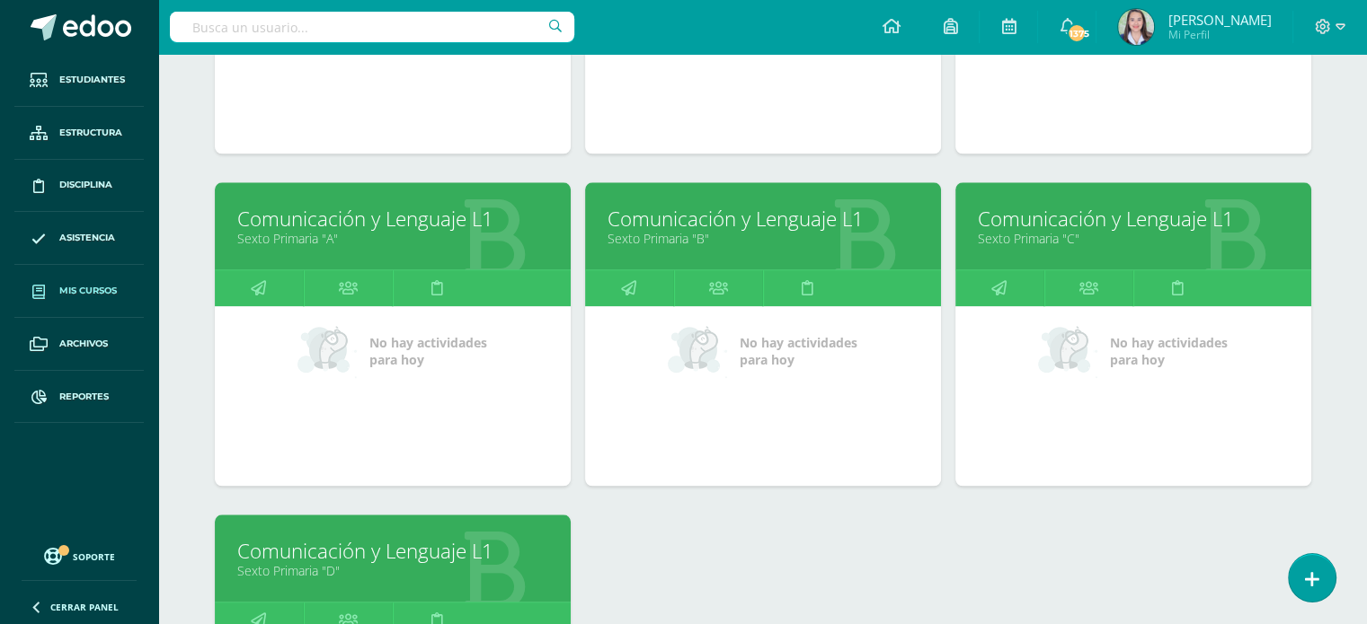
click at [738, 228] on link "Comunicación y Lenguaje L1" at bounding box center [762, 219] width 311 height 28
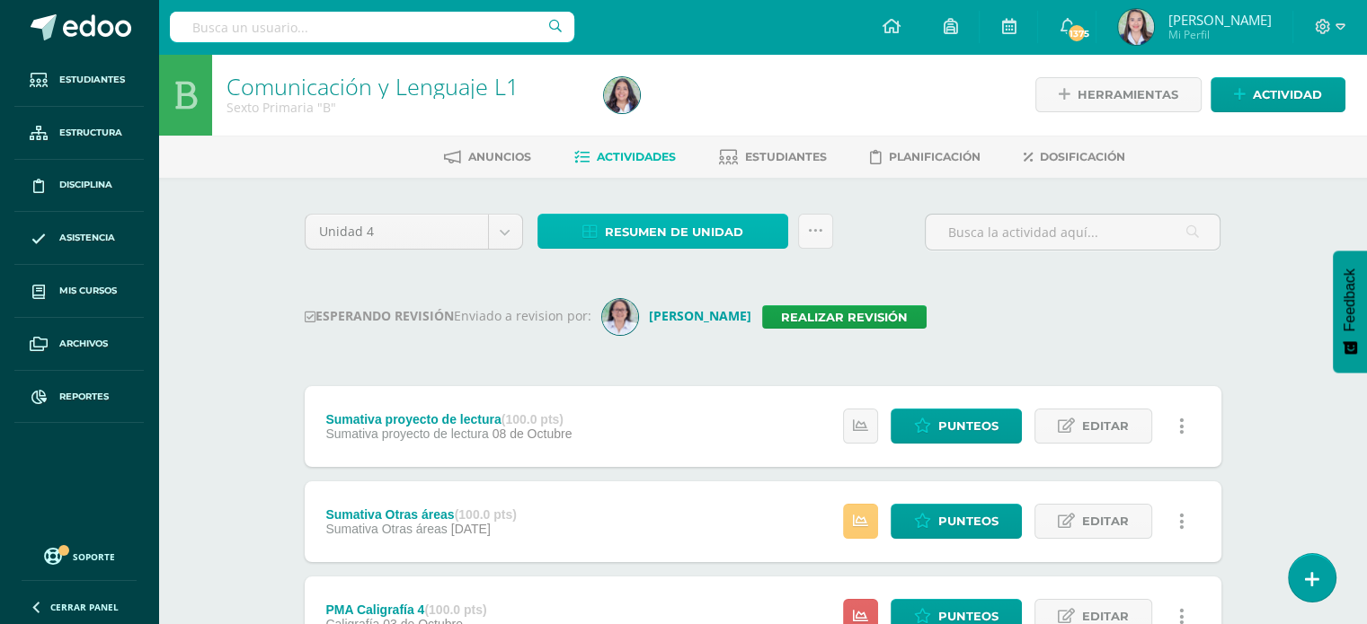
click at [682, 225] on span "Resumen de unidad" at bounding box center [674, 232] width 138 height 33
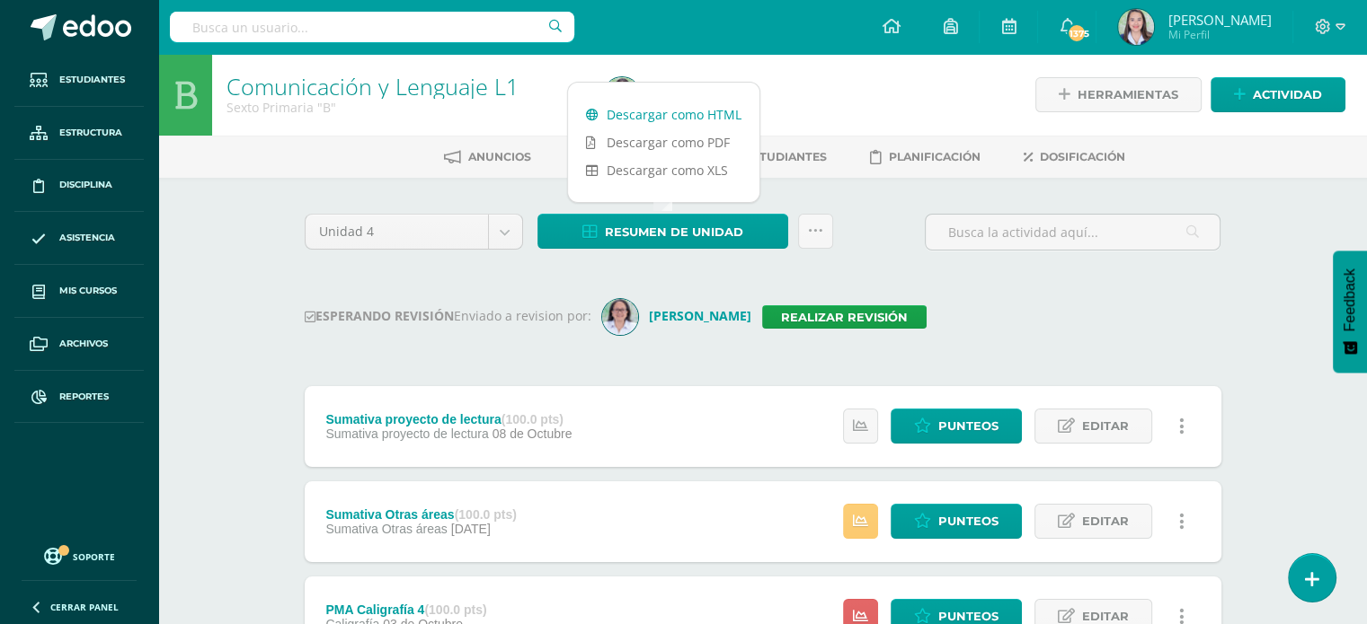
click at [617, 116] on link "Descargar como HTML" at bounding box center [663, 115] width 191 height 28
click at [824, 325] on link "Realizar revisión" at bounding box center [844, 317] width 164 height 23
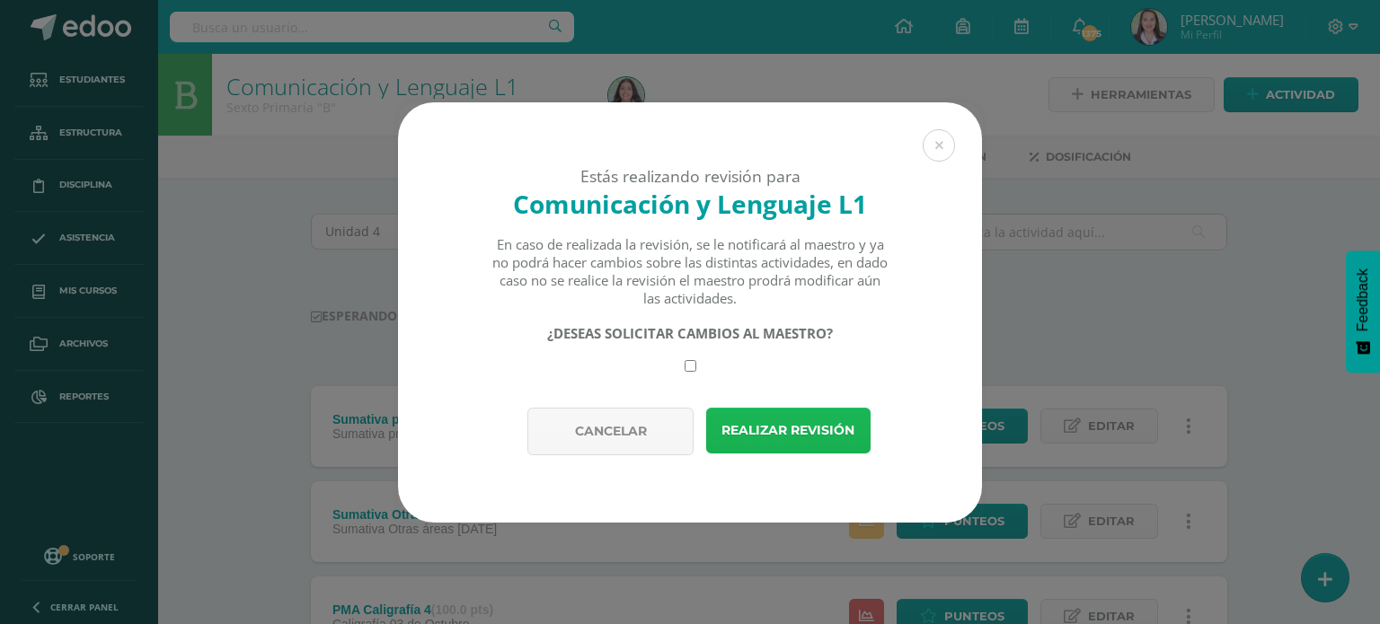
click at [824, 436] on button "Realizar revisión" at bounding box center [788, 431] width 164 height 46
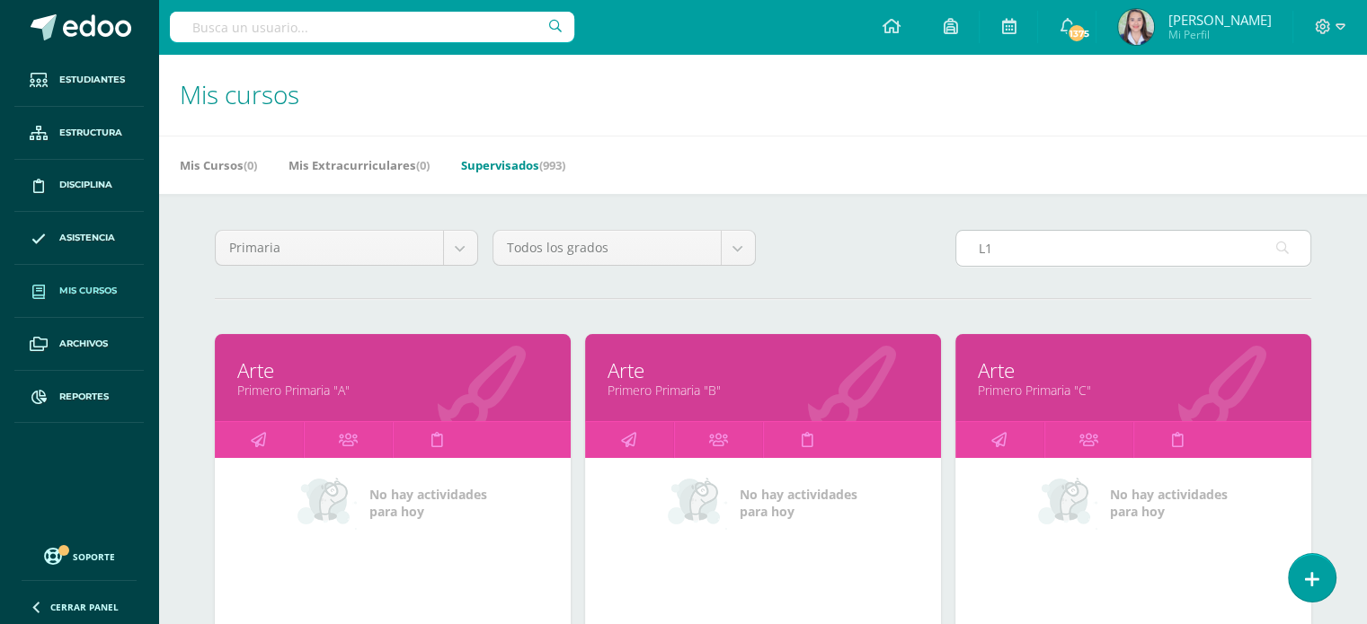
click at [1044, 249] on input "L1" at bounding box center [1133, 248] width 354 height 35
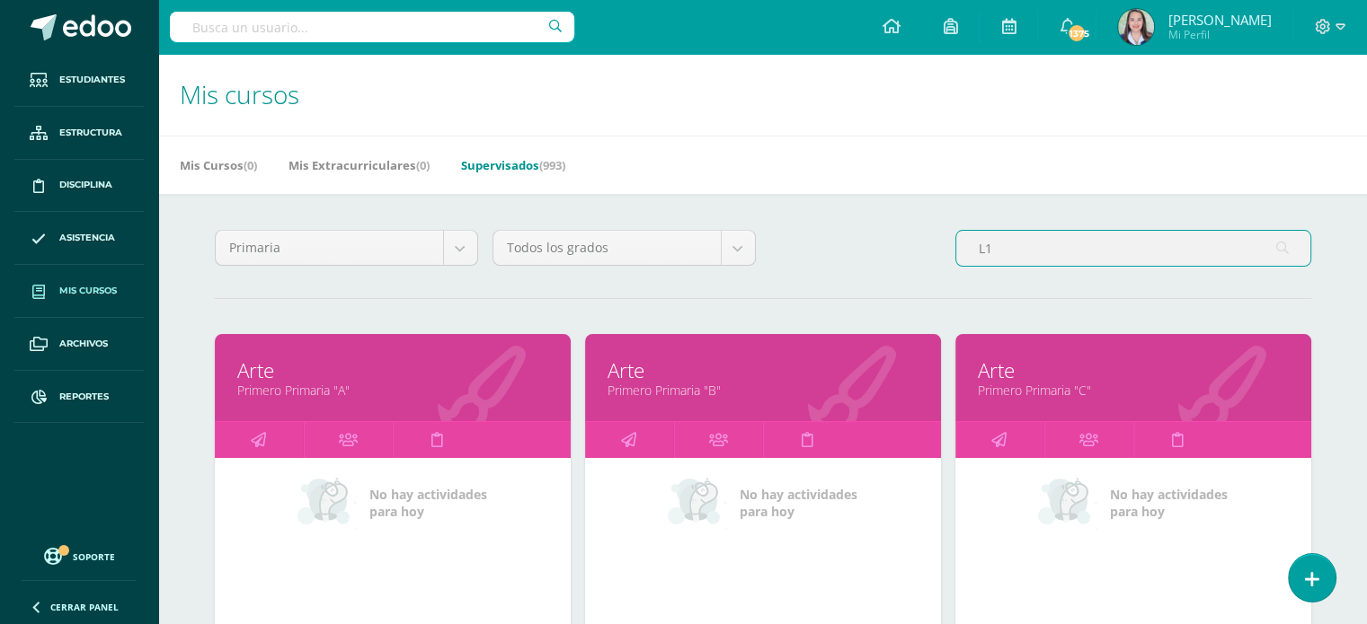
type input "L"
type input "L1"
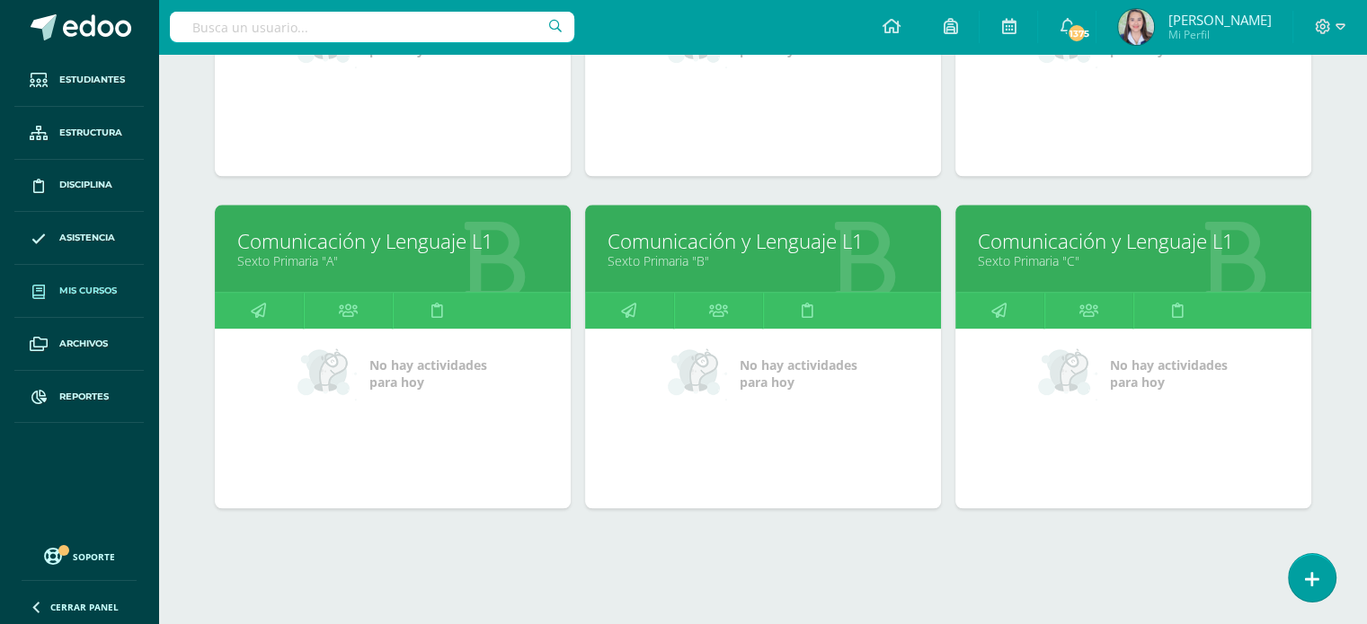
scroll to position [1814, 0]
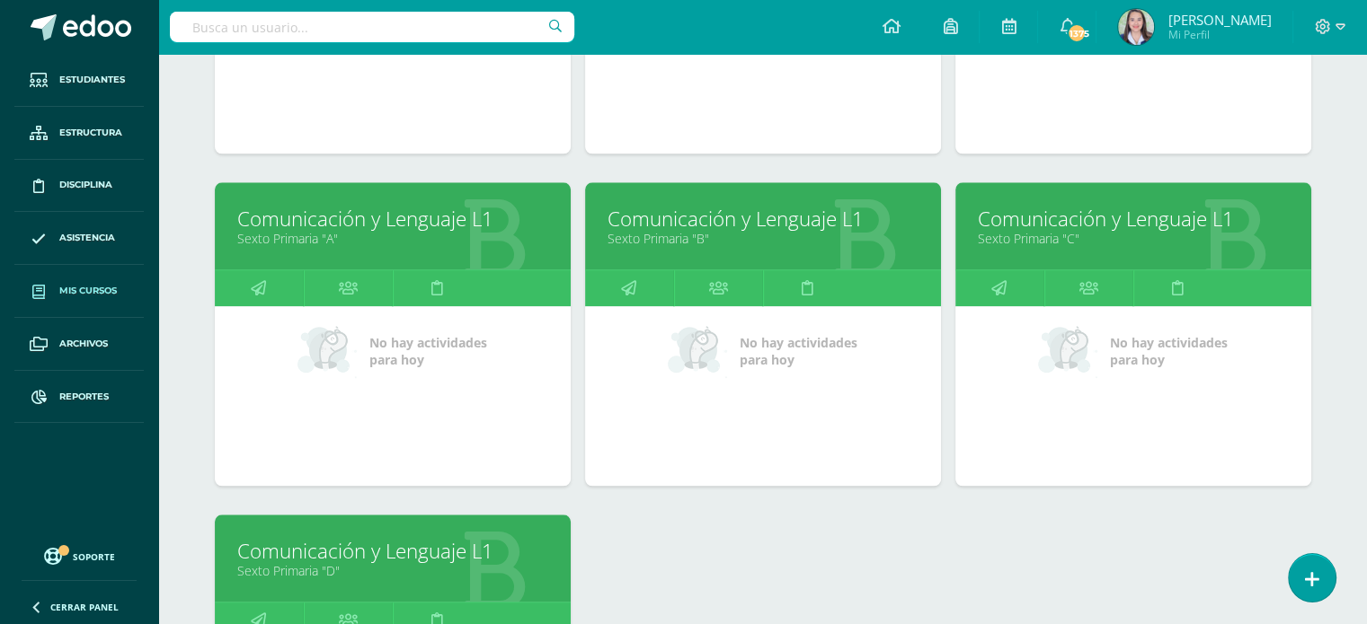
click at [1053, 236] on link "Sexto Primaria "C"" at bounding box center [1133, 238] width 311 height 17
click at [1052, 230] on link "Sexto Primaria "C"" at bounding box center [1133, 238] width 311 height 17
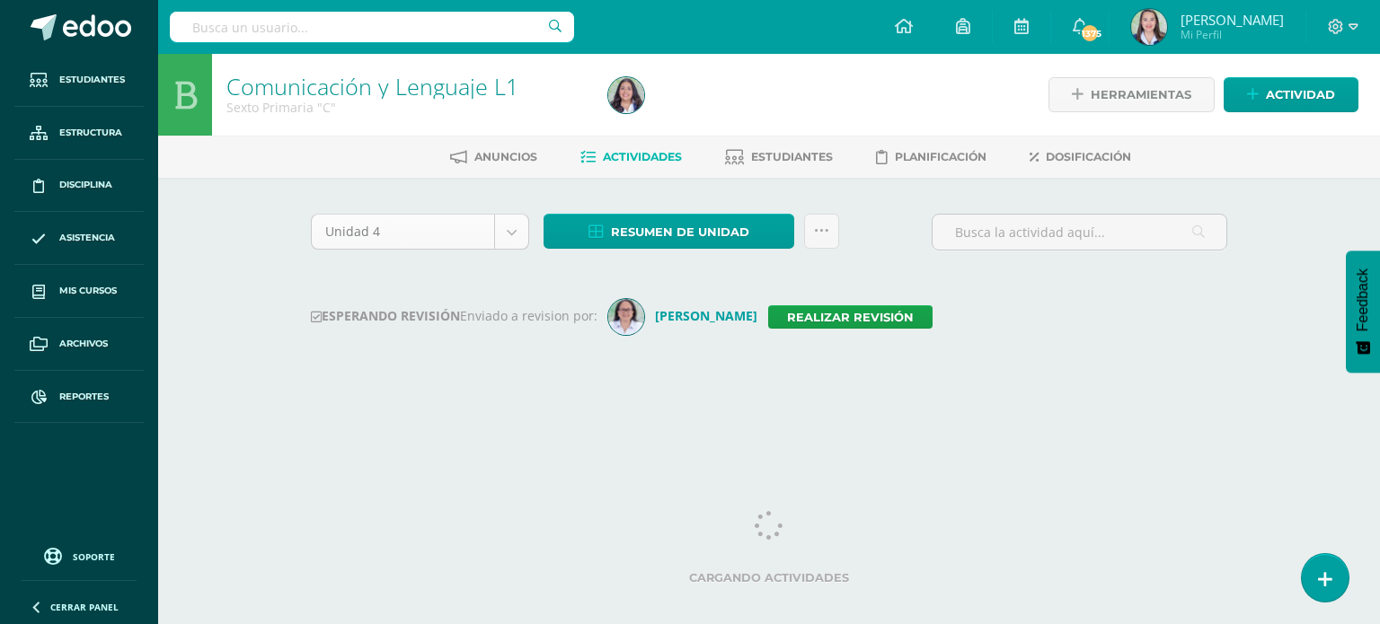
click at [510, 225] on body "Estudiantes Estructura Disciplina Asistencia Mis cursos Archivos Reportes Sopor…" at bounding box center [690, 211] width 1380 height 422
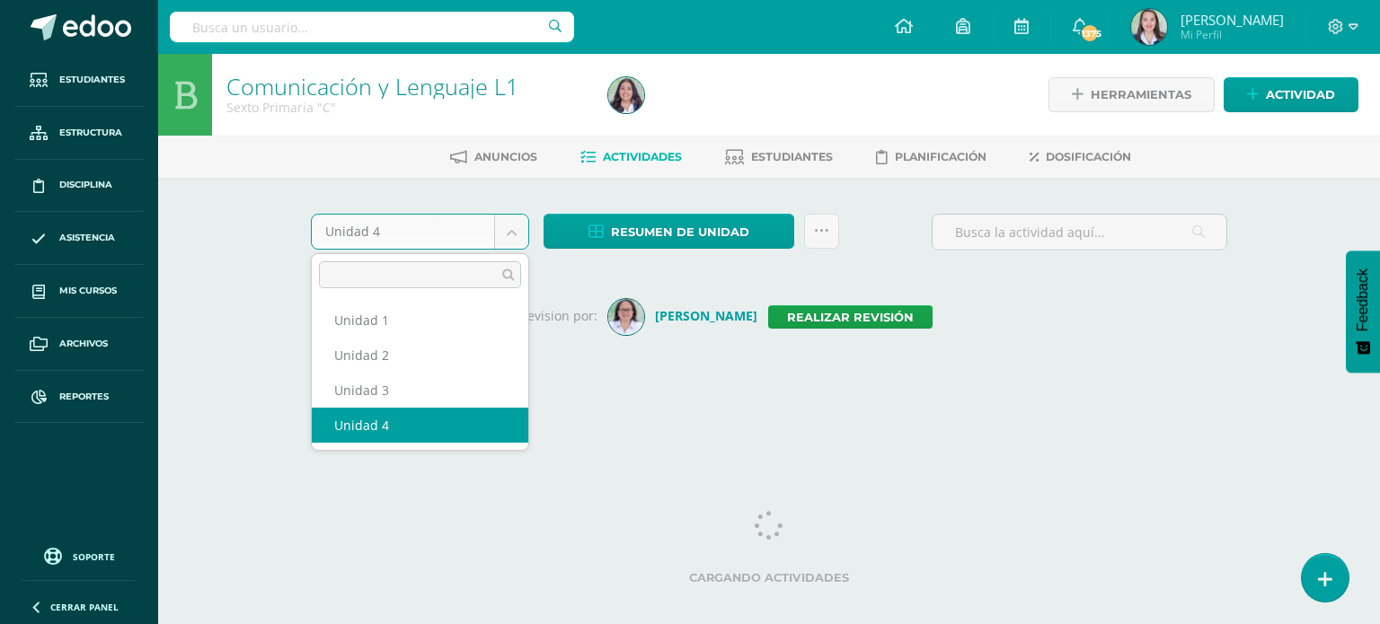
click at [510, 225] on body "Estudiantes Estructura Disciplina Asistencia Mis cursos Archivos Reportes Sopor…" at bounding box center [690, 211] width 1380 height 422
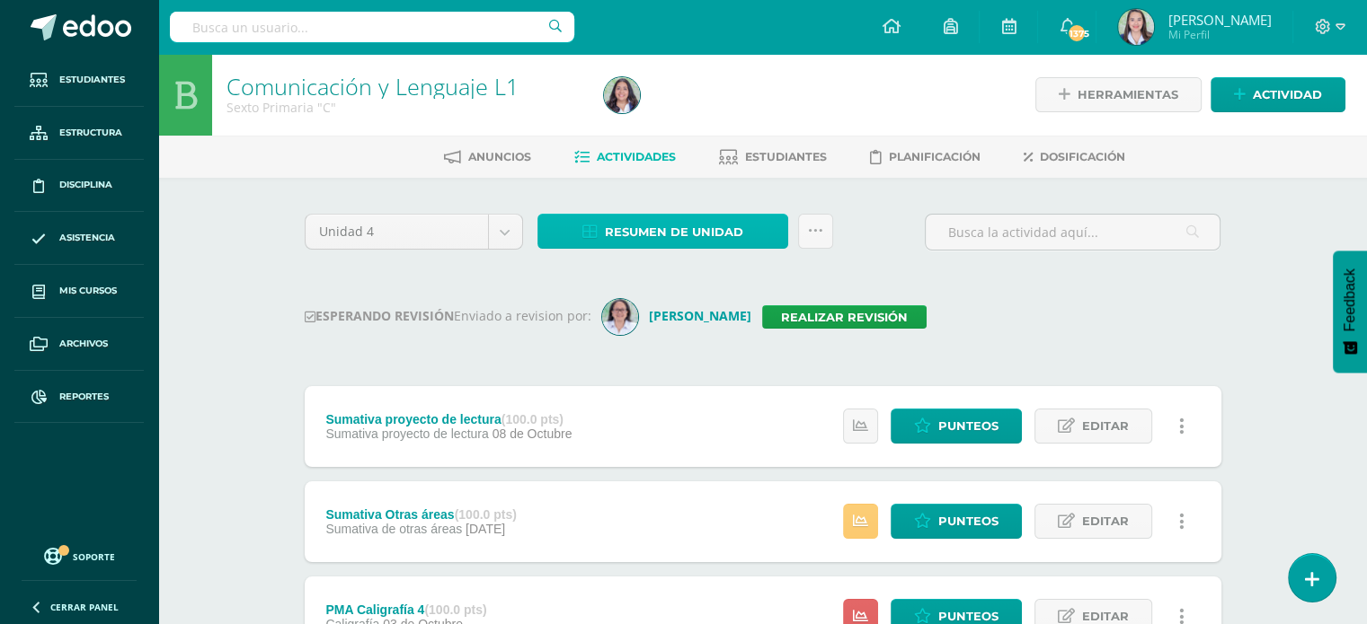
click at [622, 233] on span "Resumen de unidad" at bounding box center [674, 232] width 138 height 33
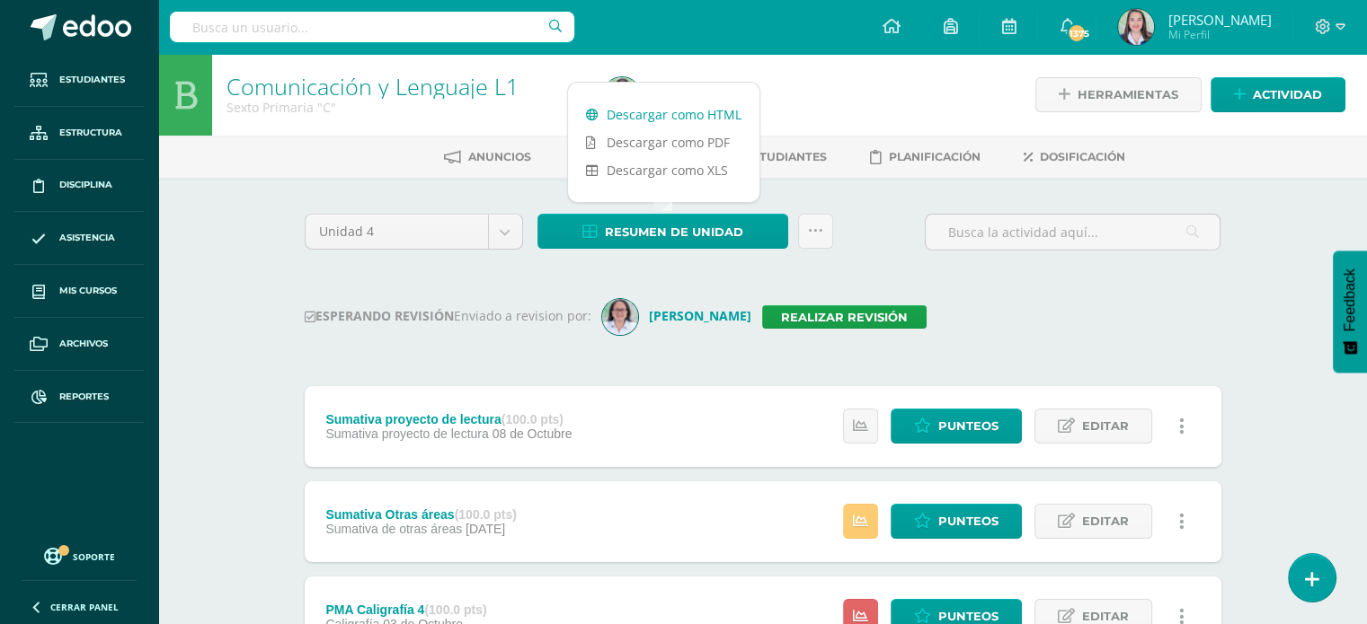
click at [633, 107] on link "Descargar como HTML" at bounding box center [663, 115] width 191 height 28
click at [833, 311] on link "Realizar revisión" at bounding box center [844, 317] width 164 height 23
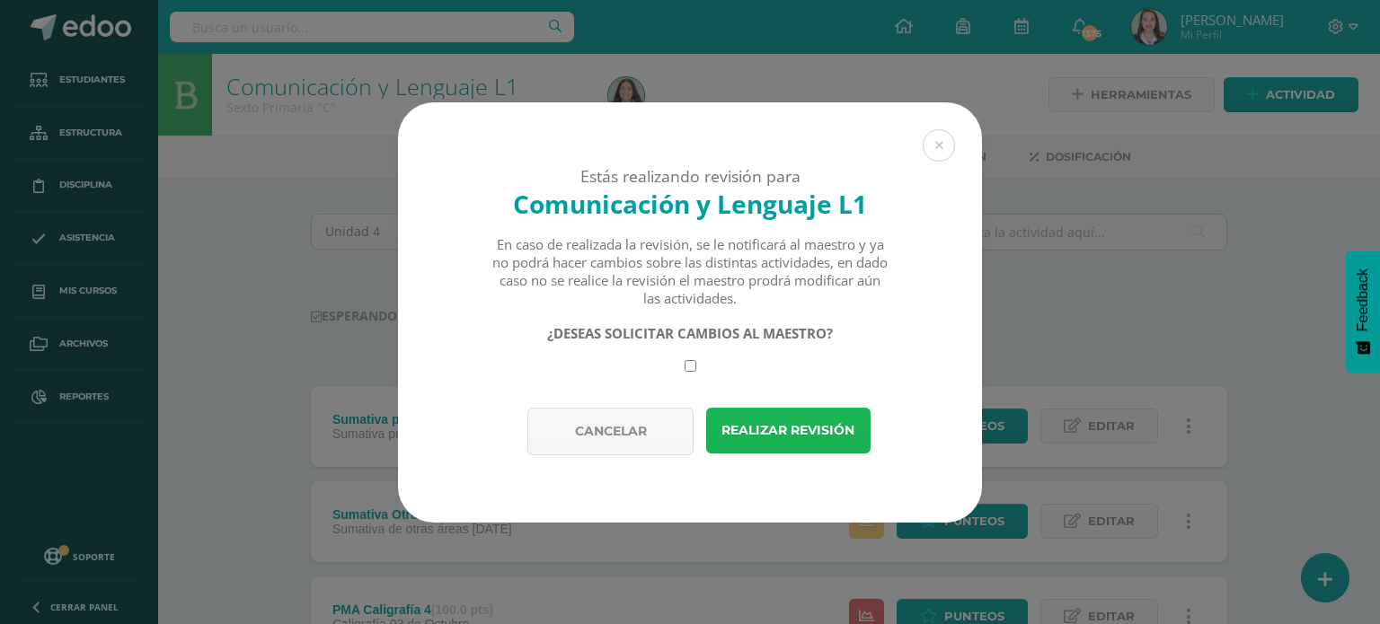
click at [845, 420] on button "Realizar revisión" at bounding box center [788, 431] width 164 height 46
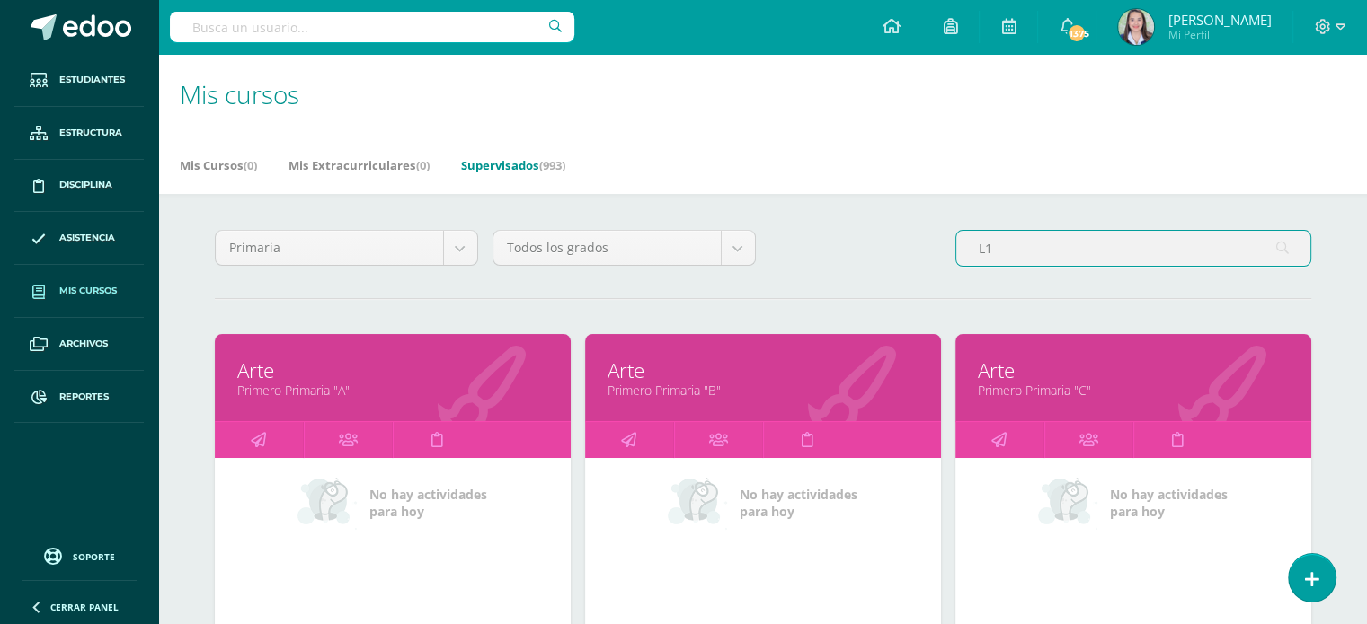
click at [1040, 258] on input "L1" at bounding box center [1133, 248] width 354 height 35
type input "L"
type input "L1"
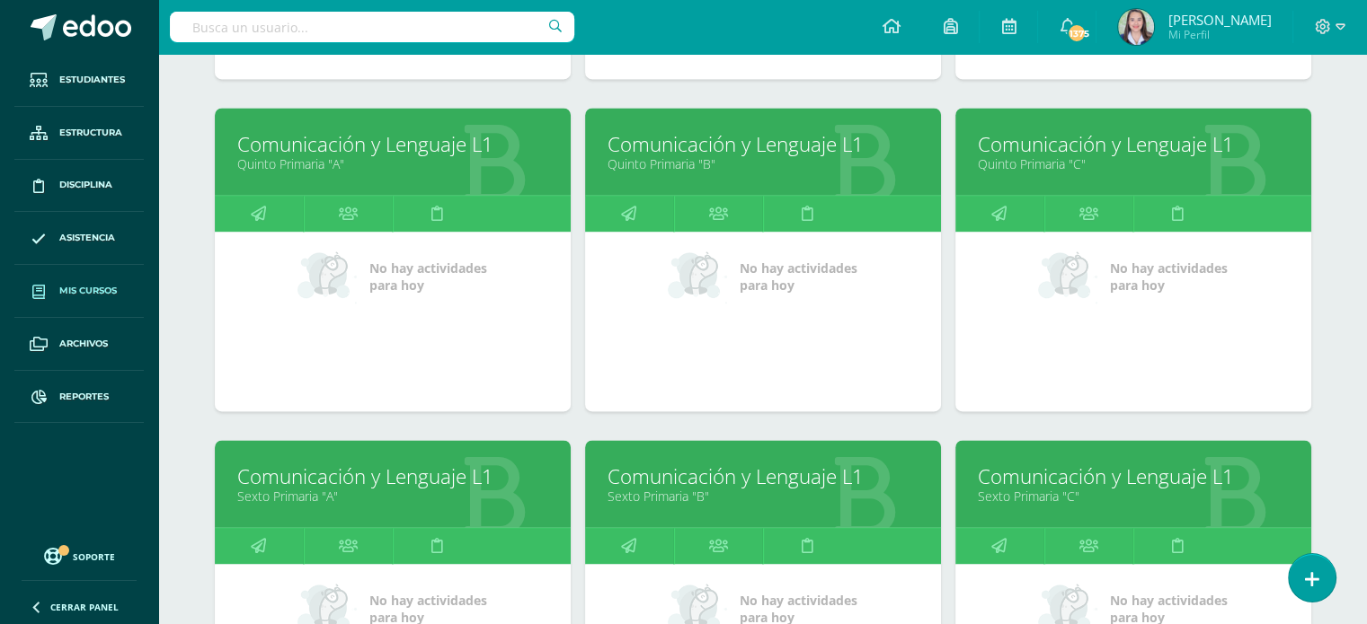
scroll to position [2810, 0]
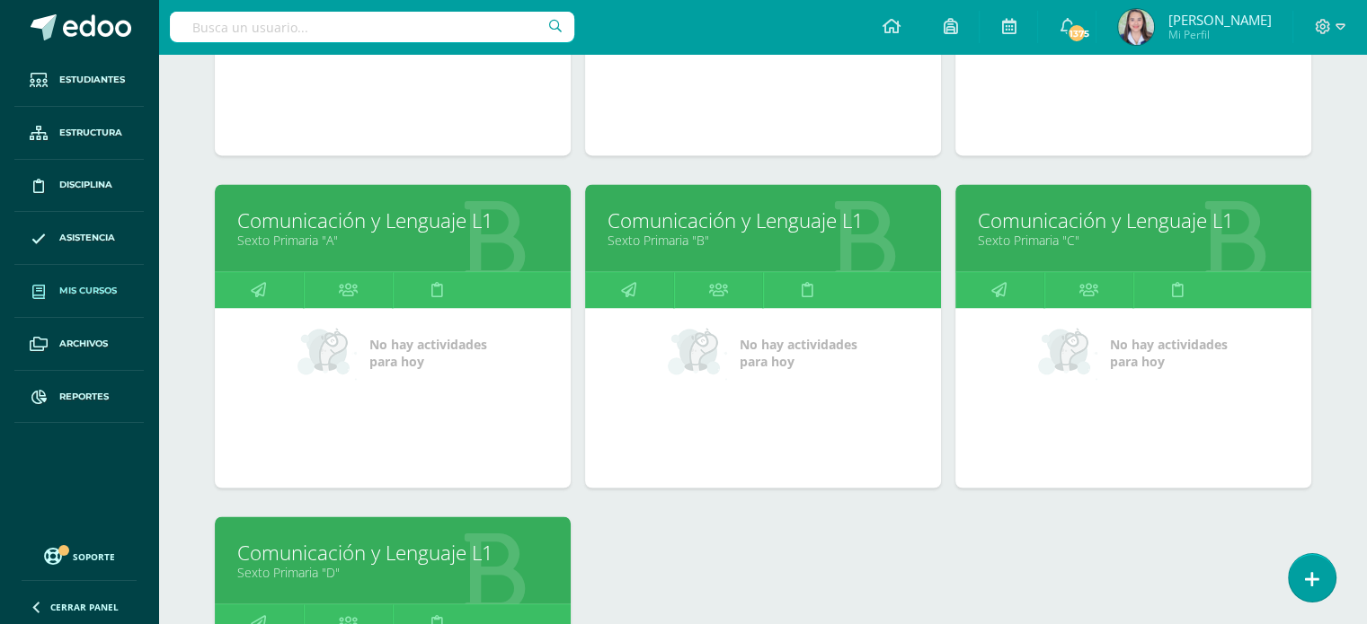
click at [409, 567] on link "Sexto Primaria "D"" at bounding box center [392, 572] width 311 height 17
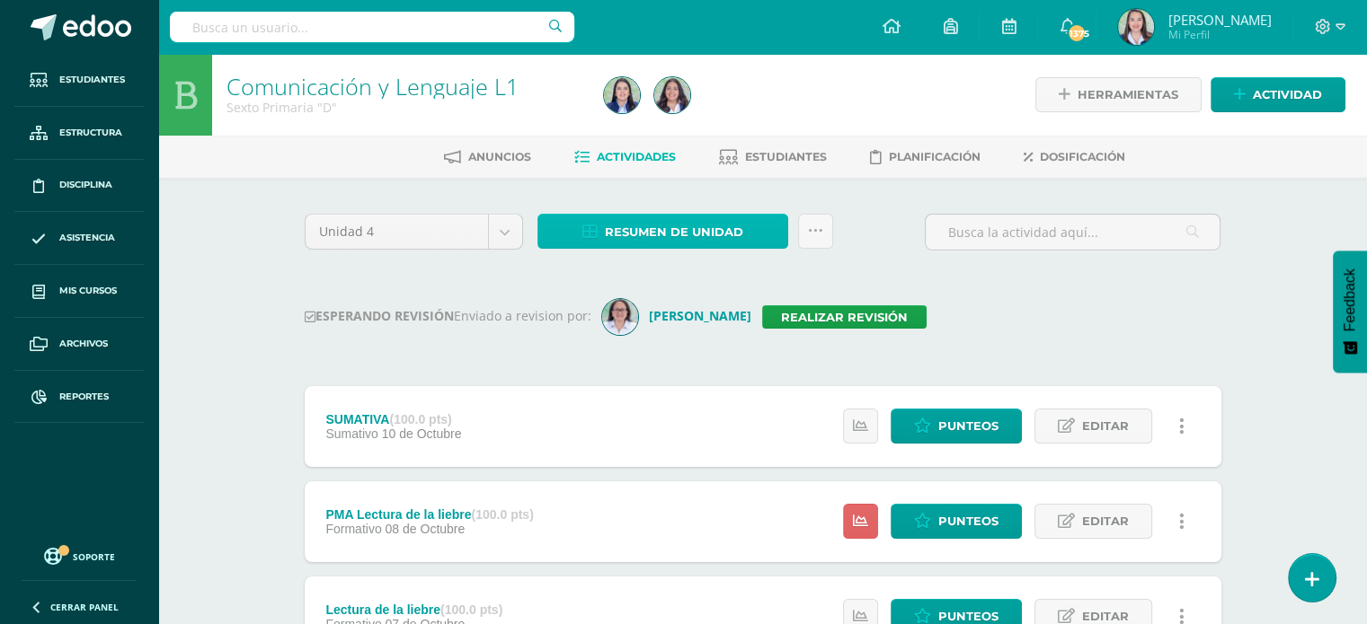
click at [701, 236] on span "Resumen de unidad" at bounding box center [674, 232] width 138 height 33
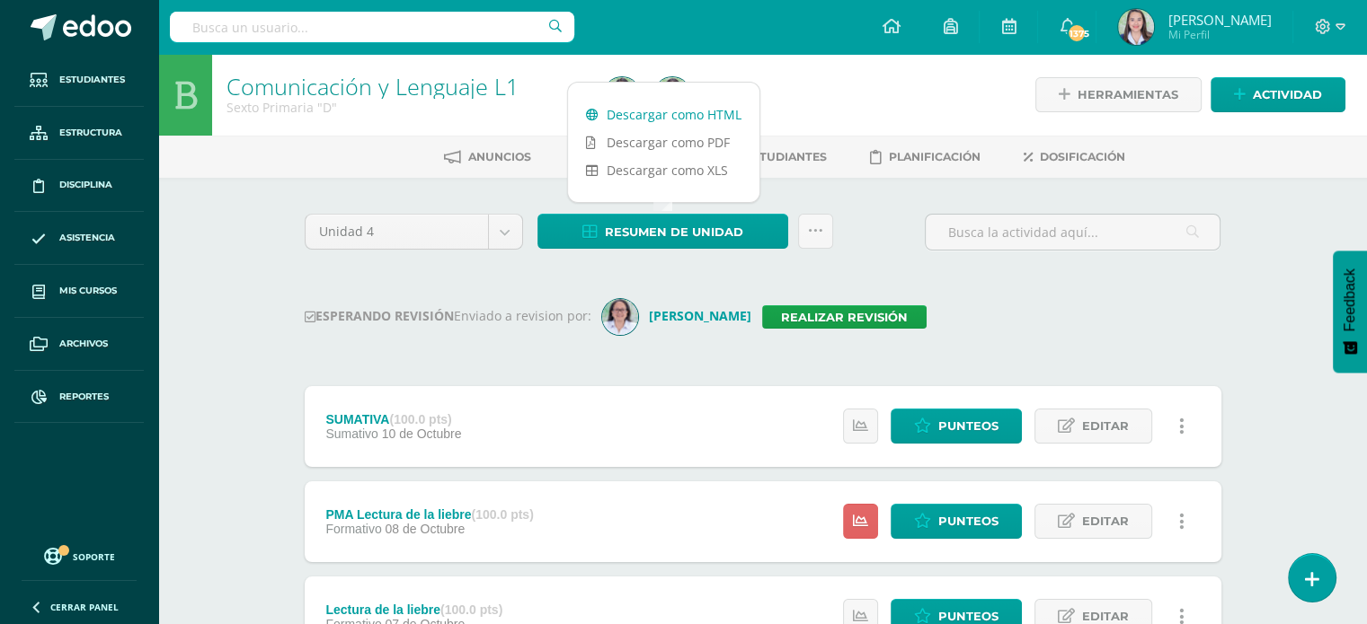
click at [654, 114] on link "Descargar como HTML" at bounding box center [663, 115] width 191 height 28
click at [805, 311] on link "Realizar revisión" at bounding box center [844, 317] width 164 height 23
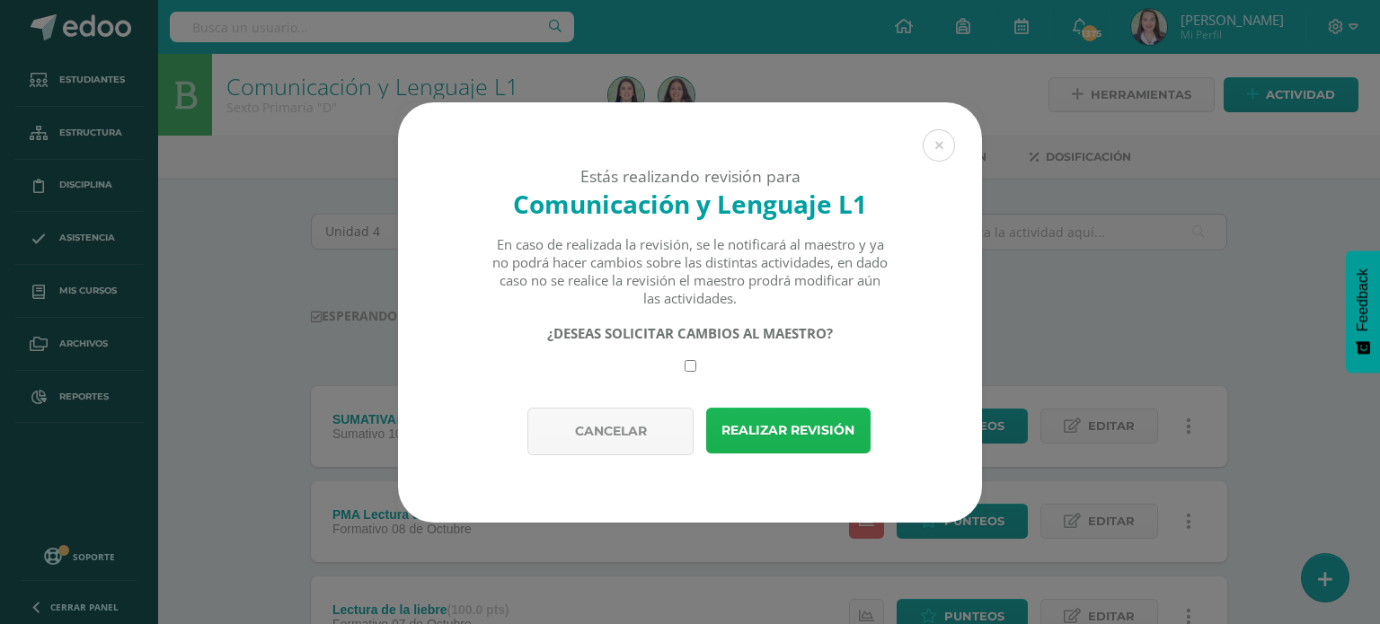
click at [823, 421] on button "Realizar revisión" at bounding box center [788, 431] width 164 height 46
